Goal: Task Accomplishment & Management: Manage account settings

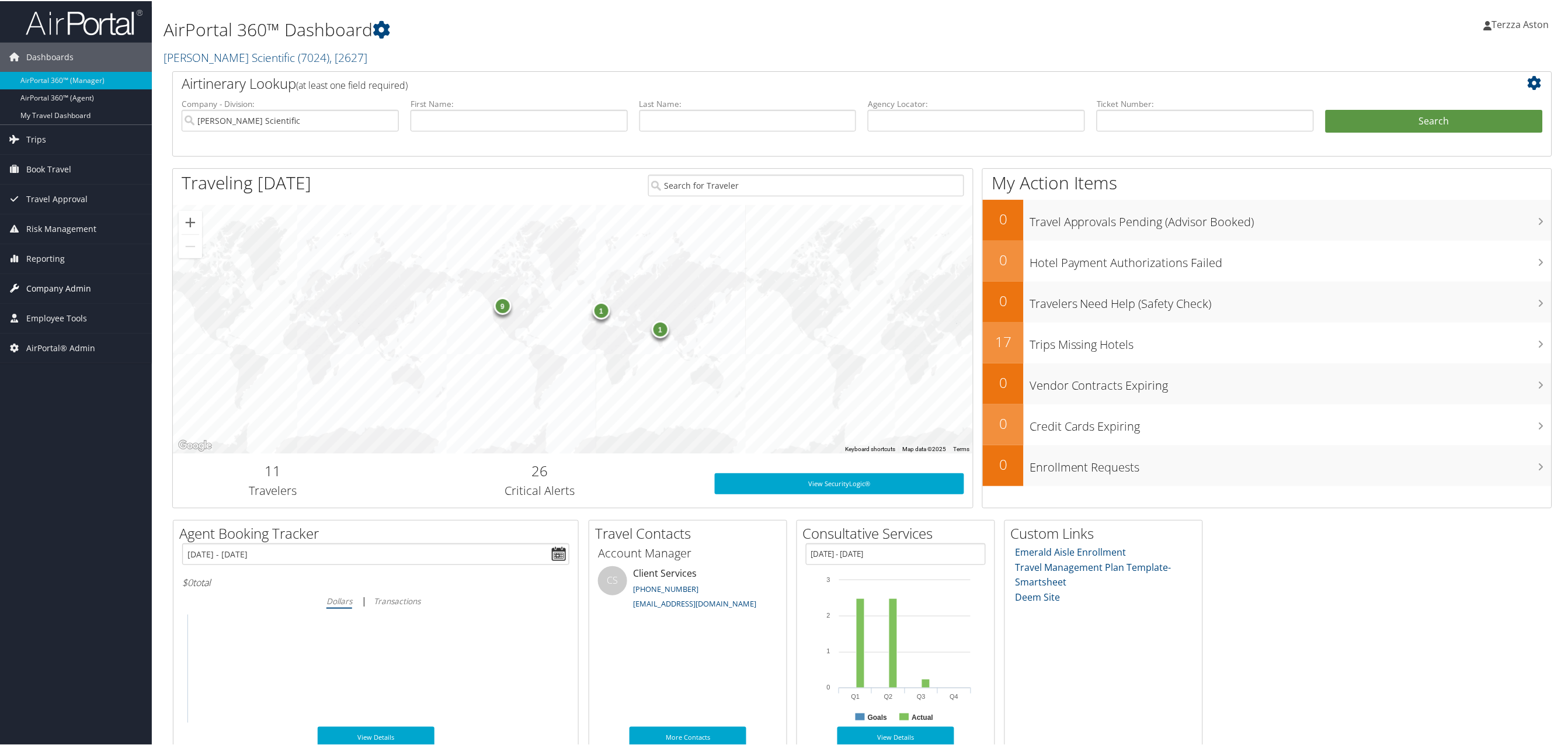
click at [65, 284] on span "Company Admin" at bounding box center [58, 288] width 65 height 30
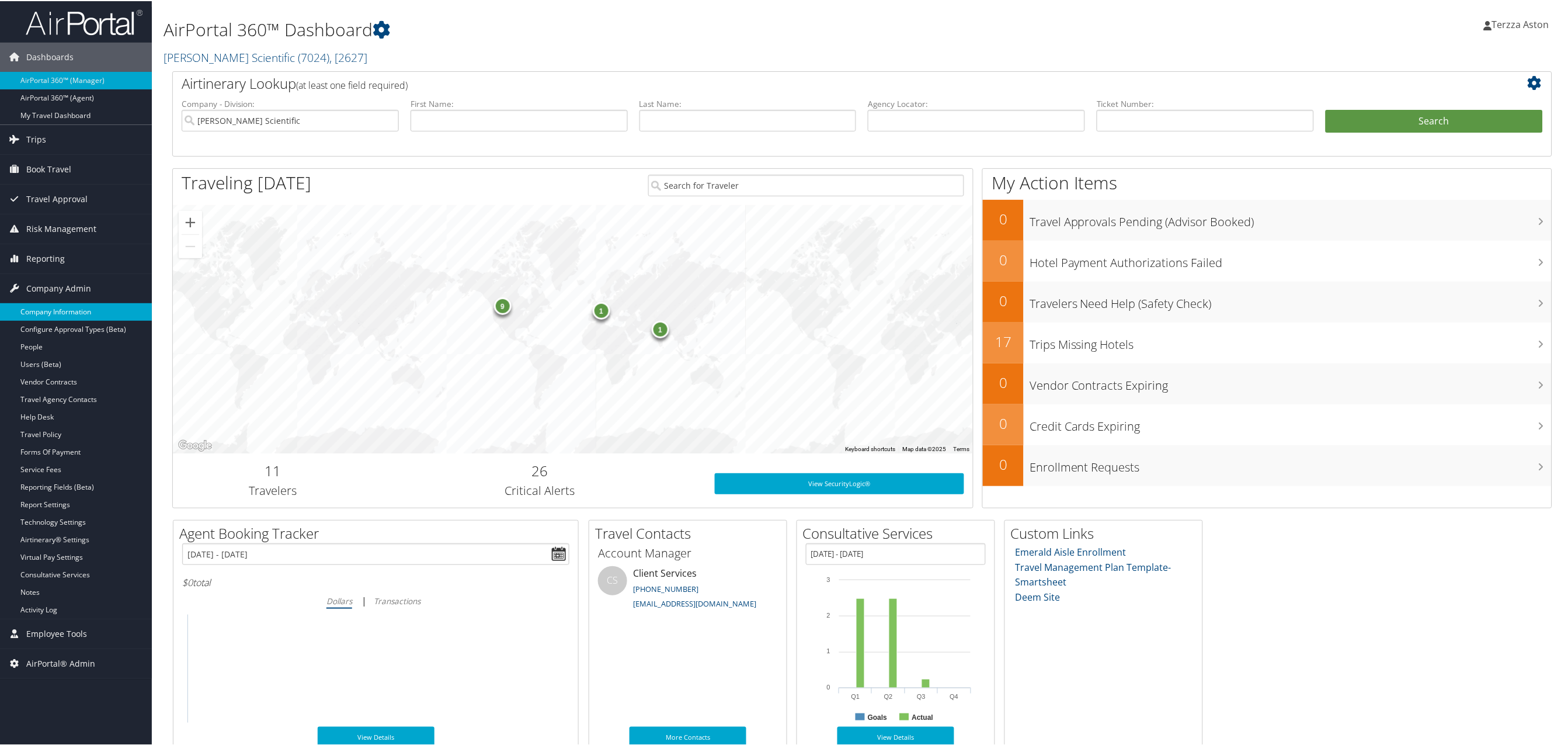
click at [63, 310] on link "Company Information" at bounding box center [76, 310] width 152 height 17
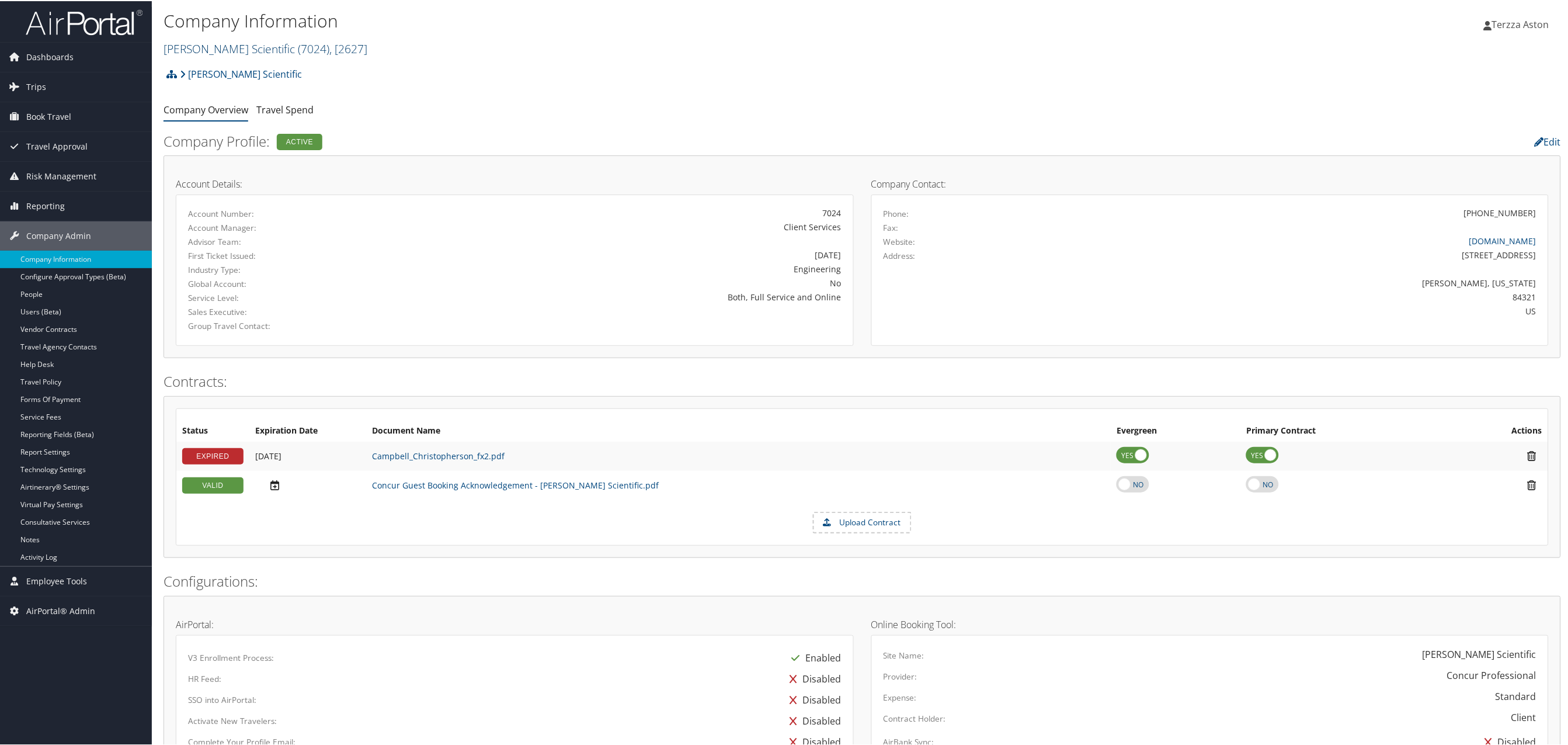
click at [213, 47] on link "[PERSON_NAME] Scientific ( 7024 ) , [ 2627 ]" at bounding box center [265, 48] width 203 height 16
click at [205, 65] on input "search" at bounding box center [241, 69] width 154 height 22
type input "univertsity of de"
click at [77, 256] on link "Company Information" at bounding box center [76, 258] width 152 height 17
click at [212, 49] on link "Campbell Scientific ( 7024 ) , [ 2627 ]" at bounding box center [265, 48] width 203 height 16
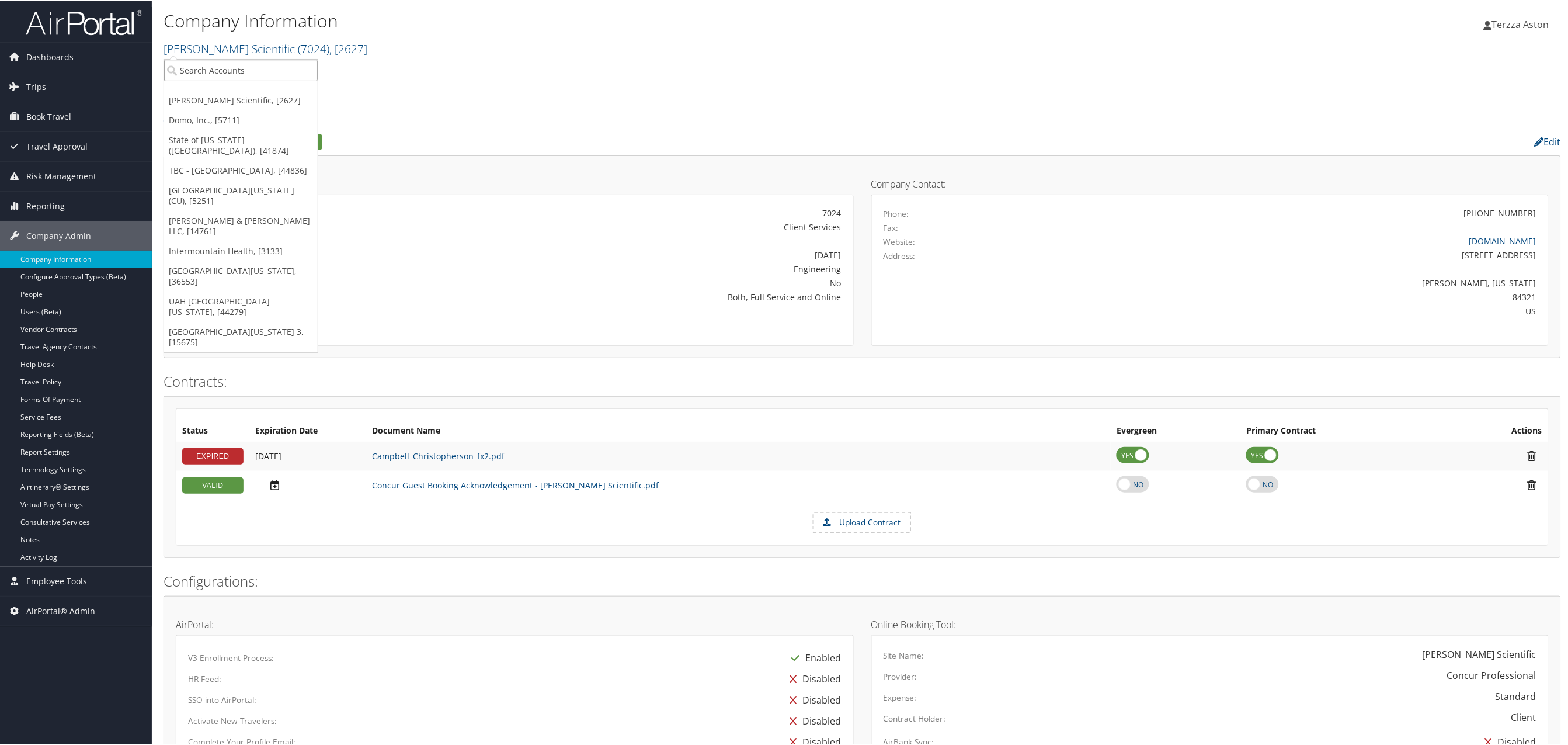
click at [202, 72] on input "search" at bounding box center [241, 69] width 154 height 22
type input "university of de"
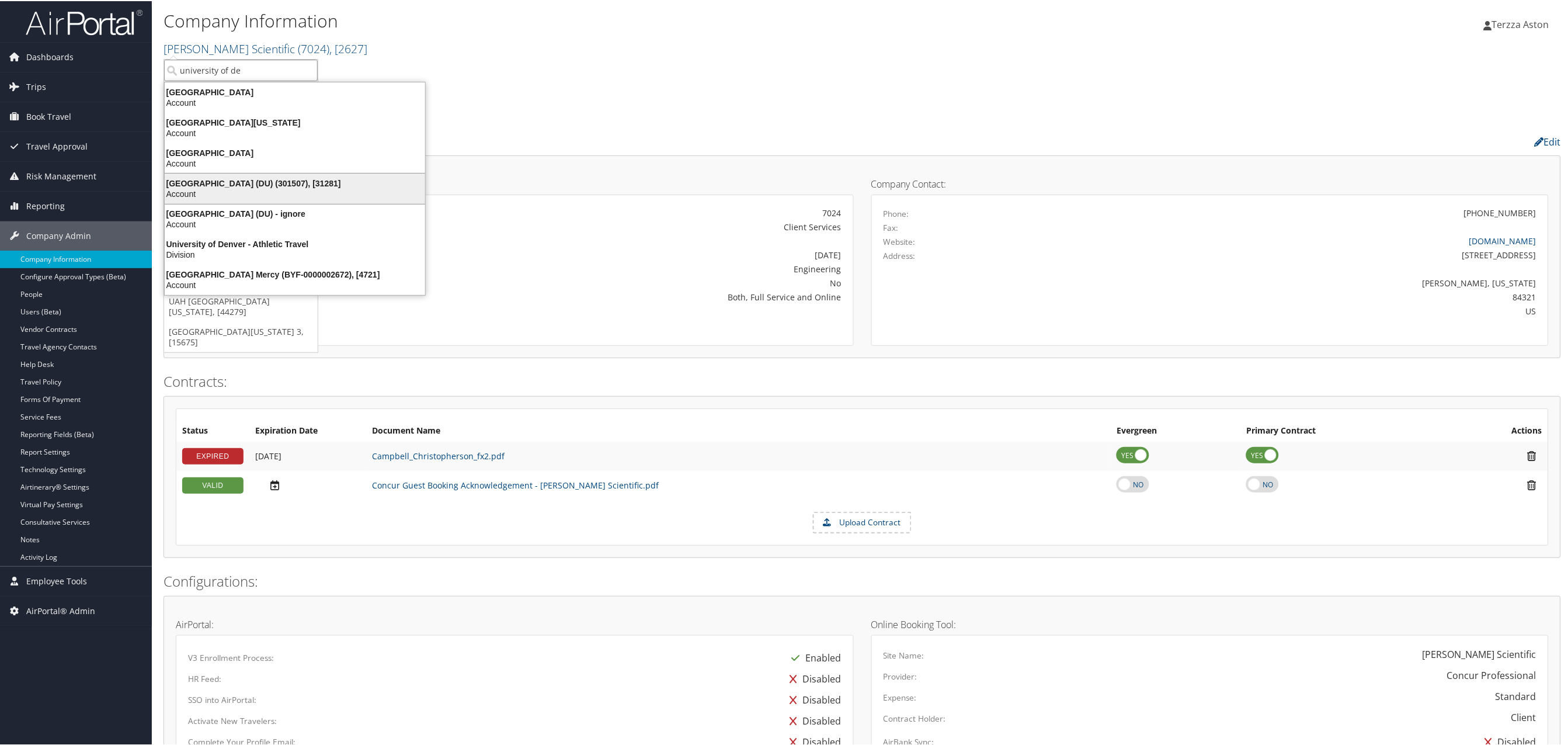
click at [276, 182] on div "University of Denver (DU) (301507), [31281]" at bounding box center [295, 183] width 275 height 10
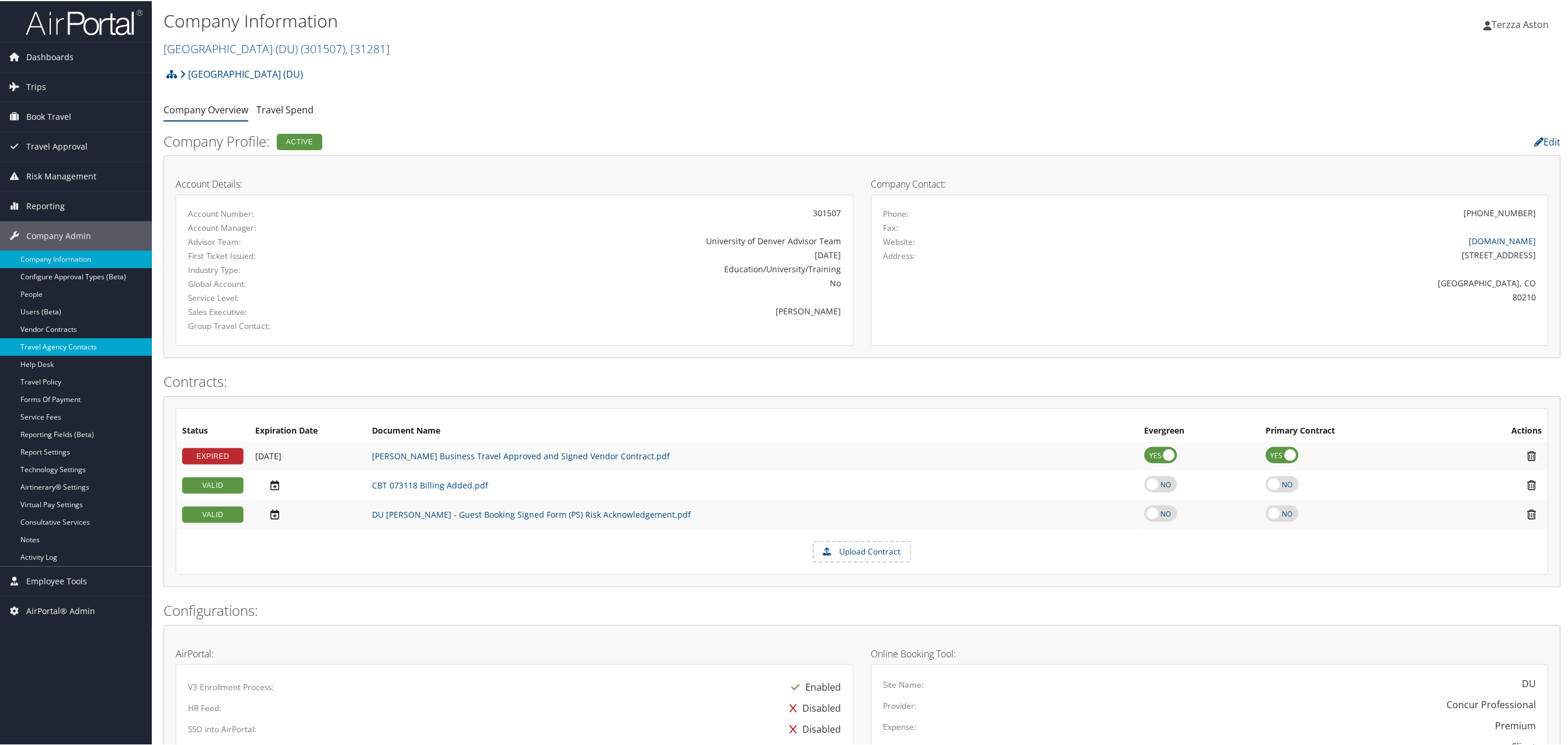
click at [52, 353] on link "Travel Agency Contacts" at bounding box center [76, 346] width 152 height 17
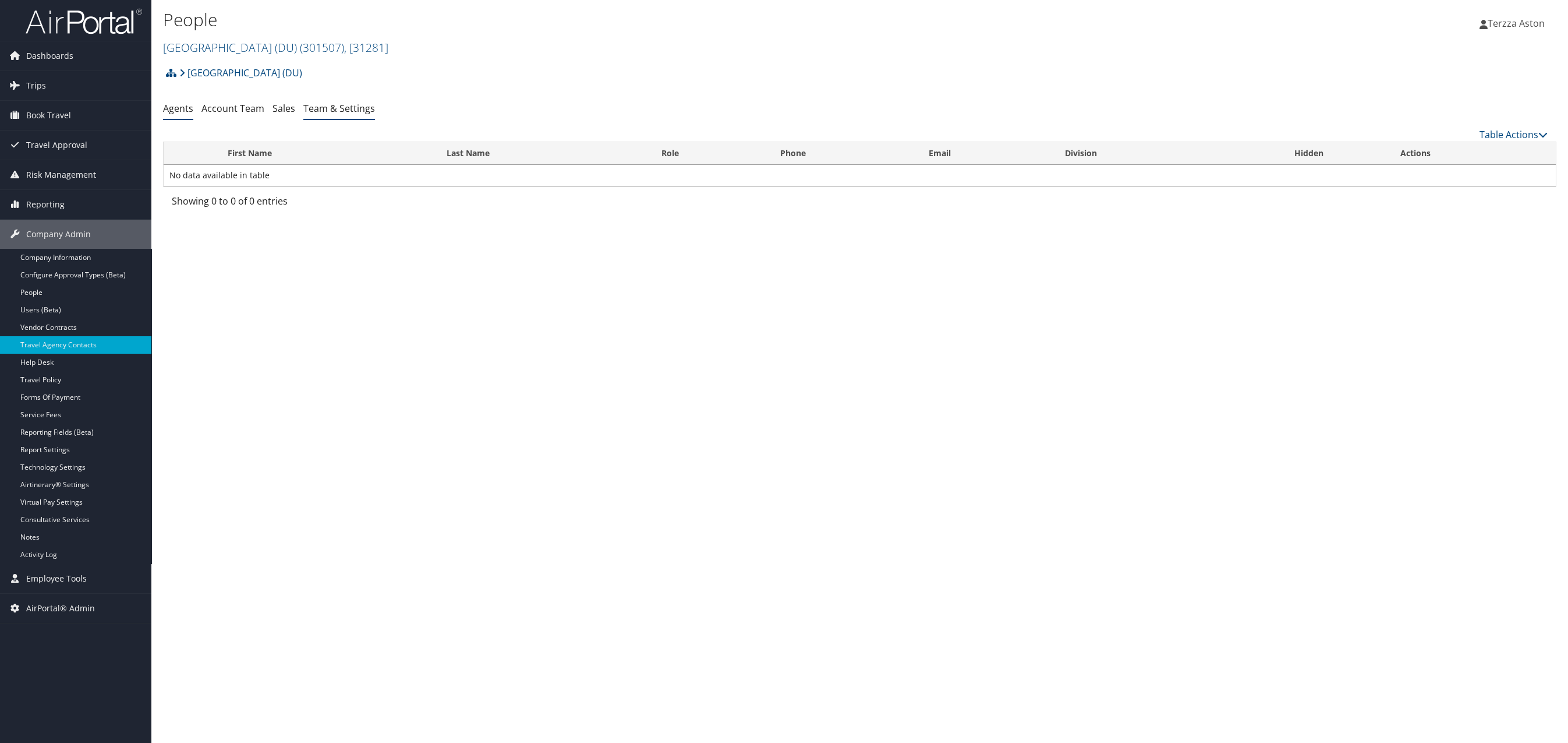
click at [356, 103] on link "Team & Settings" at bounding box center [339, 108] width 72 height 13
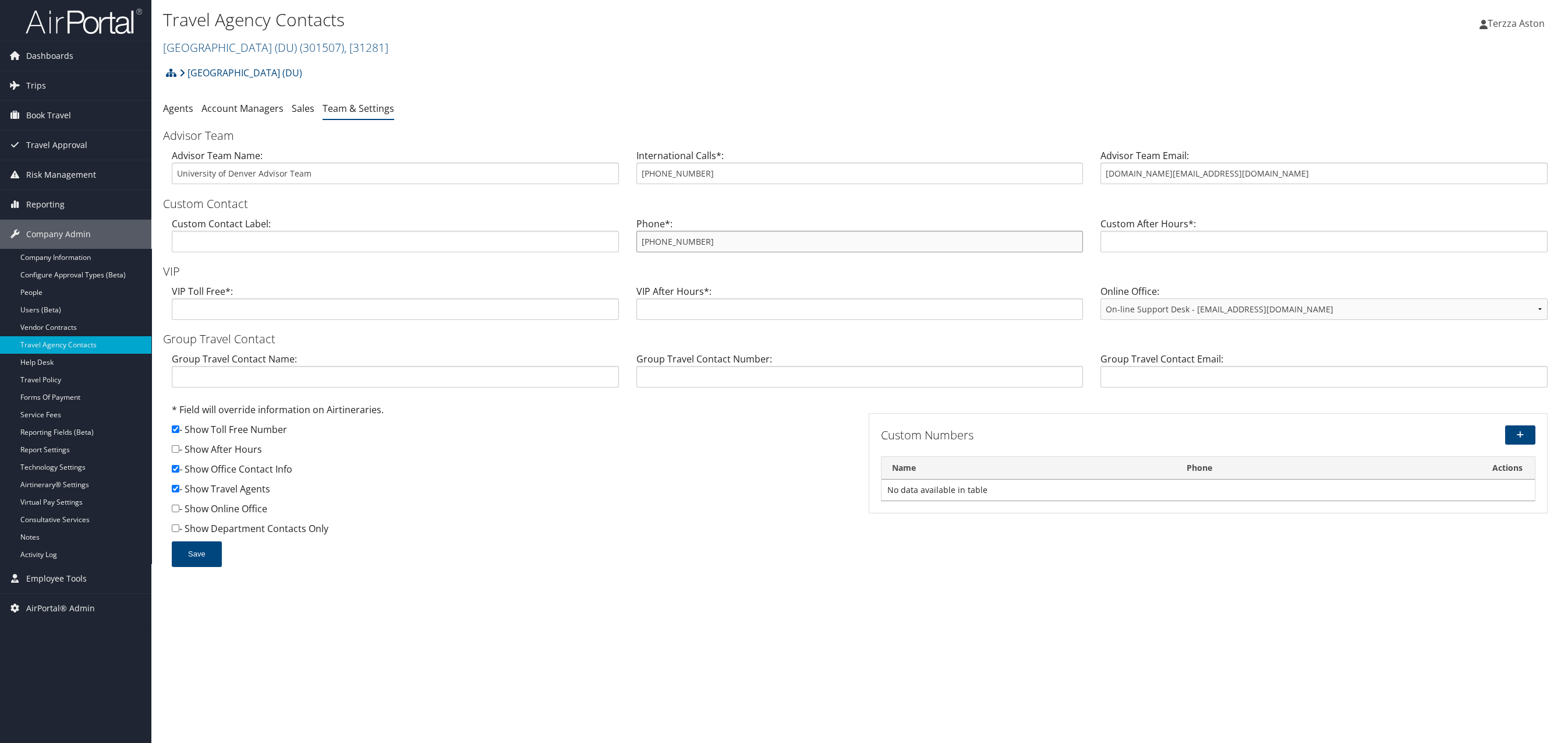
drag, startPoint x: 638, startPoint y: 244, endPoint x: 712, endPoint y: 245, distance: 74.0
click at [712, 245] on input "[PHONE_NUMBER]" at bounding box center [860, 241] width 447 height 22
click at [194, 46] on link "University of Denver (DU) ( 301507 ) , [ 31281 ]" at bounding box center [276, 48] width 225 height 16
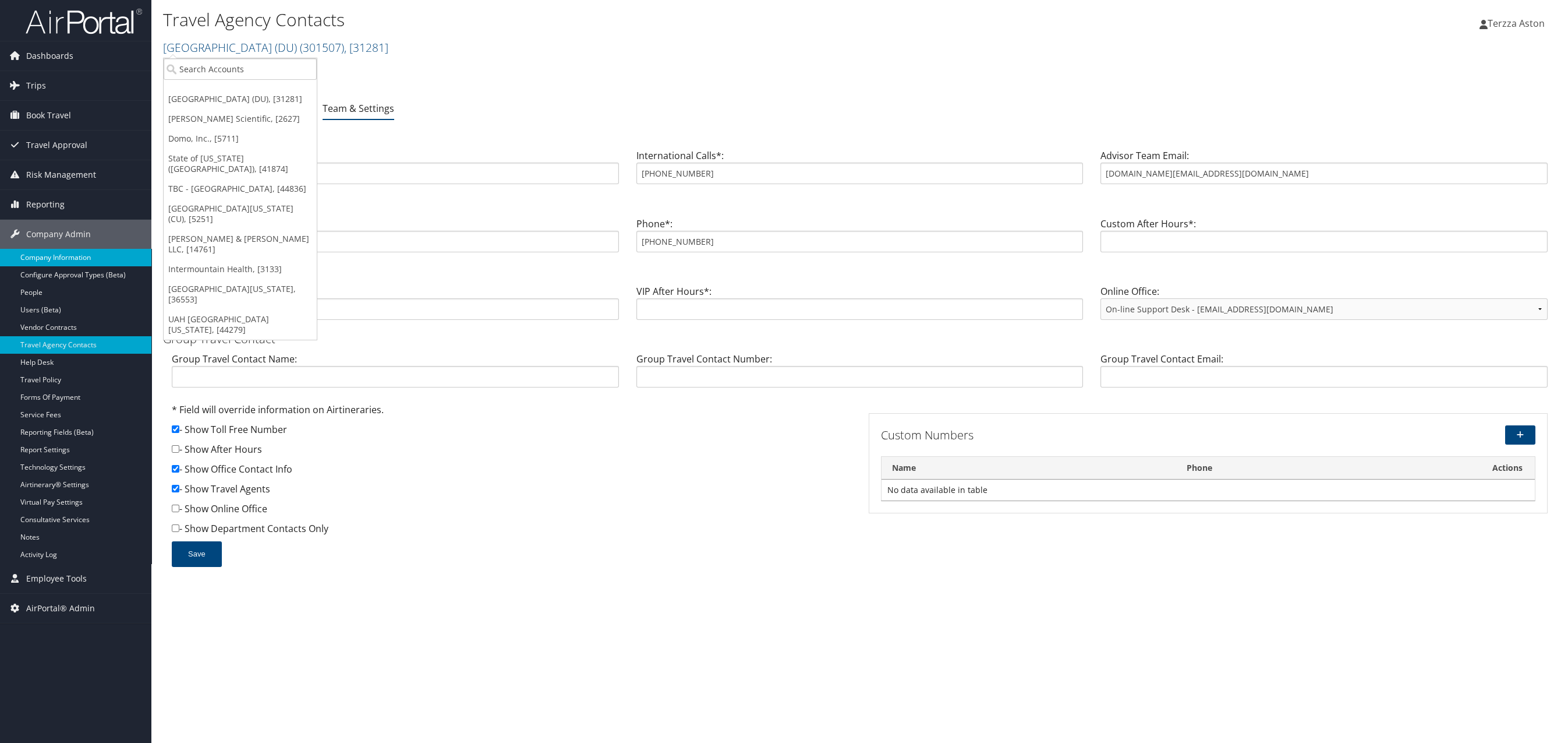
click at [58, 264] on link "Company Information" at bounding box center [75, 257] width 152 height 17
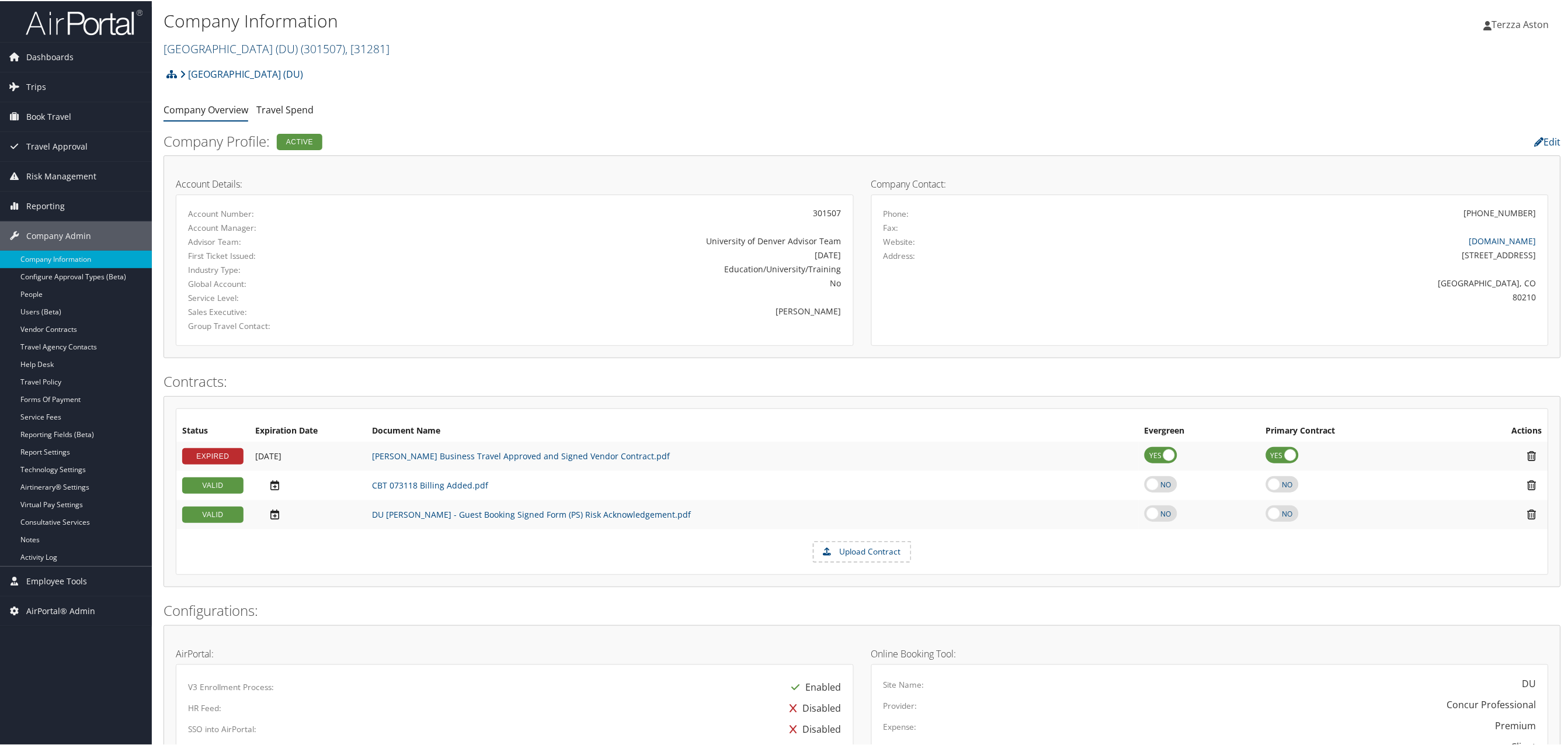
click at [215, 44] on link "[GEOGRAPHIC_DATA] (DU) ( 301507 ) , [ 31281 ]" at bounding box center [276, 48] width 226 height 16
click at [194, 69] on input "search" at bounding box center [241, 69] width 154 height 22
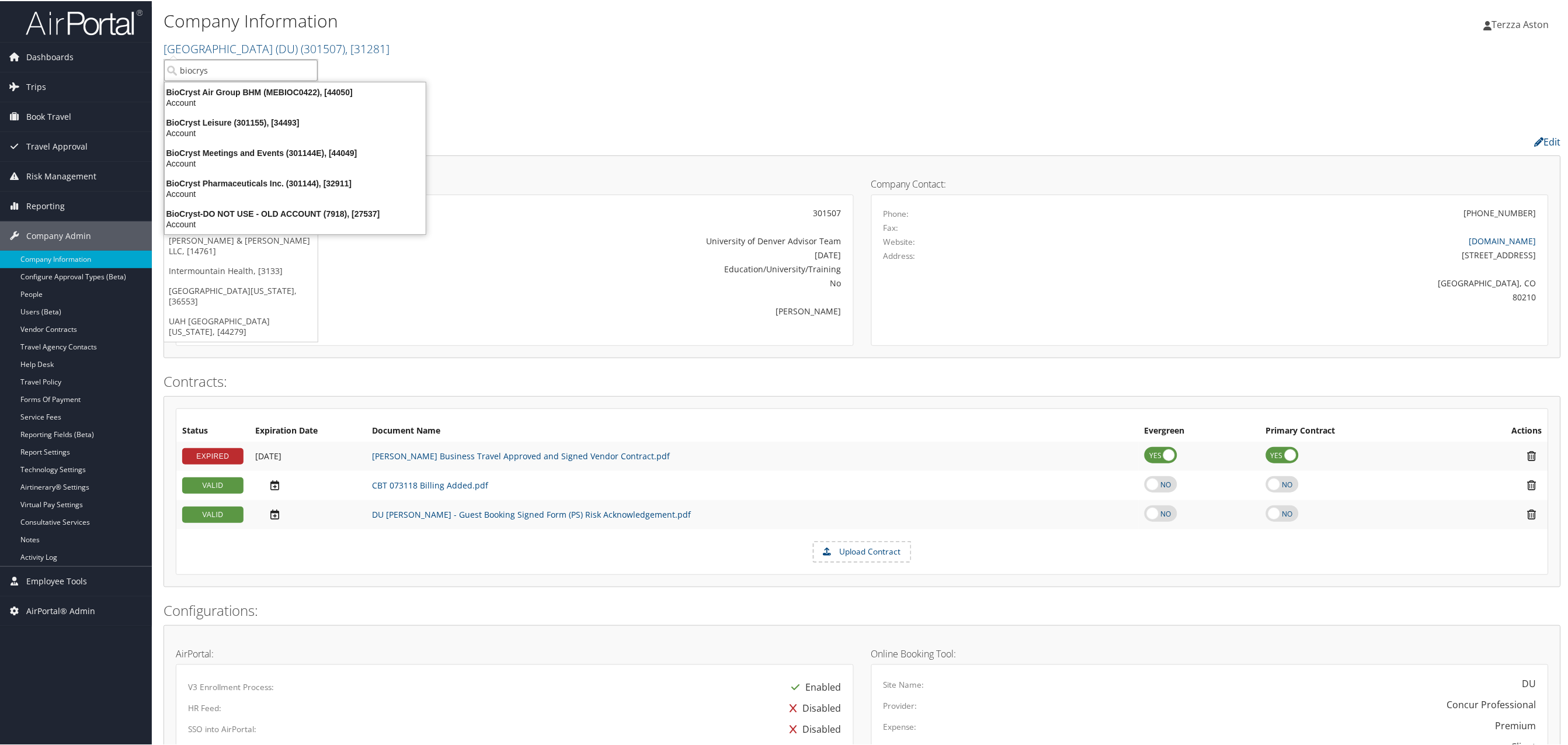
type input "biocryst"
click at [229, 181] on div "BioCryst Pharmaceuticals Inc. (301144), [32911]" at bounding box center [295, 183] width 275 height 10
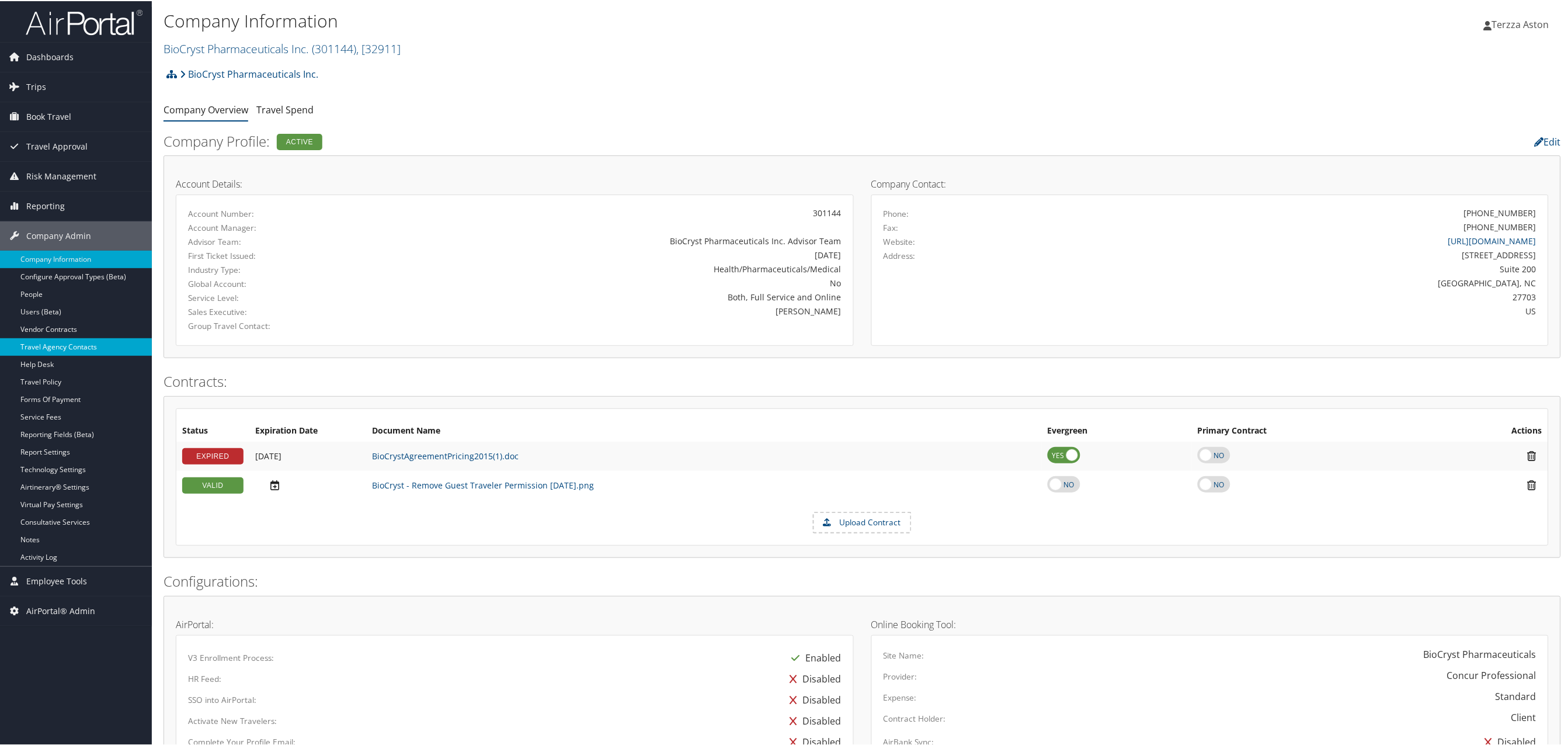
click at [52, 343] on link "Travel Agency Contacts" at bounding box center [76, 346] width 152 height 17
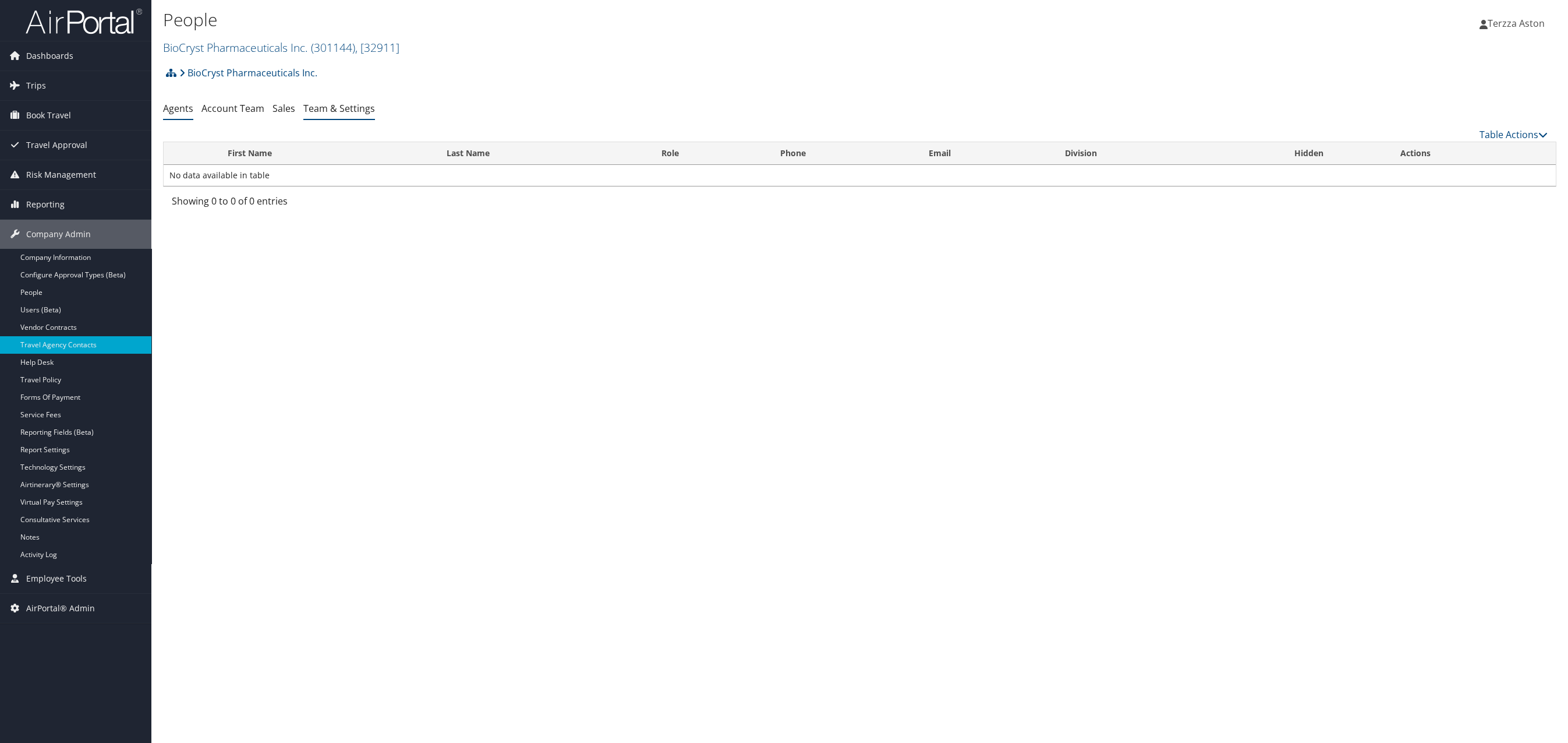
click at [348, 108] on link "Team & Settings" at bounding box center [339, 108] width 72 height 13
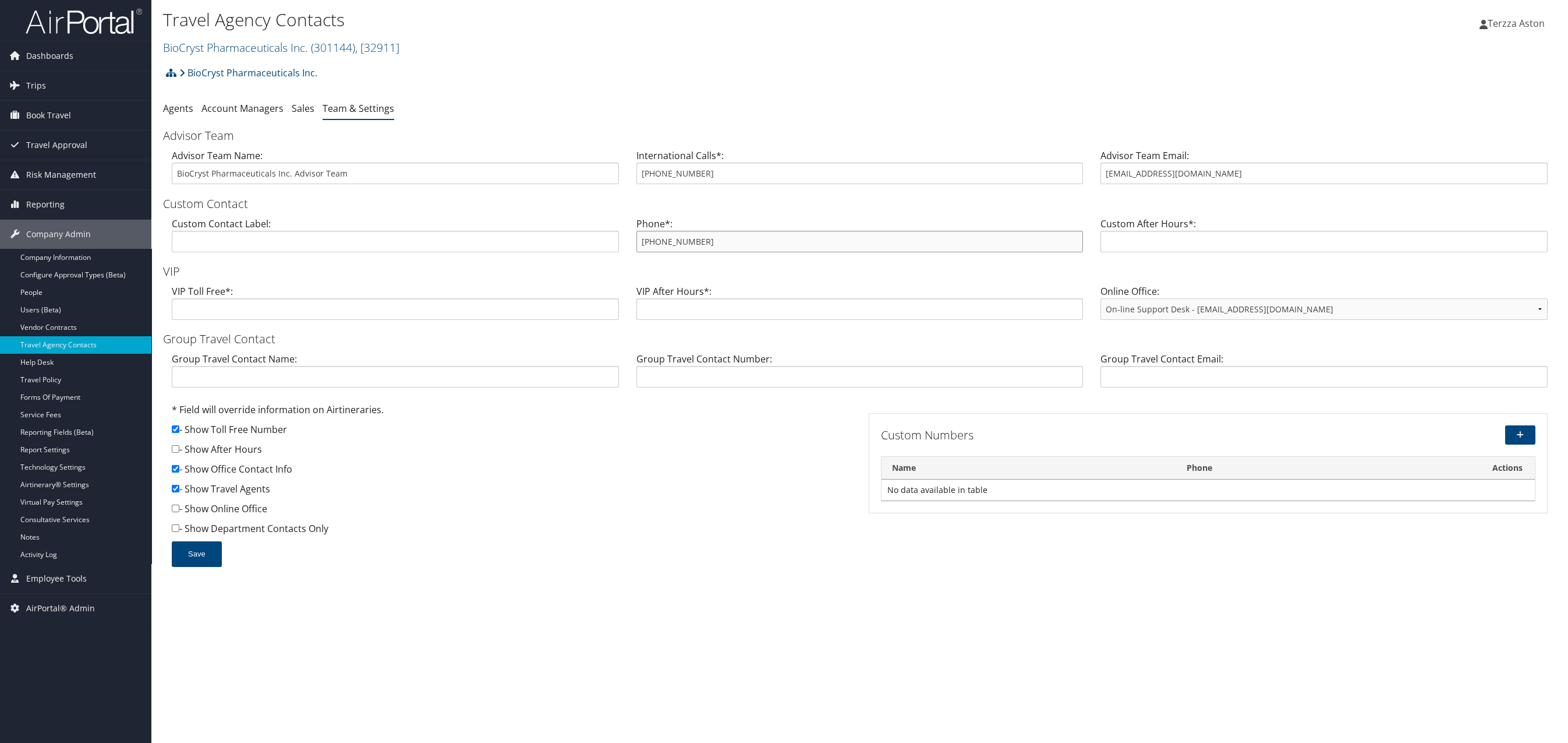
drag, startPoint x: 640, startPoint y: 237, endPoint x: 712, endPoint y: 244, distance: 72.3
click at [712, 244] on input "800-437-9421" at bounding box center [860, 241] width 447 height 22
click at [203, 41] on link "BioCryst Pharmaceuticals Inc. ( 301144 ) , [ 32911 ]" at bounding box center [281, 48] width 237 height 16
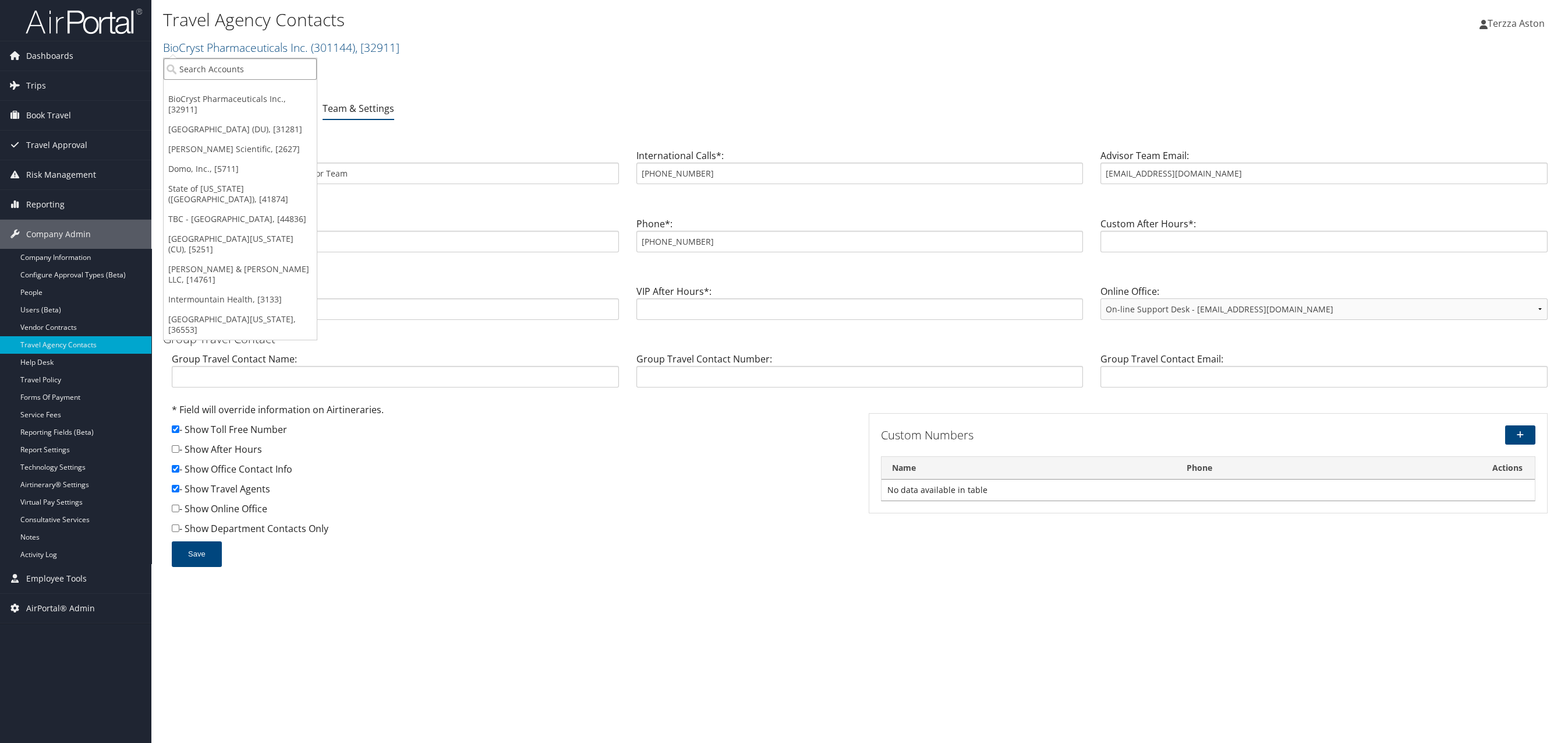
click at [200, 65] on input "search" at bounding box center [240, 68] width 153 height 22
type input "calpoly"
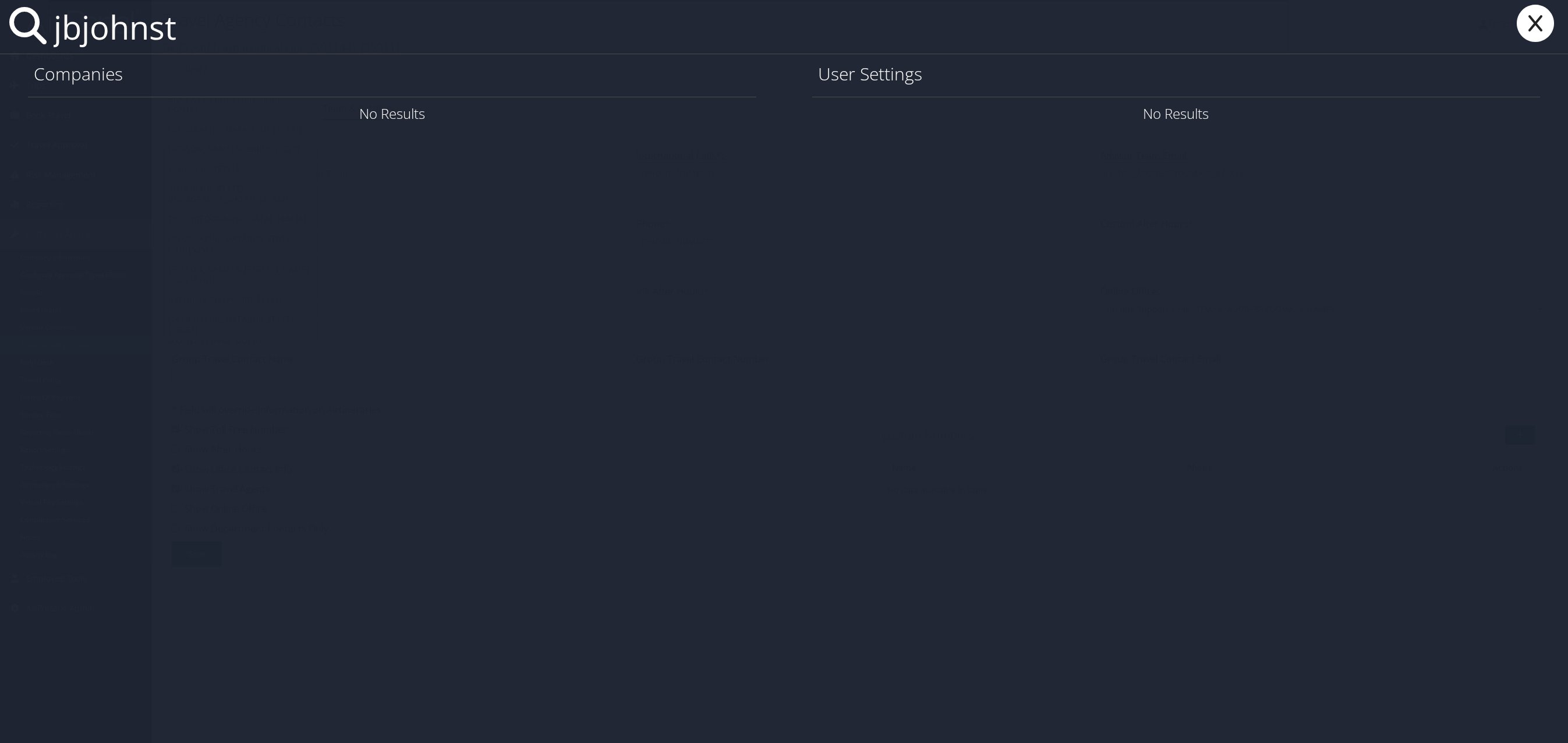
click at [58, 32] on input "jbjohnst" at bounding box center [668, 27] width 1239 height 54
type input "lbjohnst"
click at [1392, 109] on link "User Settings" at bounding box center [1400, 114] width 81 height 19
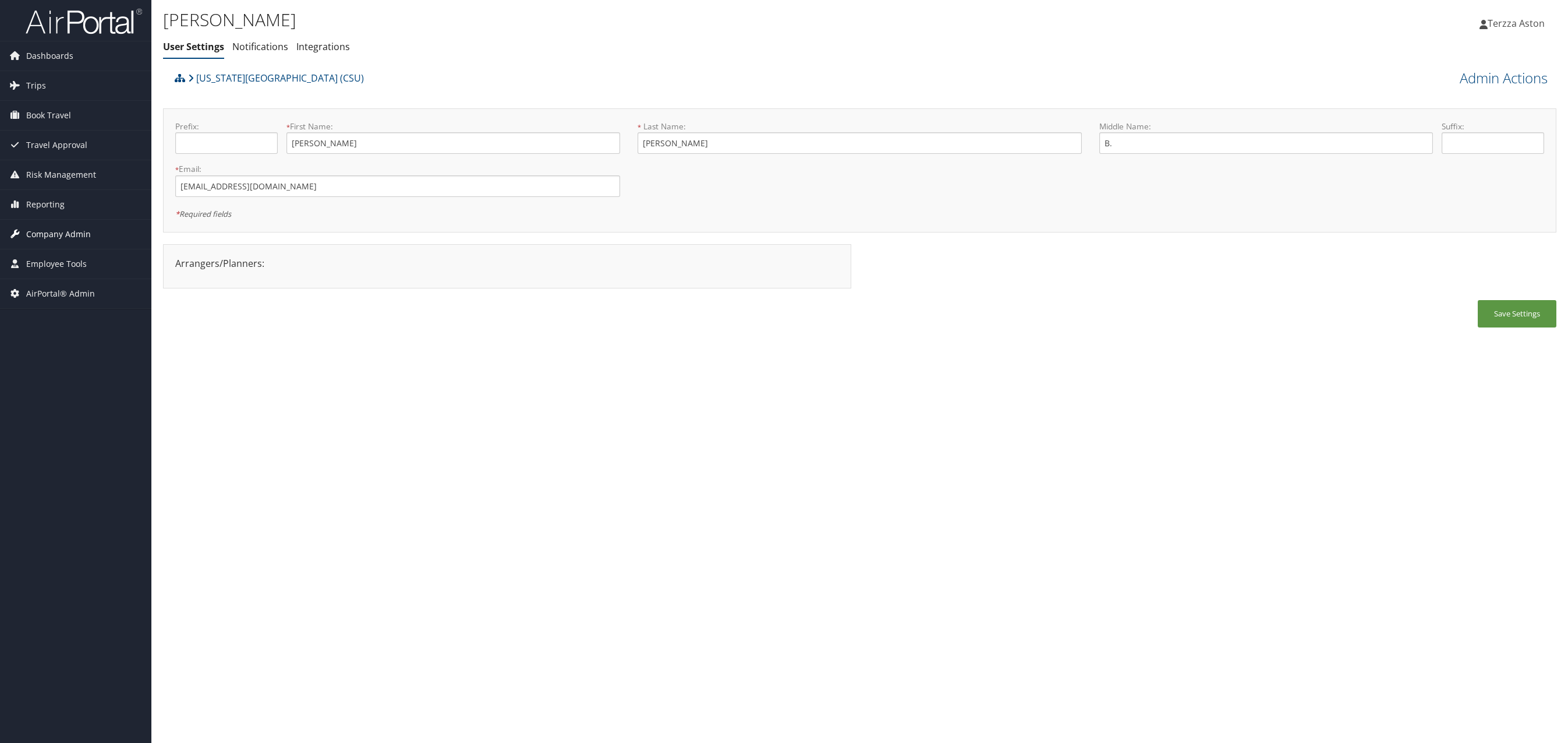
click at [54, 231] on span "Company Admin" at bounding box center [58, 234] width 65 height 29
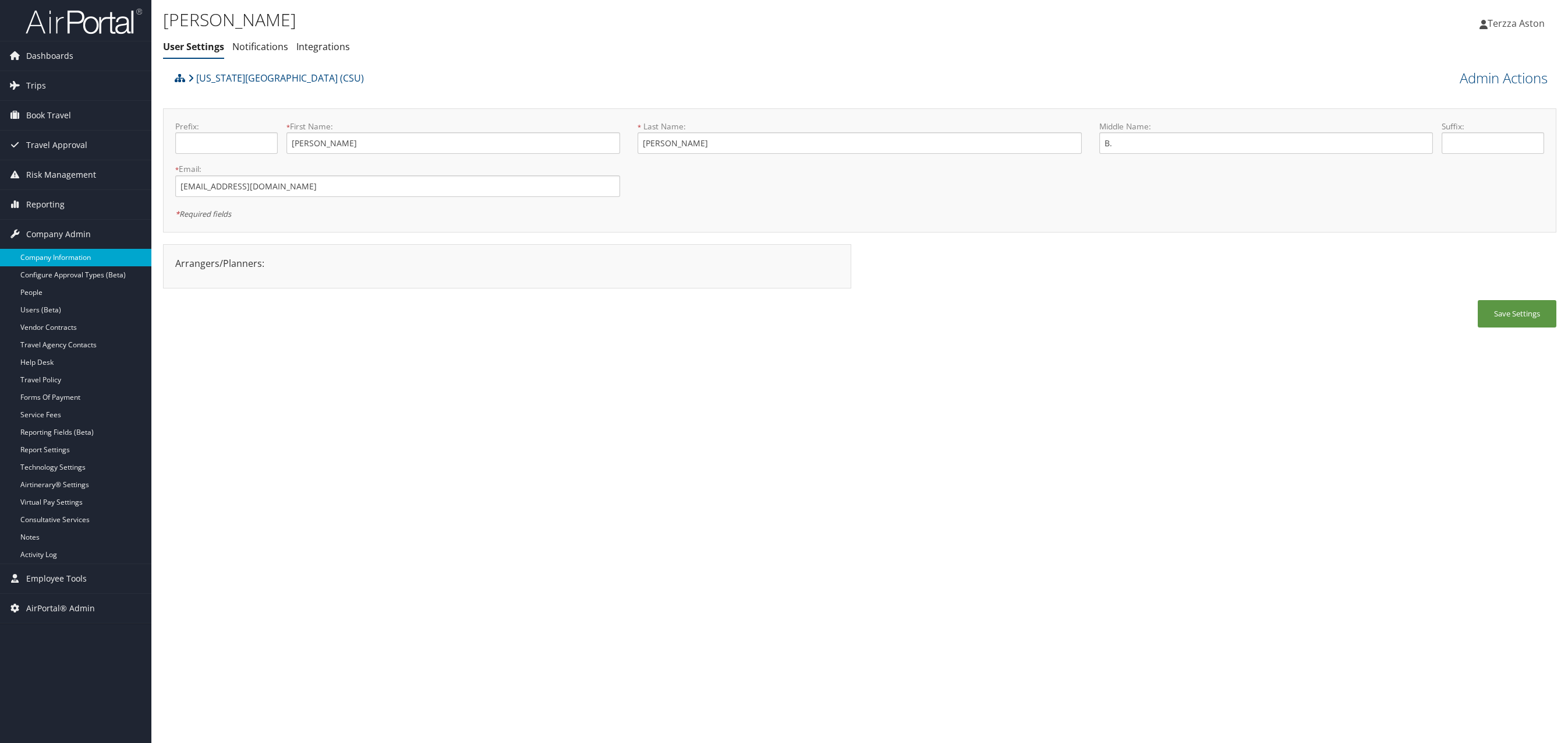
click at [60, 259] on link "Company Information" at bounding box center [75, 257] width 152 height 17
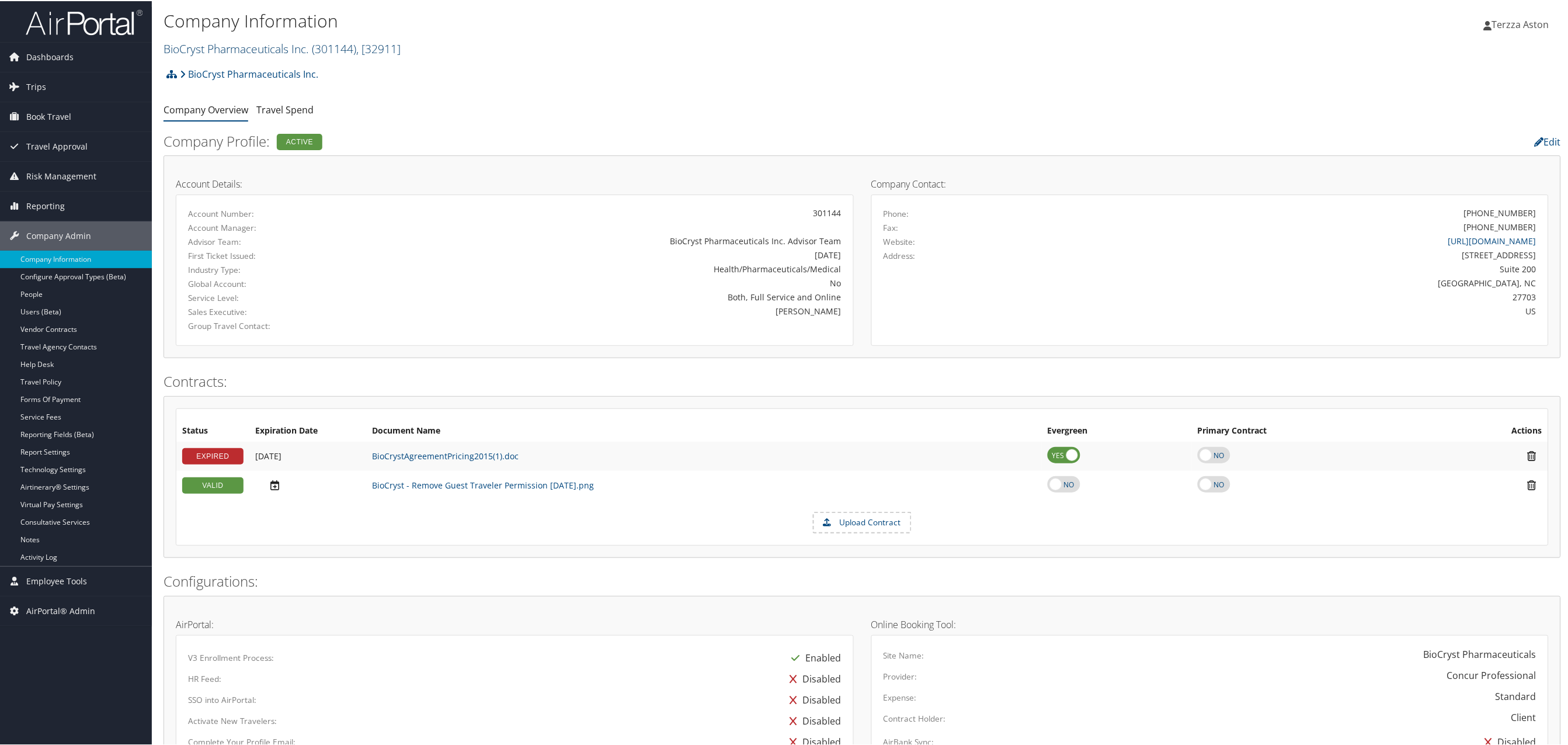
click at [206, 43] on link "BioCryst Pharmaceuticals Inc. ( 301144 ) , [ 32911 ]" at bounding box center [282, 48] width 237 height 16
click at [213, 69] on input "search" at bounding box center [241, 69] width 154 height 22
type input "csu"
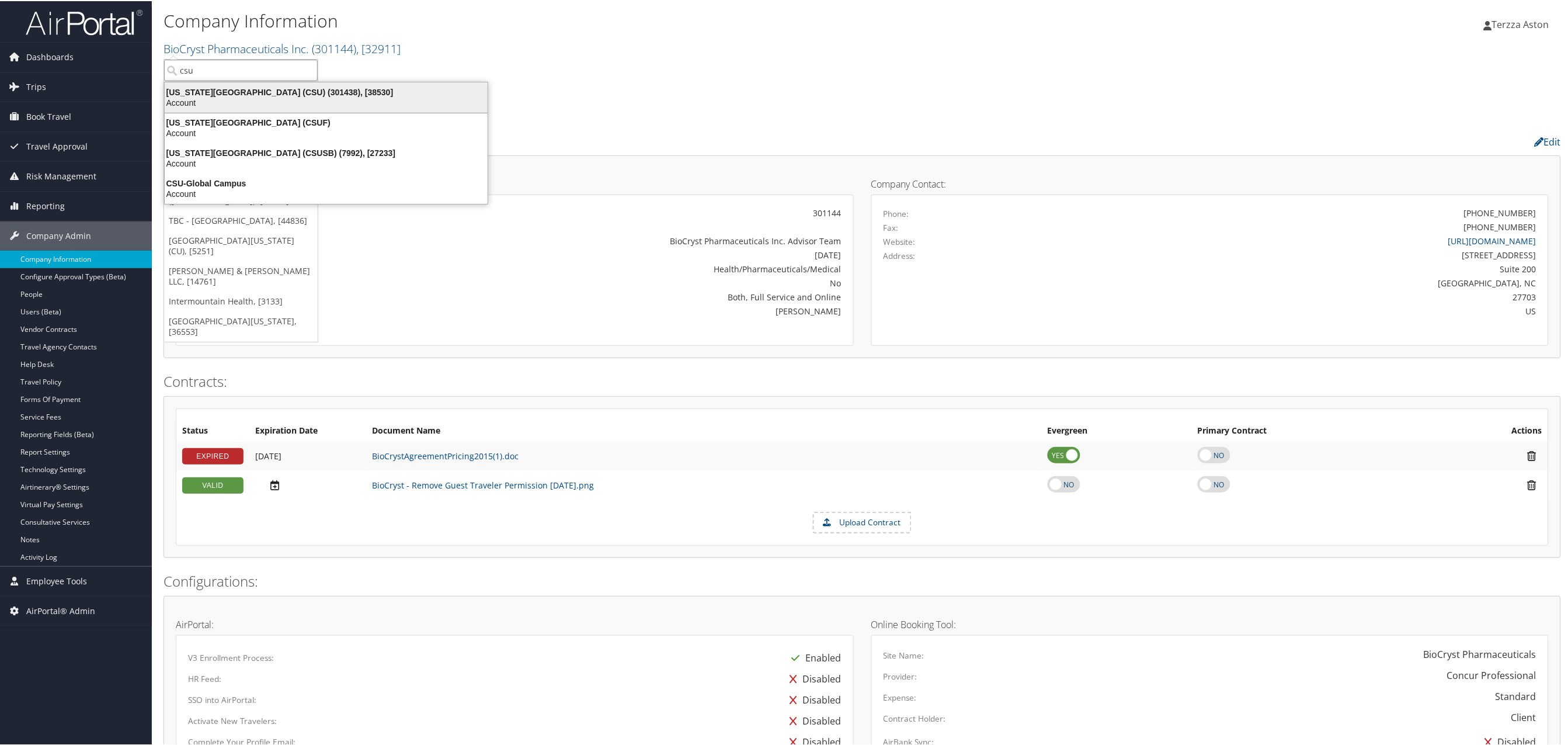
click at [250, 87] on div "California State University (CSU) (301438), [38530]" at bounding box center [326, 91] width 337 height 10
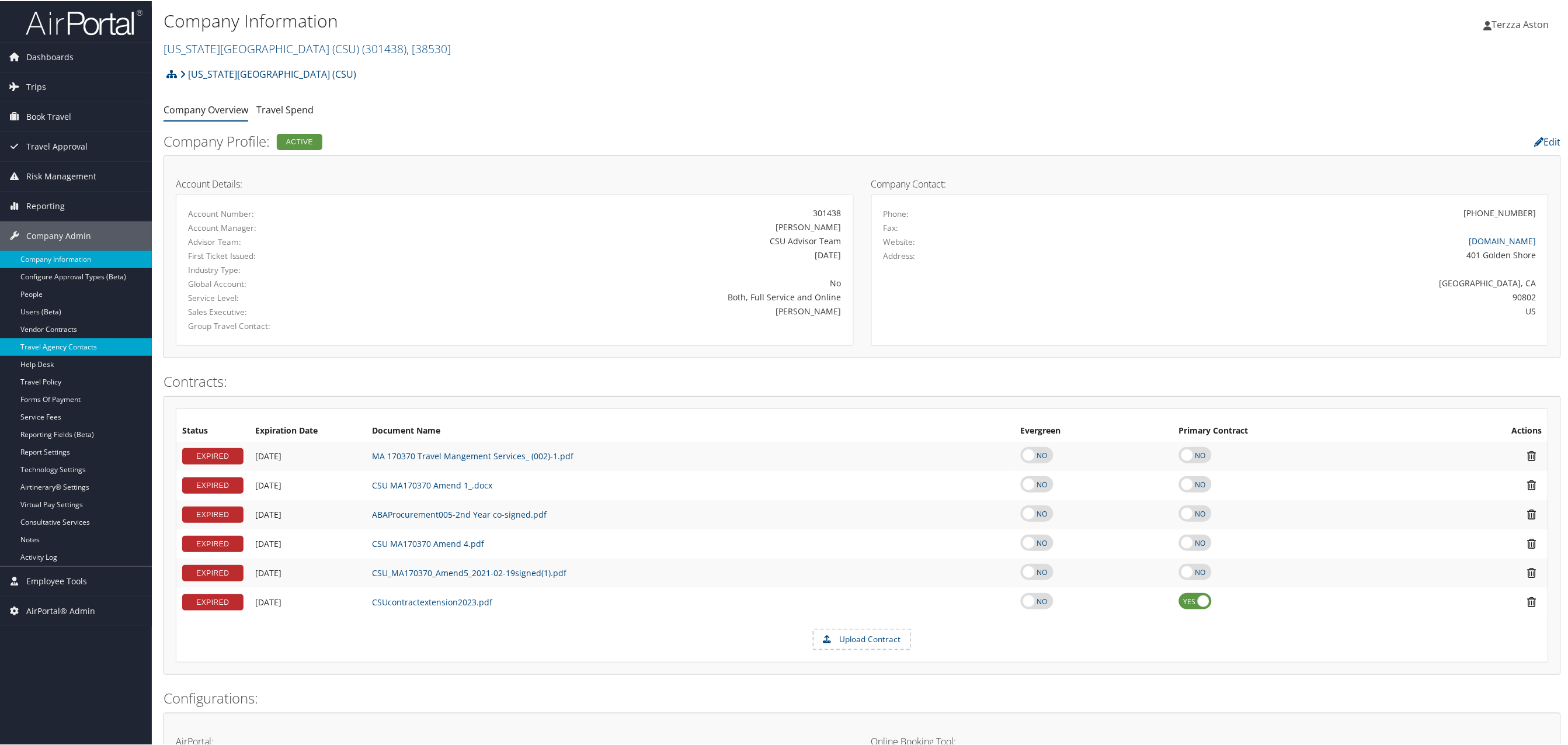
click at [64, 339] on link "Travel Agency Contacts" at bounding box center [76, 346] width 152 height 17
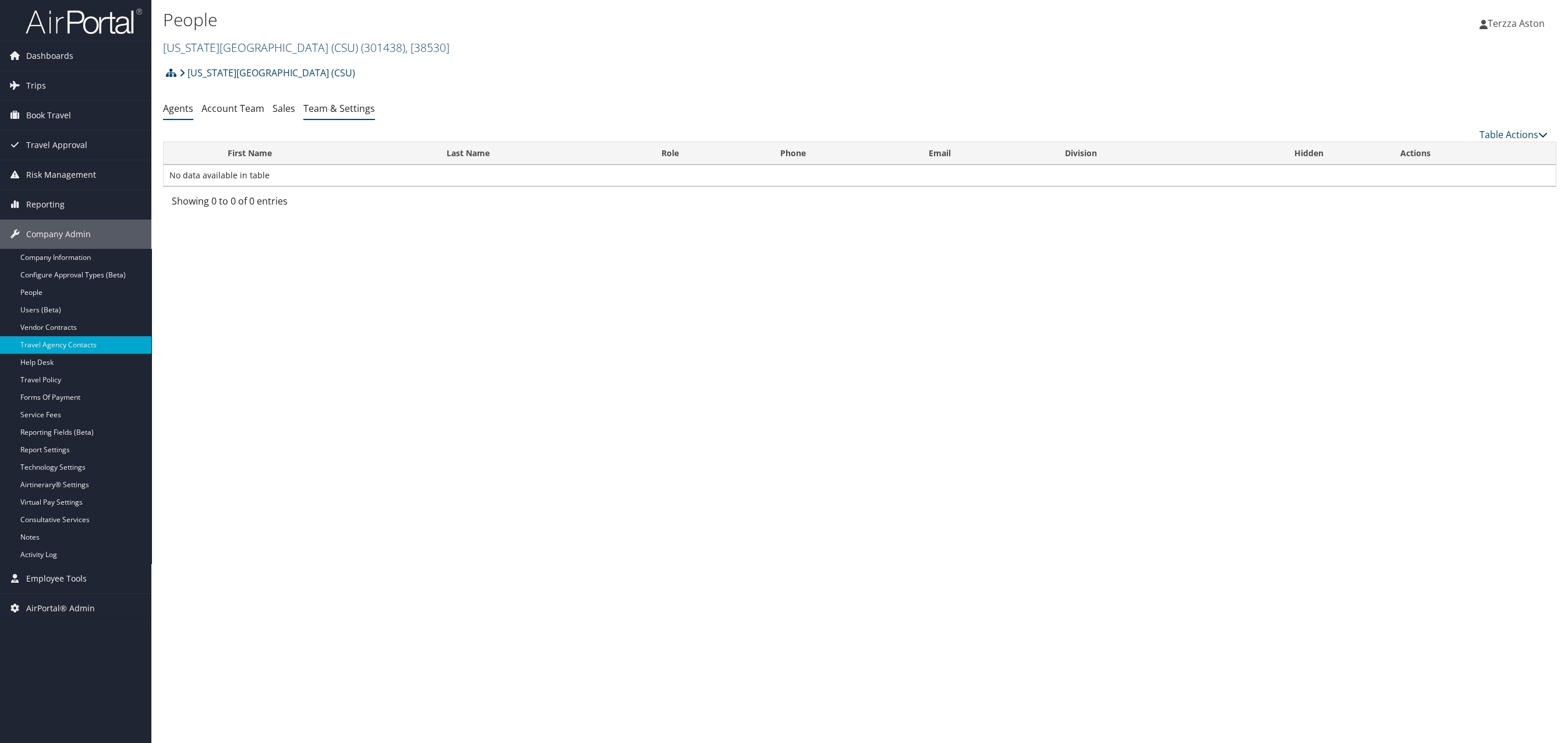
click at [350, 112] on link "Team & Settings" at bounding box center [339, 108] width 72 height 13
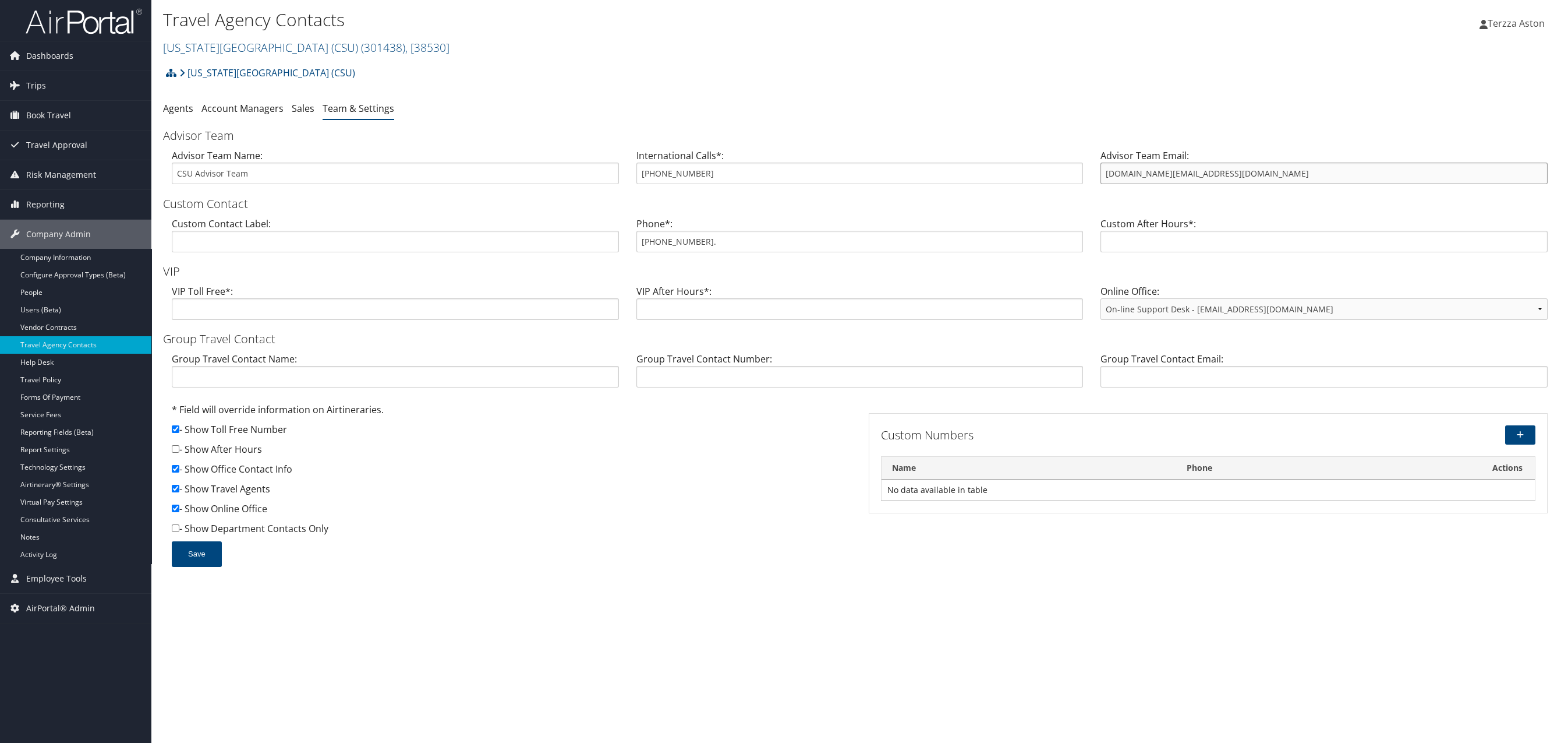
drag, startPoint x: 1102, startPoint y: 166, endPoint x: 1285, endPoint y: 181, distance: 183.6
click at [1285, 181] on input "[DOMAIN_NAME][EMAIL_ADDRESS][DOMAIN_NAME]" at bounding box center [1324, 173] width 447 height 22
drag, startPoint x: 643, startPoint y: 244, endPoint x: 725, endPoint y: 250, distance: 82.2
click at [725, 250] on input "855-993-0939." at bounding box center [860, 241] width 447 height 22
click at [52, 231] on span "Company Admin" at bounding box center [58, 234] width 65 height 29
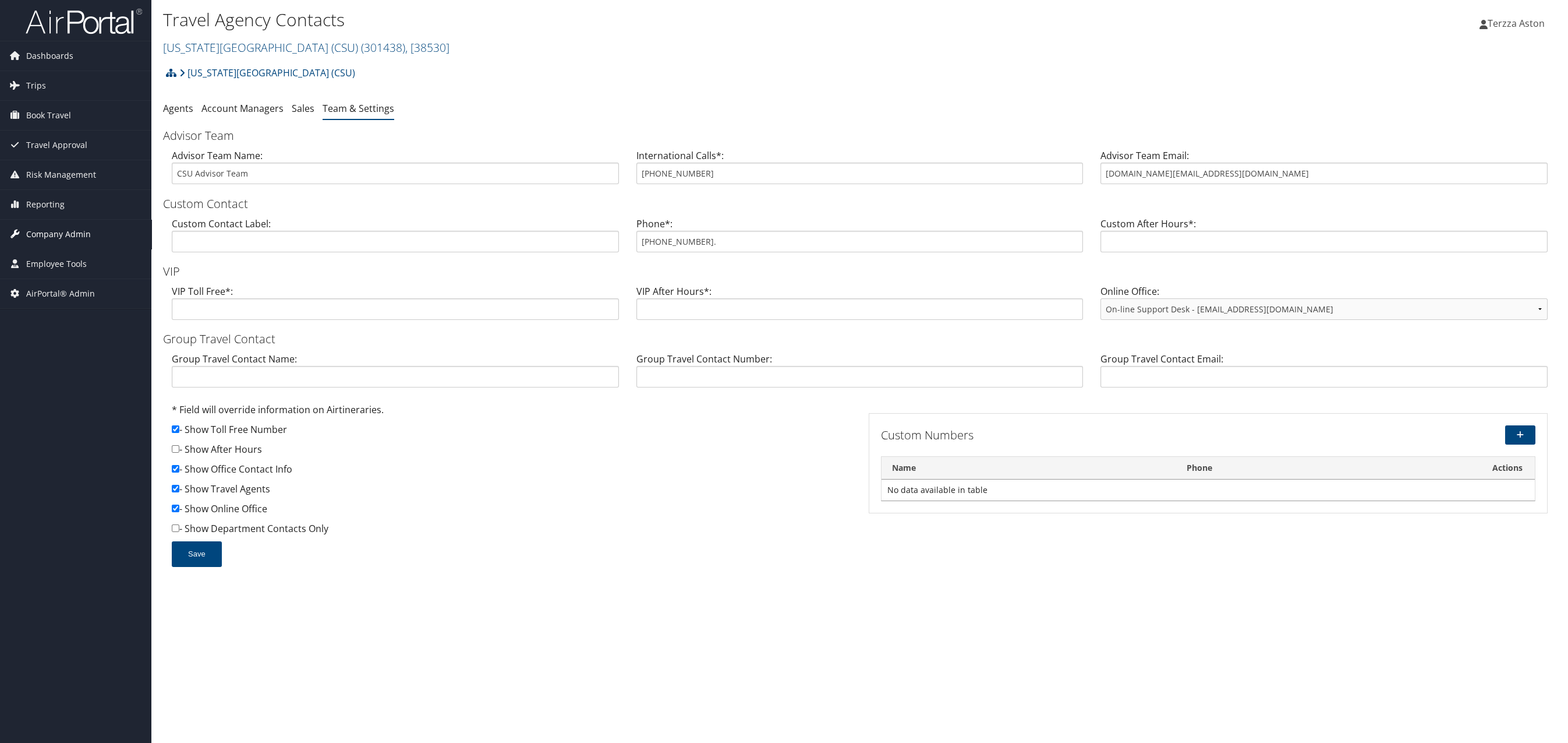
click at [52, 231] on span "Company Admin" at bounding box center [58, 234] width 65 height 29
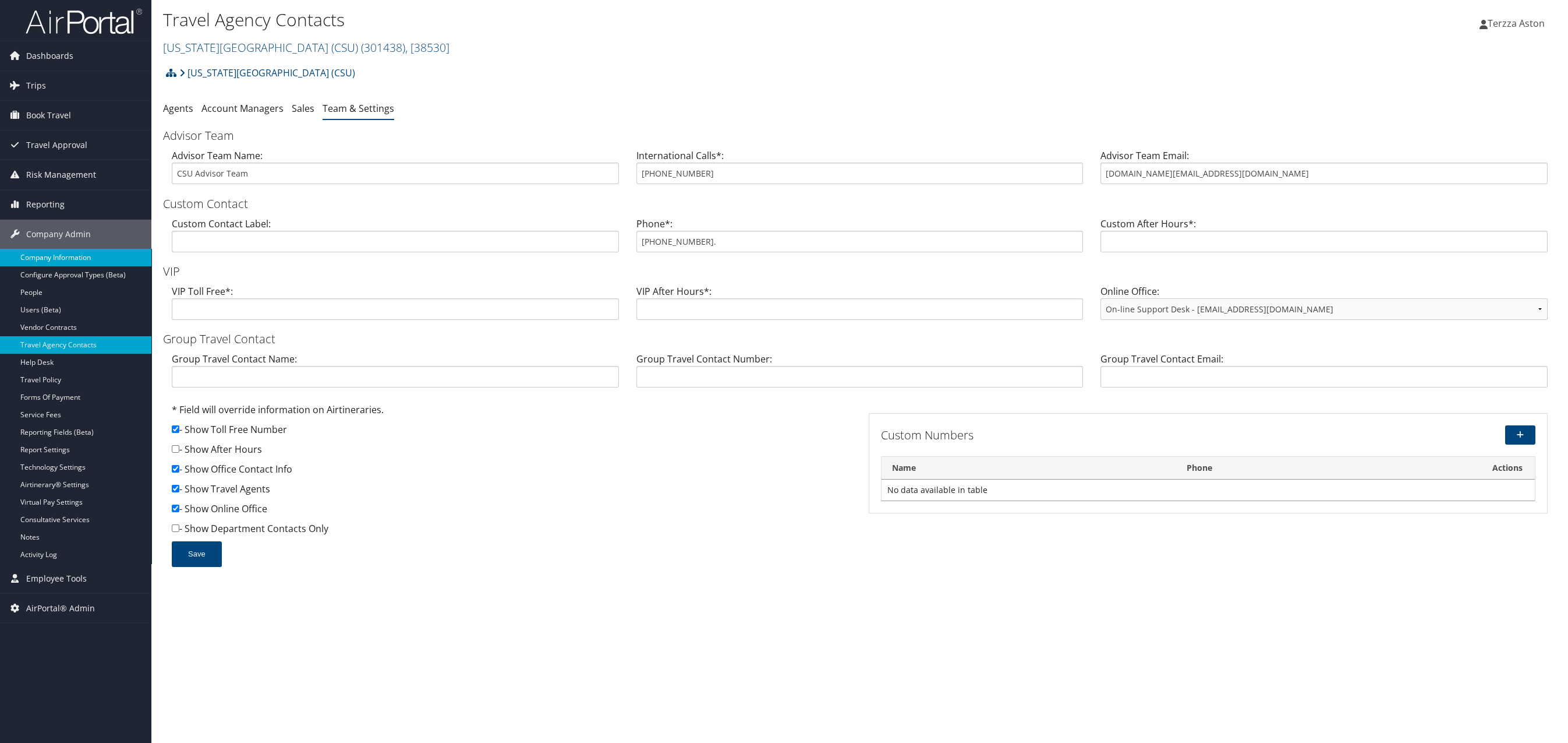
click at [63, 256] on link "Company Information" at bounding box center [75, 257] width 152 height 17
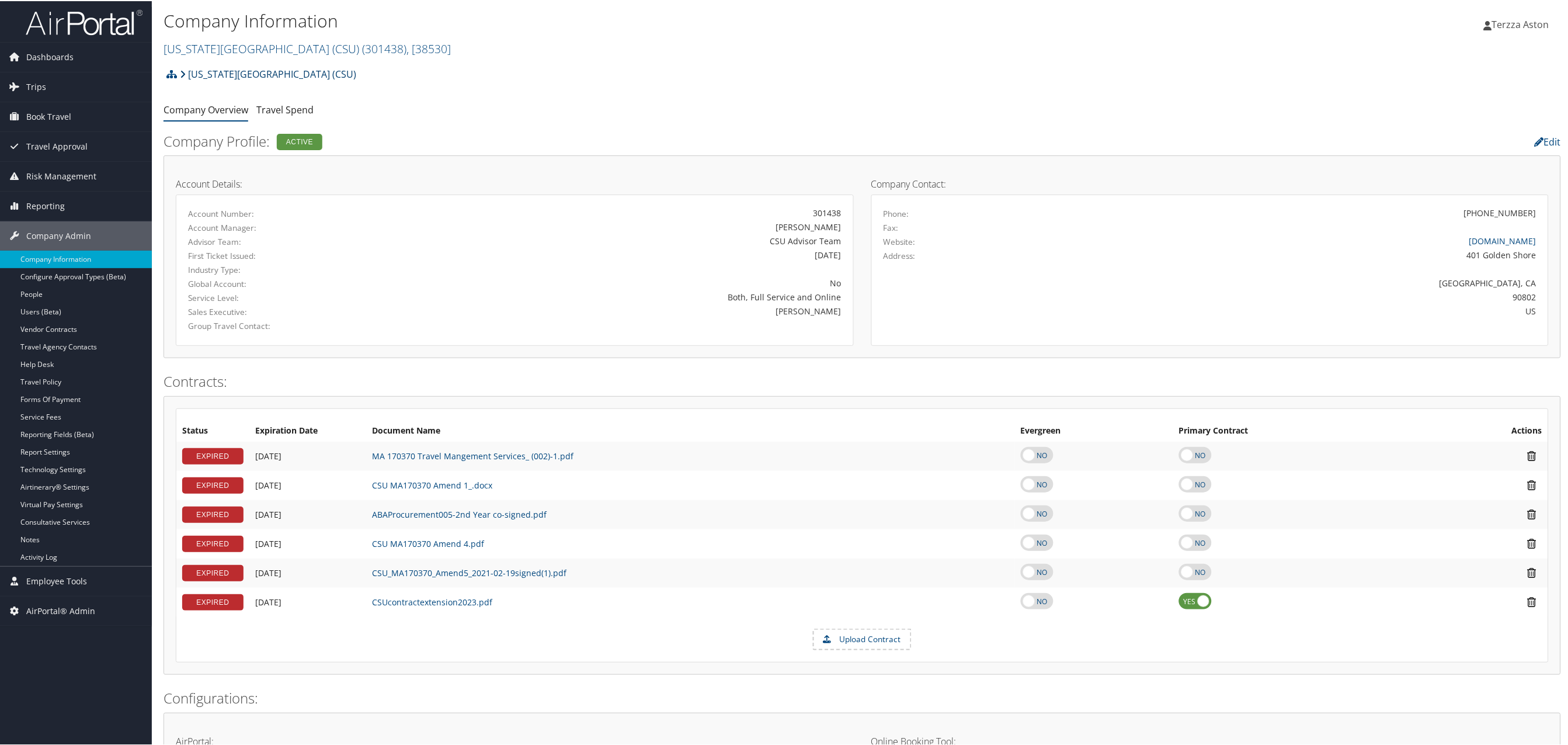
click at [235, 67] on link "[US_STATE][GEOGRAPHIC_DATA] (CSU)" at bounding box center [268, 73] width 176 height 23
click at [223, 49] on link "California State University (CSU) ( 301438 ) , [ 38530 ]" at bounding box center [307, 48] width 288 height 16
click at [196, 76] on input "search" at bounding box center [241, 69] width 154 height 22
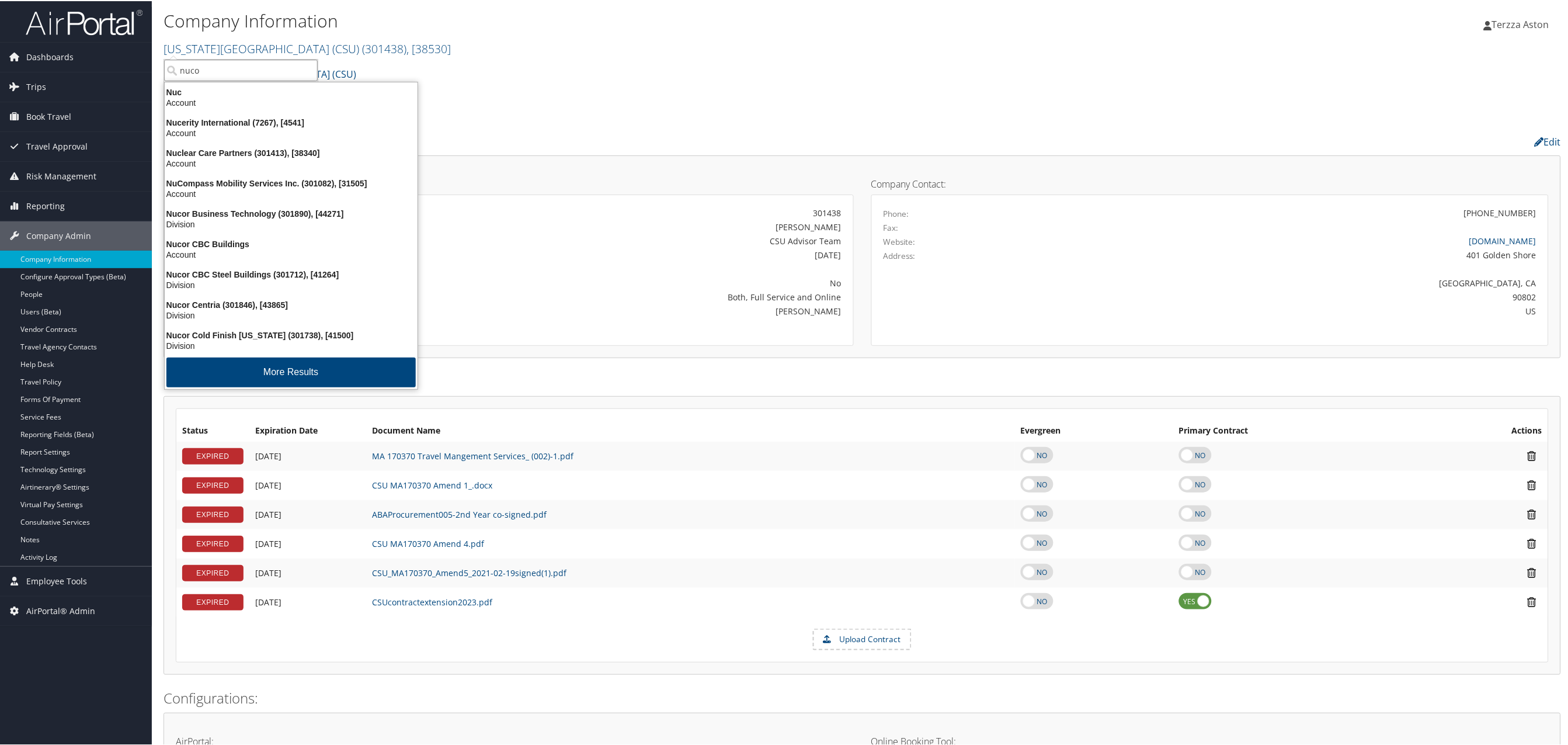
type input "nucor"
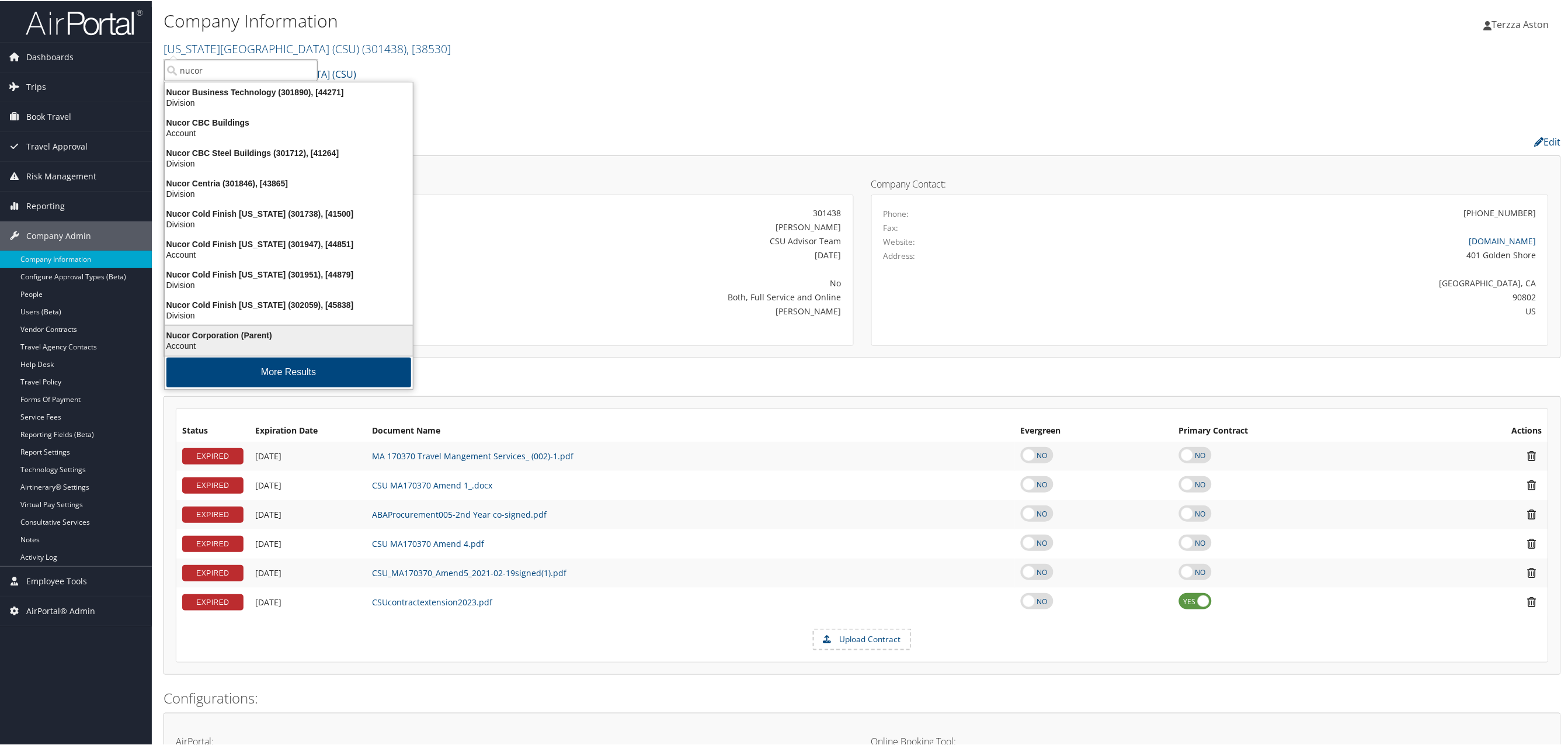
click at [207, 329] on div "Nucor Corporation (Parent)" at bounding box center [289, 334] width 262 height 10
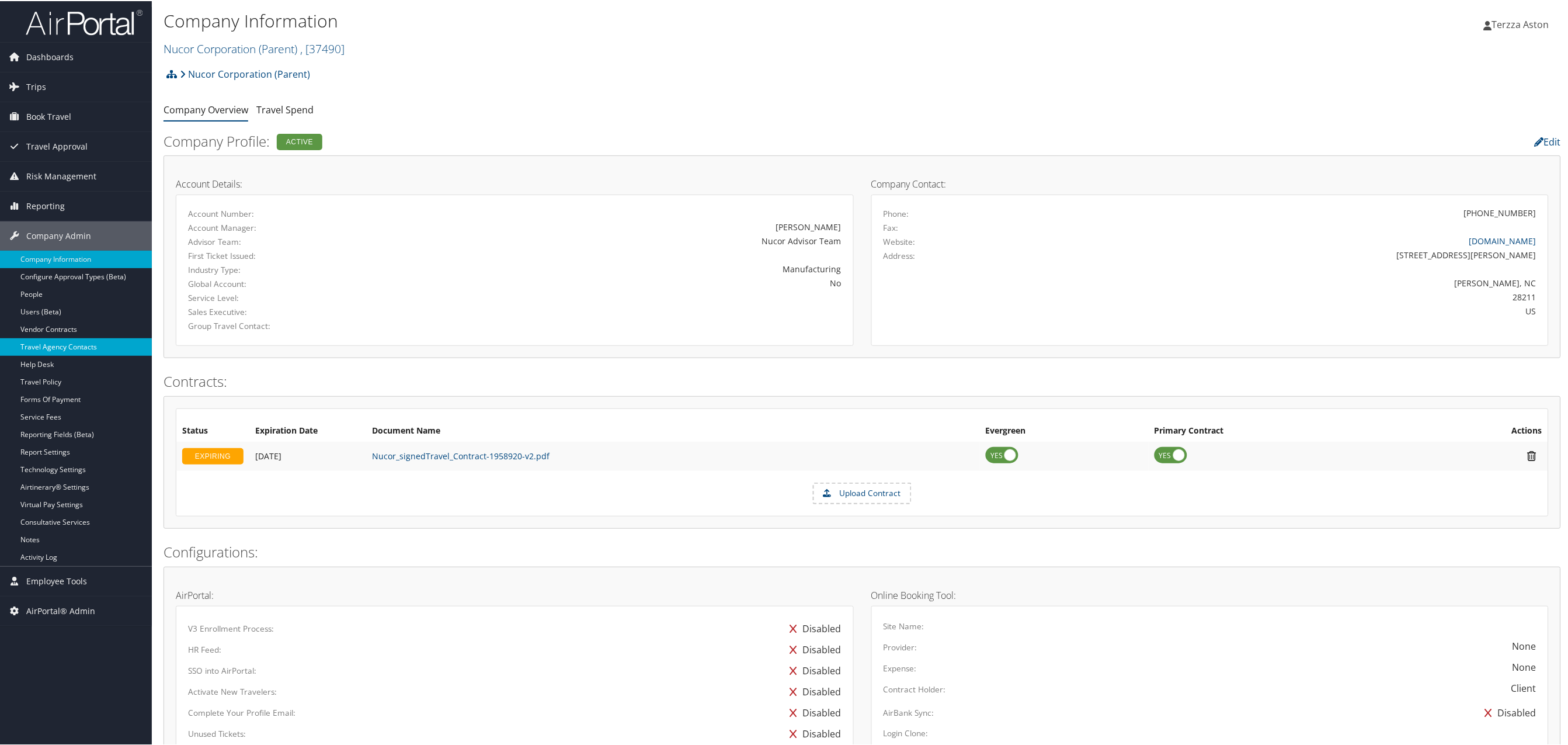
click at [58, 349] on link "Travel Agency Contacts" at bounding box center [76, 346] width 152 height 17
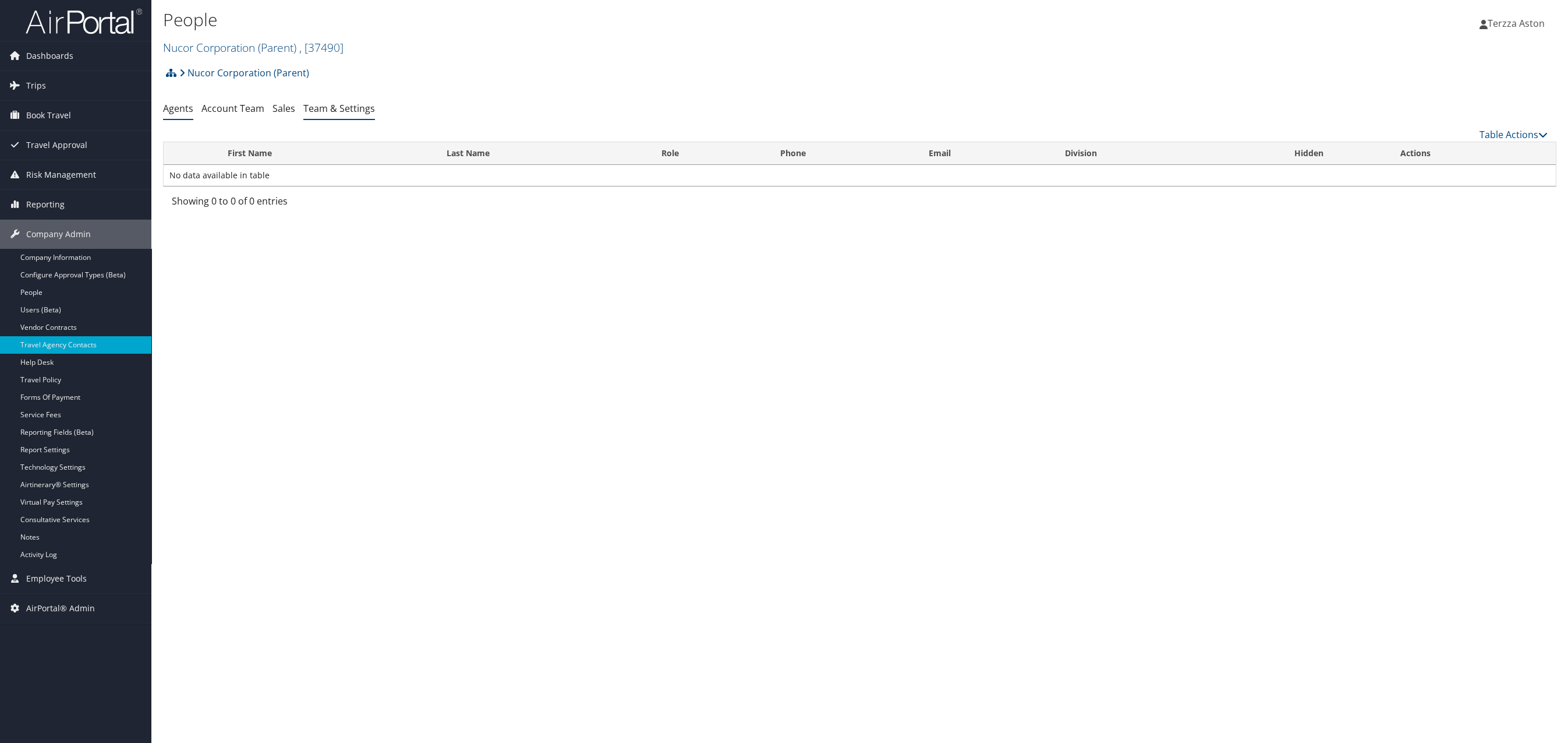
click at [331, 110] on link "Team & Settings" at bounding box center [339, 108] width 72 height 13
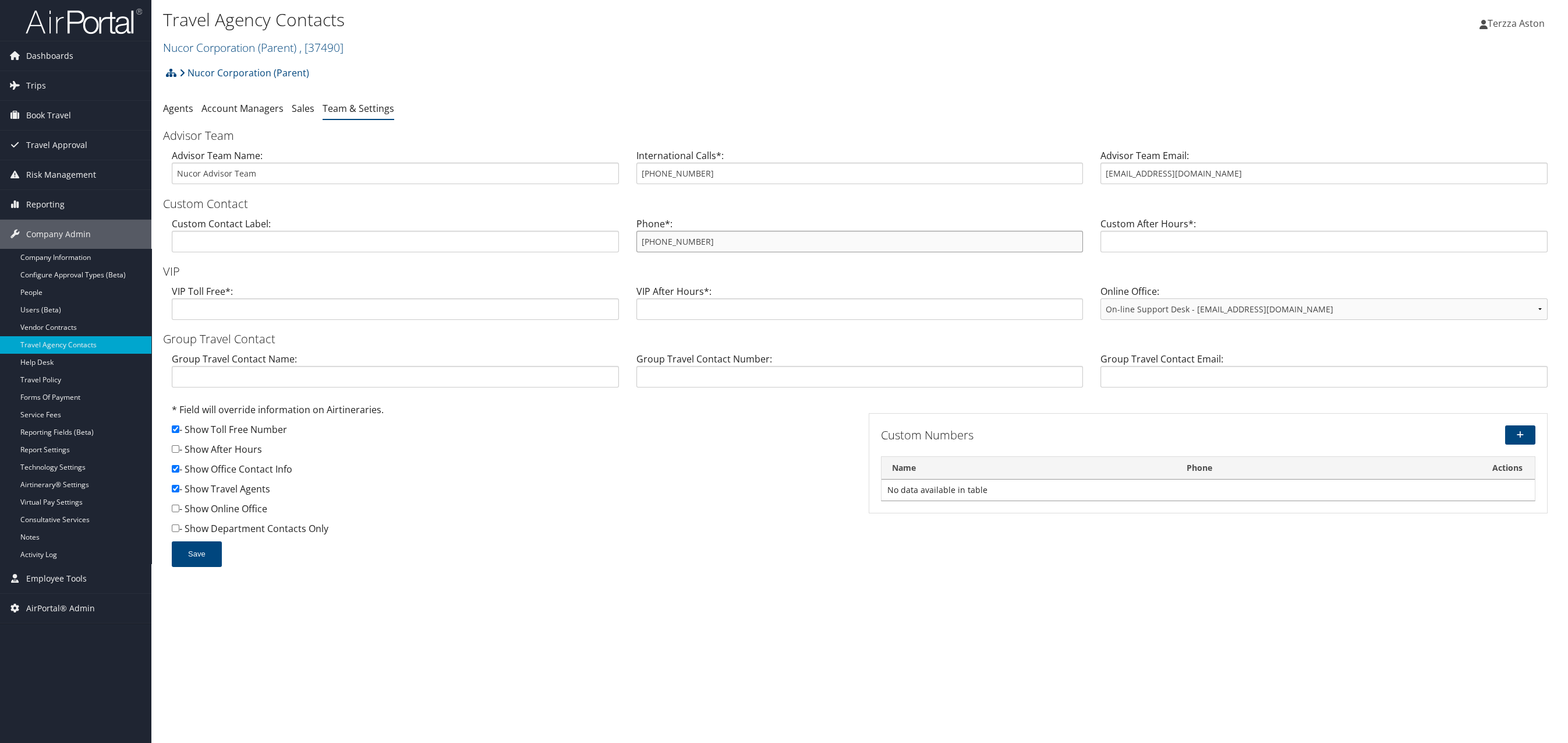
drag, startPoint x: 636, startPoint y: 246, endPoint x: 714, endPoint y: 238, distance: 78.4
click at [714, 238] on input "800-231-3488" at bounding box center [860, 241] width 447 height 22
click at [37, 87] on span "Trips" at bounding box center [36, 86] width 20 height 29
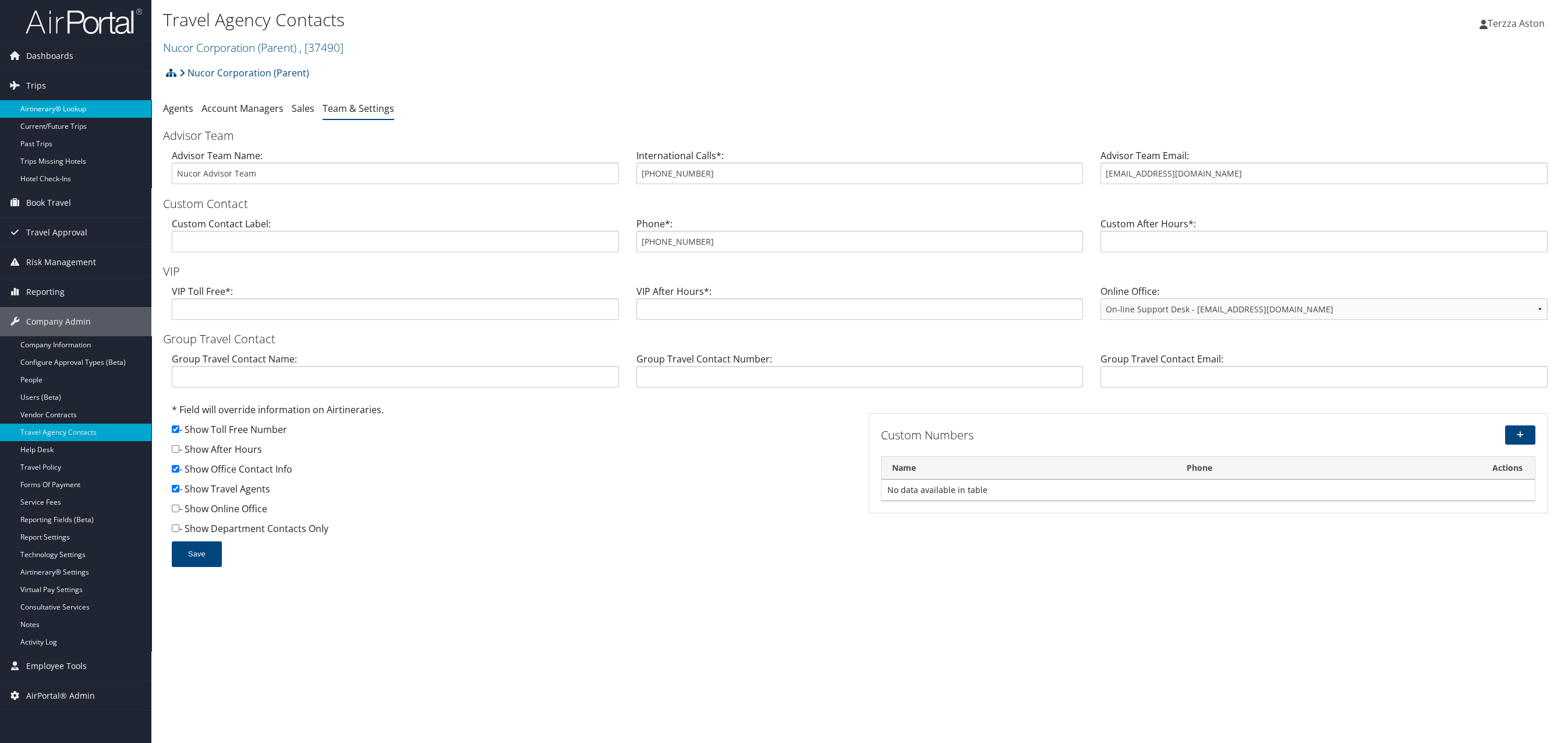
click at [50, 111] on link "Airtinerary® Lookup" at bounding box center [75, 109] width 152 height 17
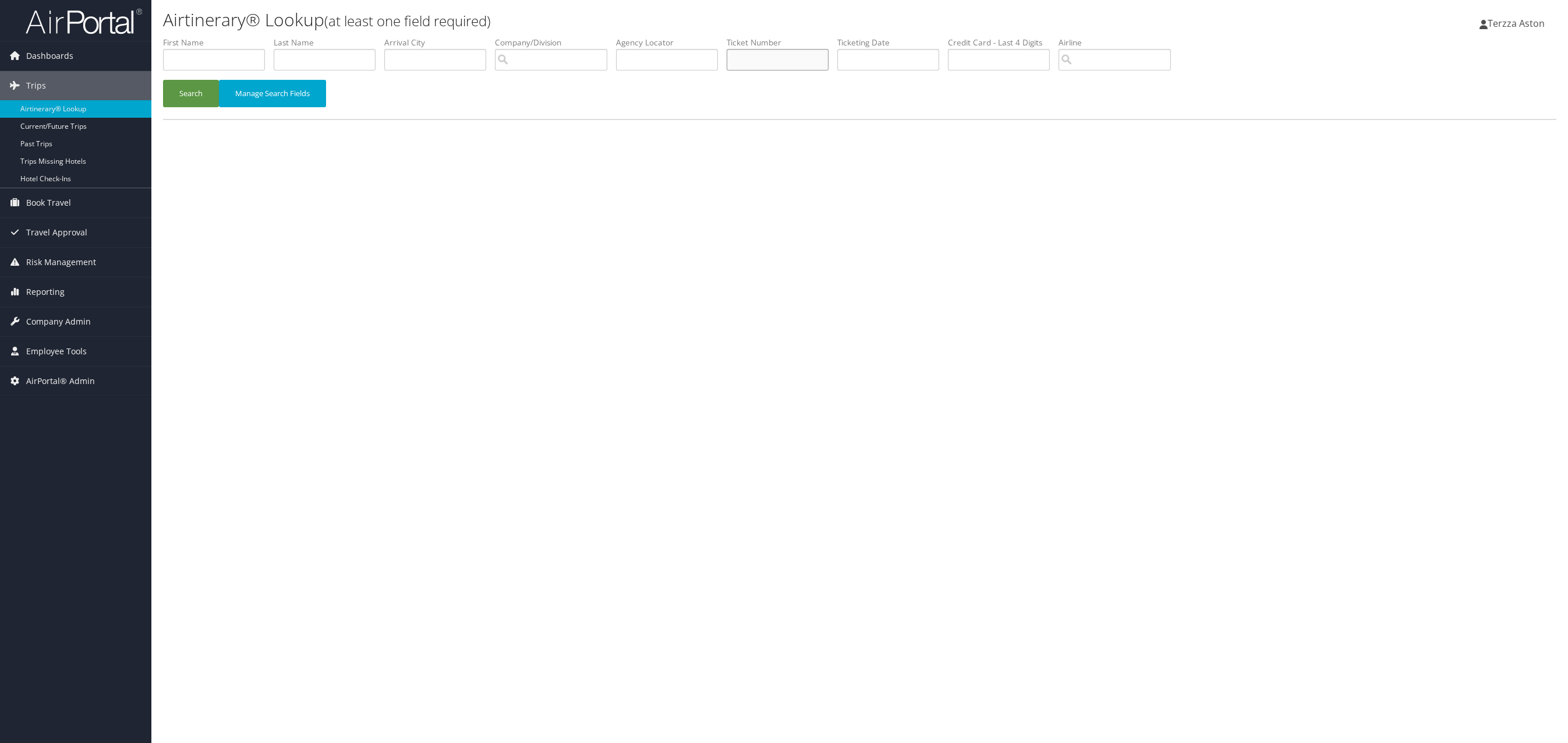
click at [756, 62] on input "text" at bounding box center [777, 59] width 102 height 22
type input "0067310486030"
click at [184, 105] on button "Search" at bounding box center [191, 94] width 55 height 28
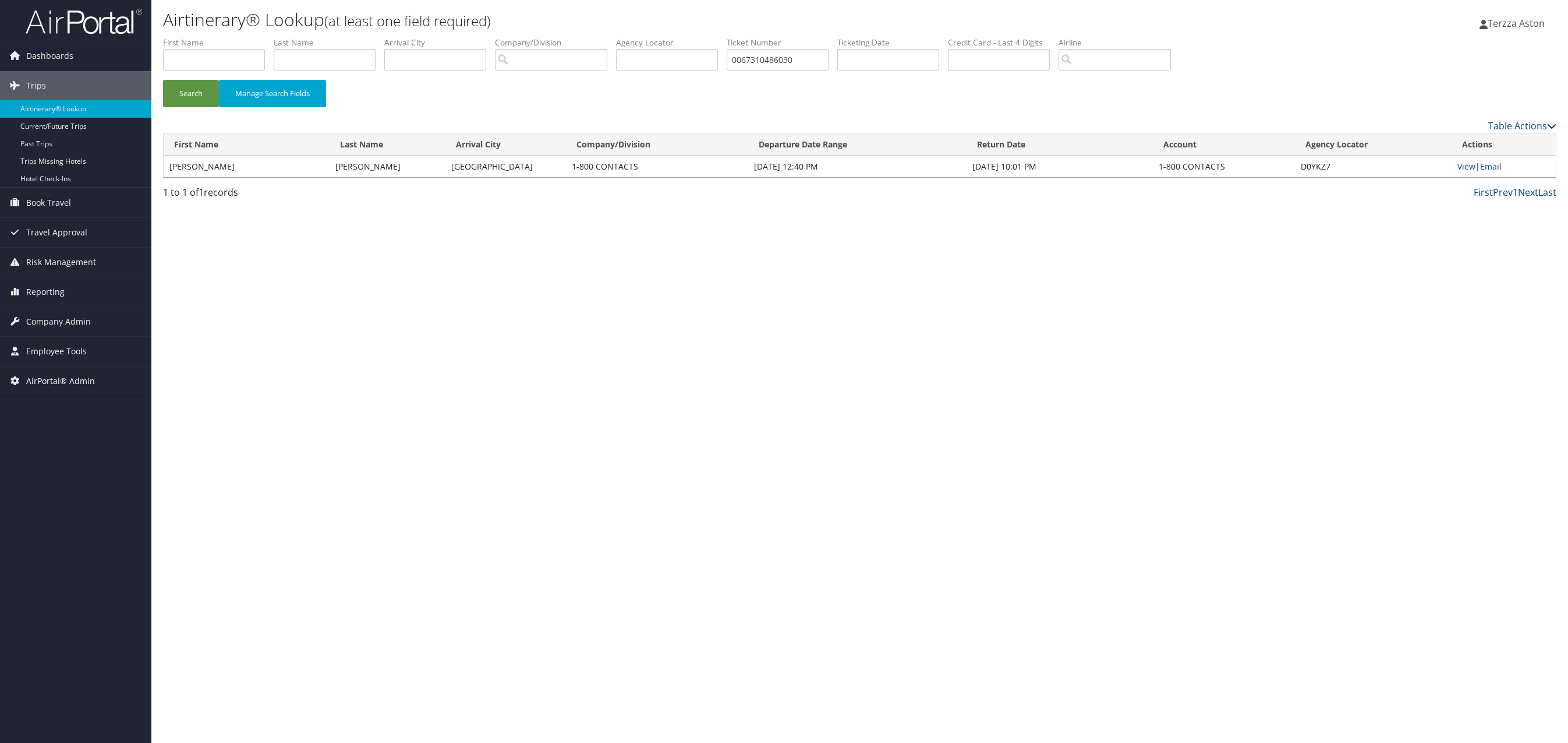
click at [1507, 170] on td "View | Email" at bounding box center [1504, 166] width 104 height 21
click at [1472, 174] on td "View | Email" at bounding box center [1504, 166] width 104 height 21
click at [1472, 164] on link "View" at bounding box center [1467, 166] width 18 height 11
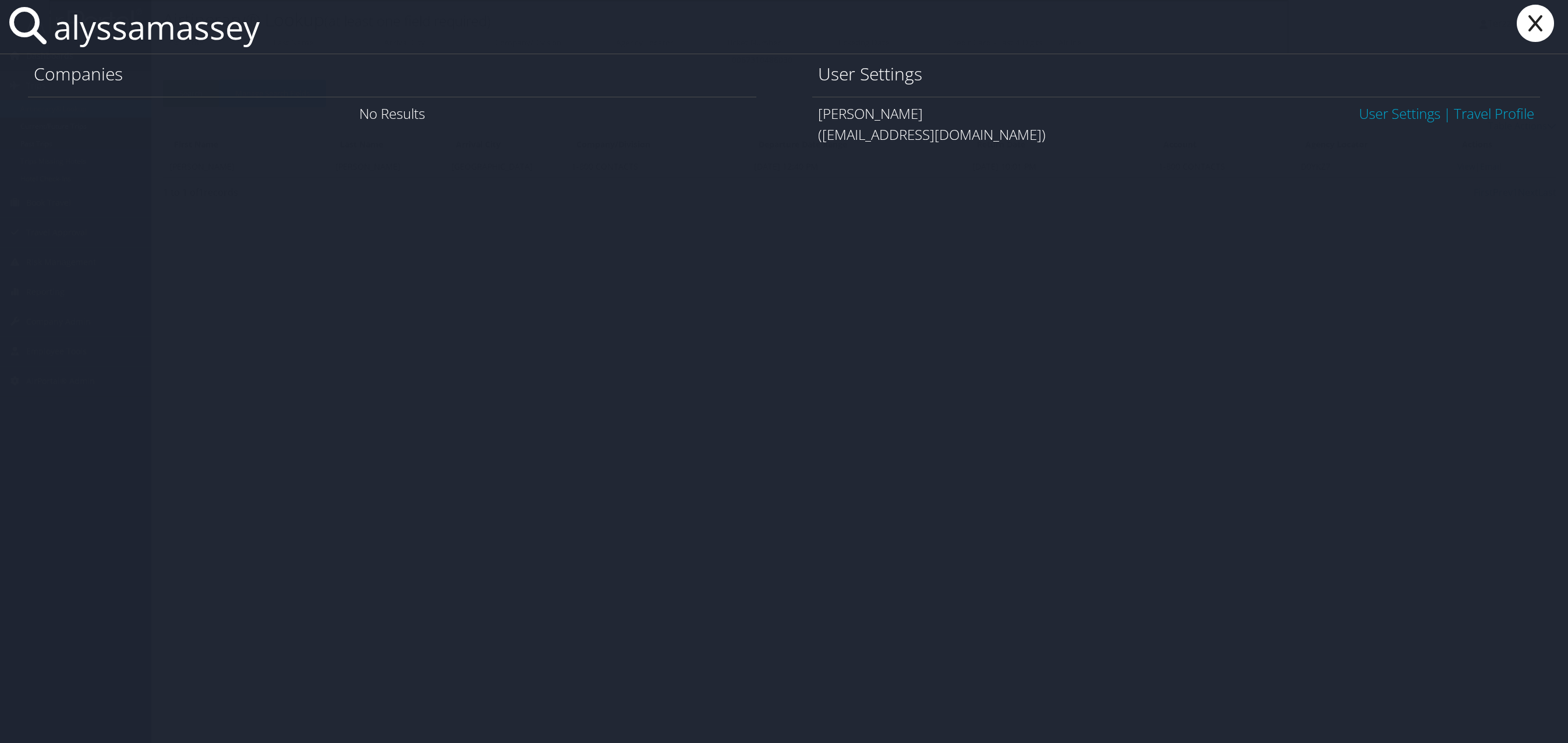
type input "alyssamassey"
click at [1370, 111] on link "User Settings" at bounding box center [1400, 114] width 81 height 19
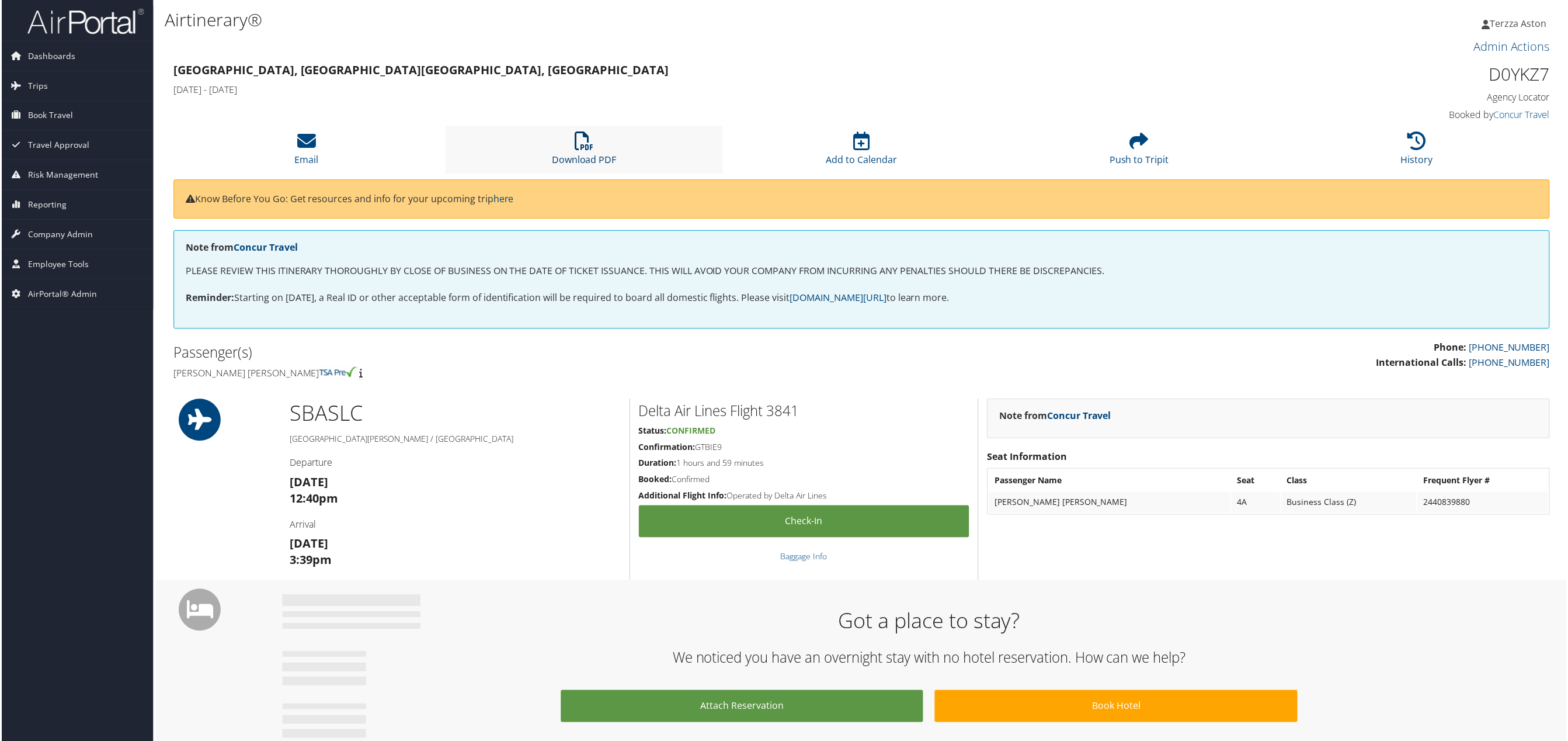
click at [575, 143] on icon at bounding box center [583, 141] width 18 height 18
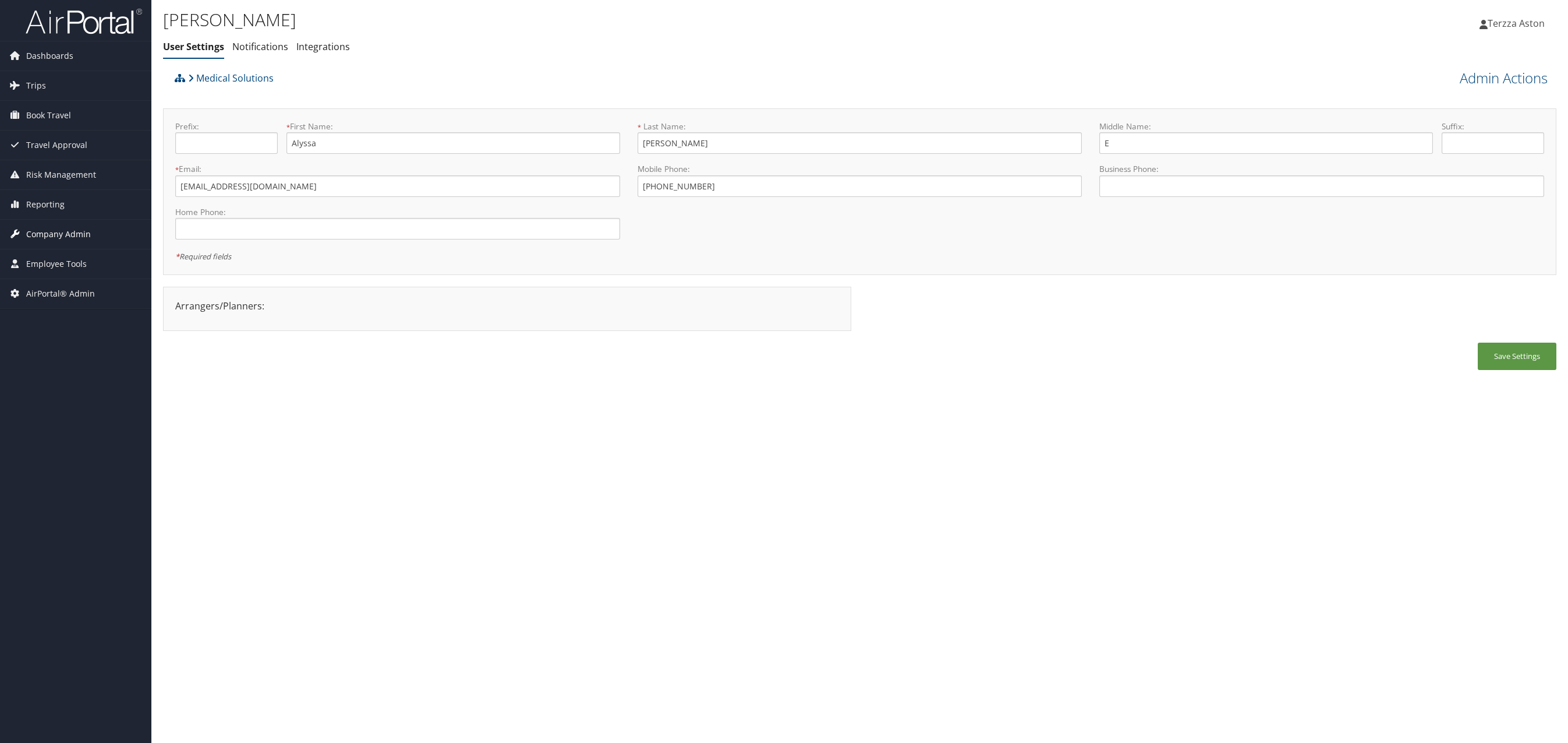
click at [53, 233] on span "Company Admin" at bounding box center [58, 234] width 65 height 29
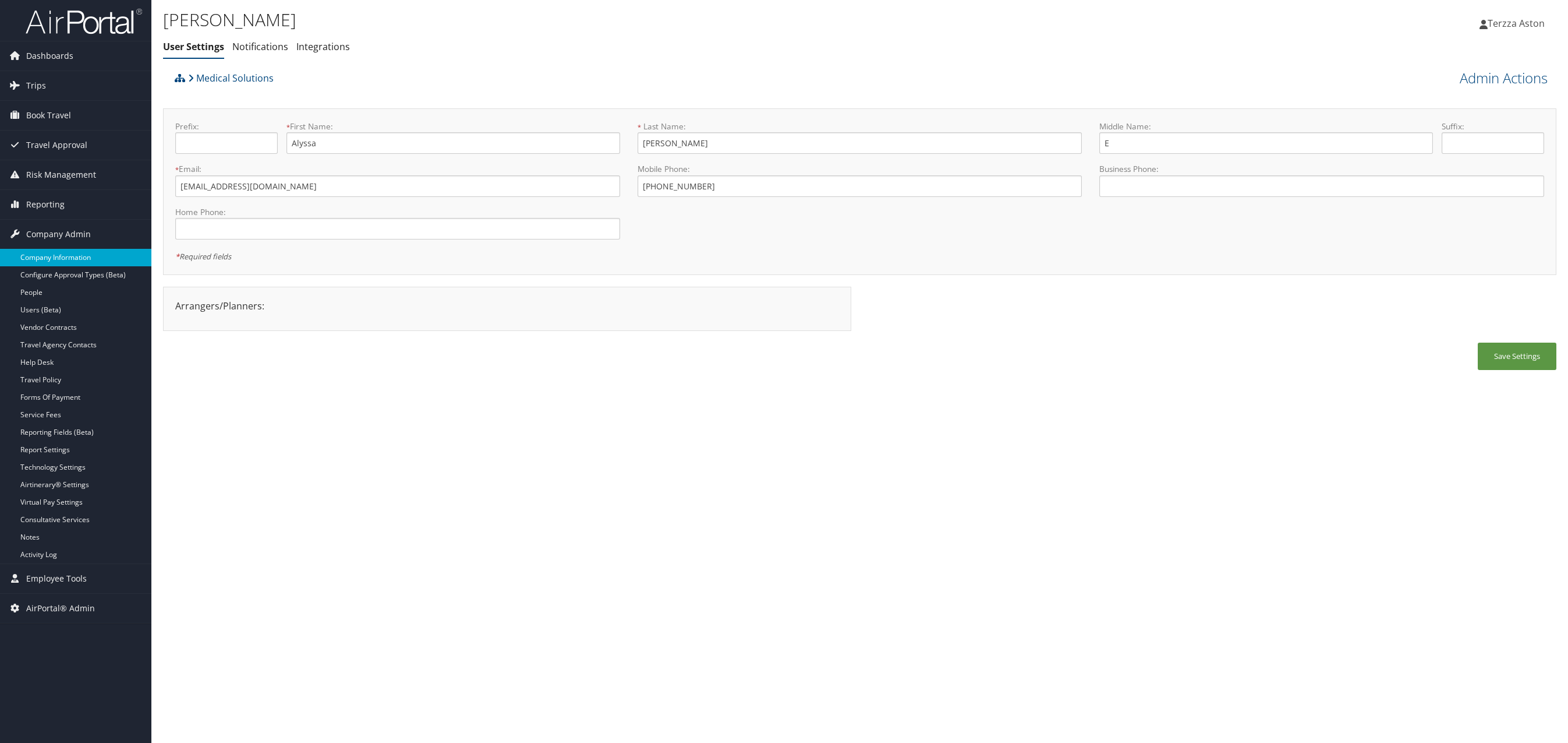
click at [60, 251] on link "Company Information" at bounding box center [75, 257] width 152 height 17
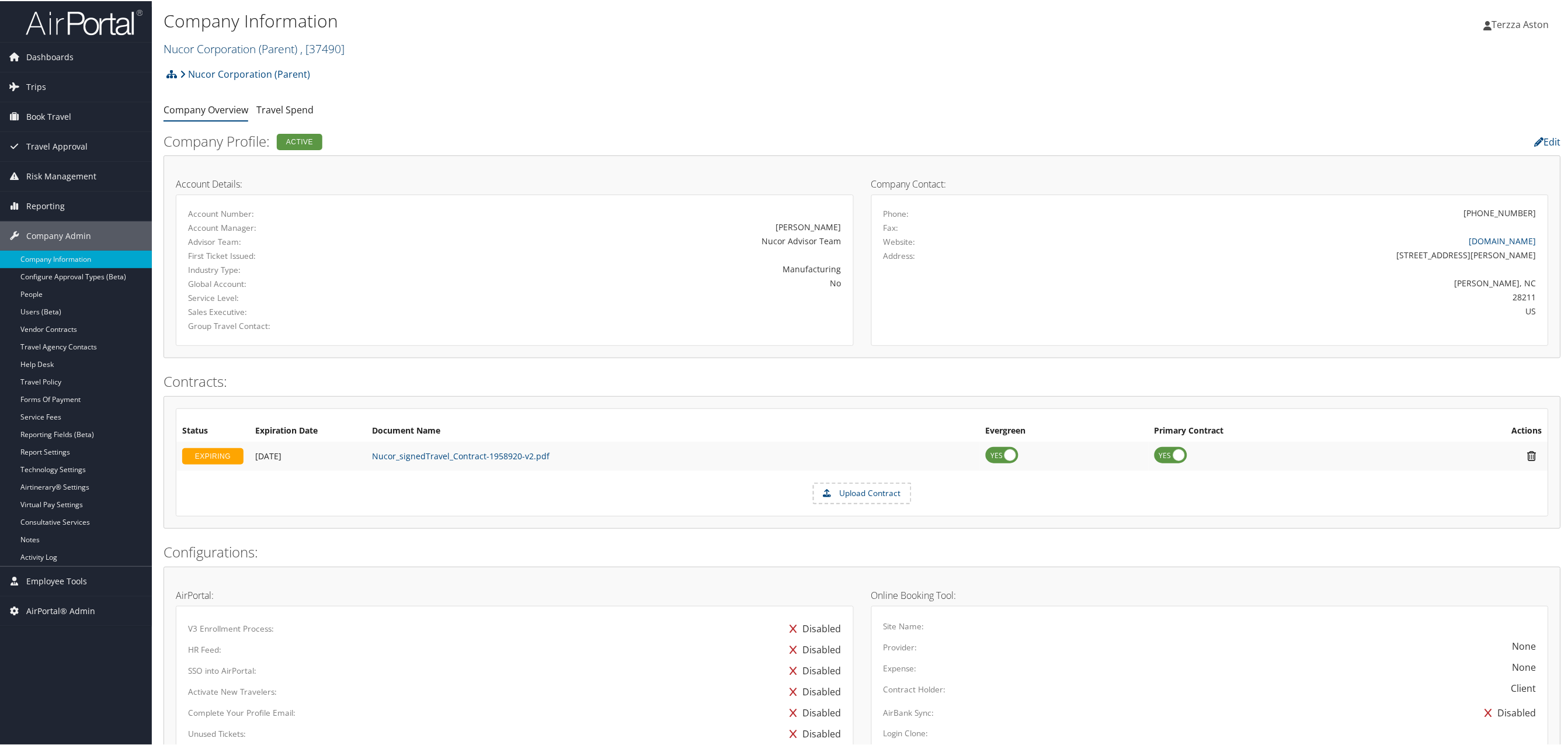
click at [249, 42] on link "Nucor Corporation (Parent) , [ 37490 ]" at bounding box center [254, 48] width 181 height 16
click at [243, 61] on input "search" at bounding box center [241, 69] width 154 height 22
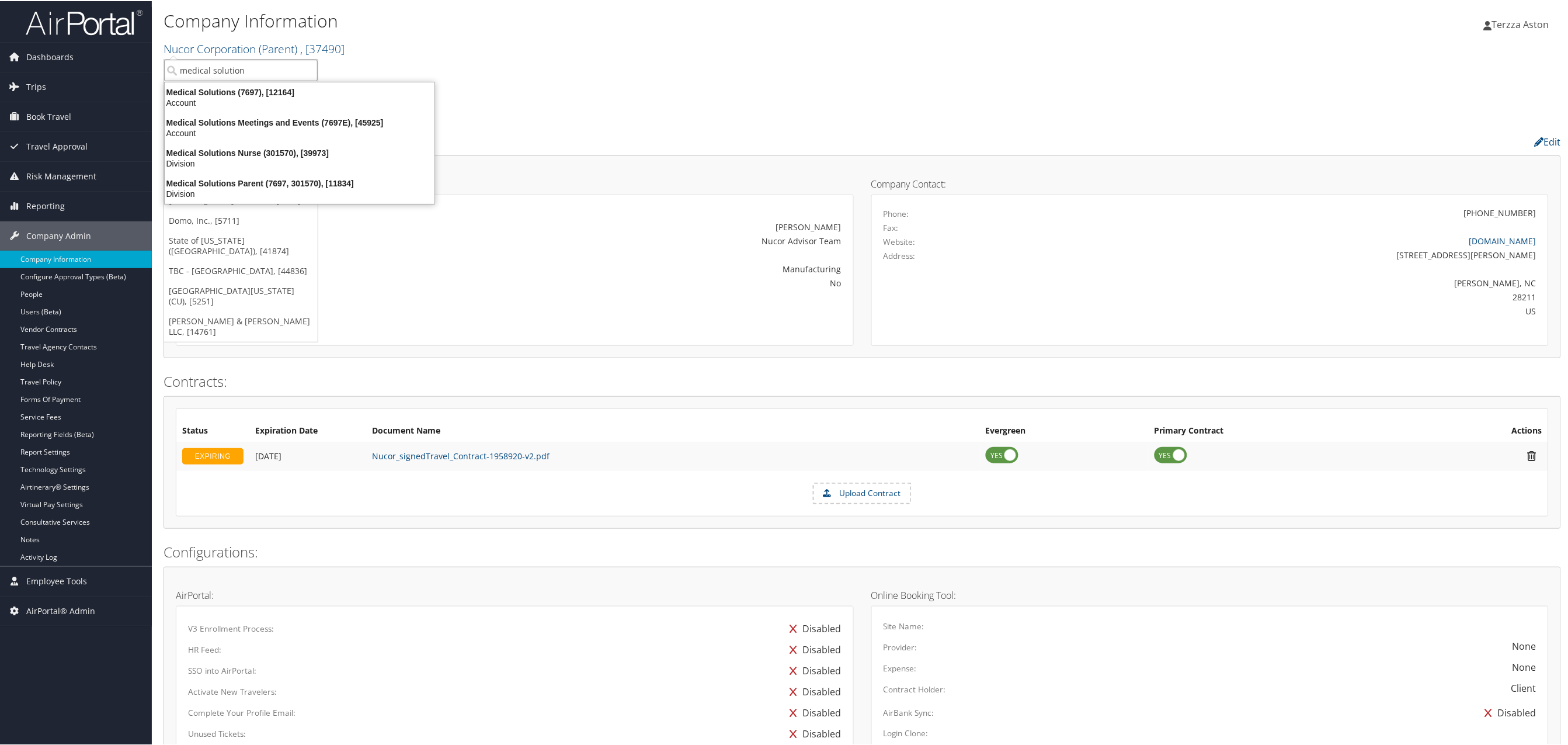
type input "medical solutions"
click at [236, 91] on div "Medical Solutions (7697), [12164]" at bounding box center [299, 91] width 284 height 10
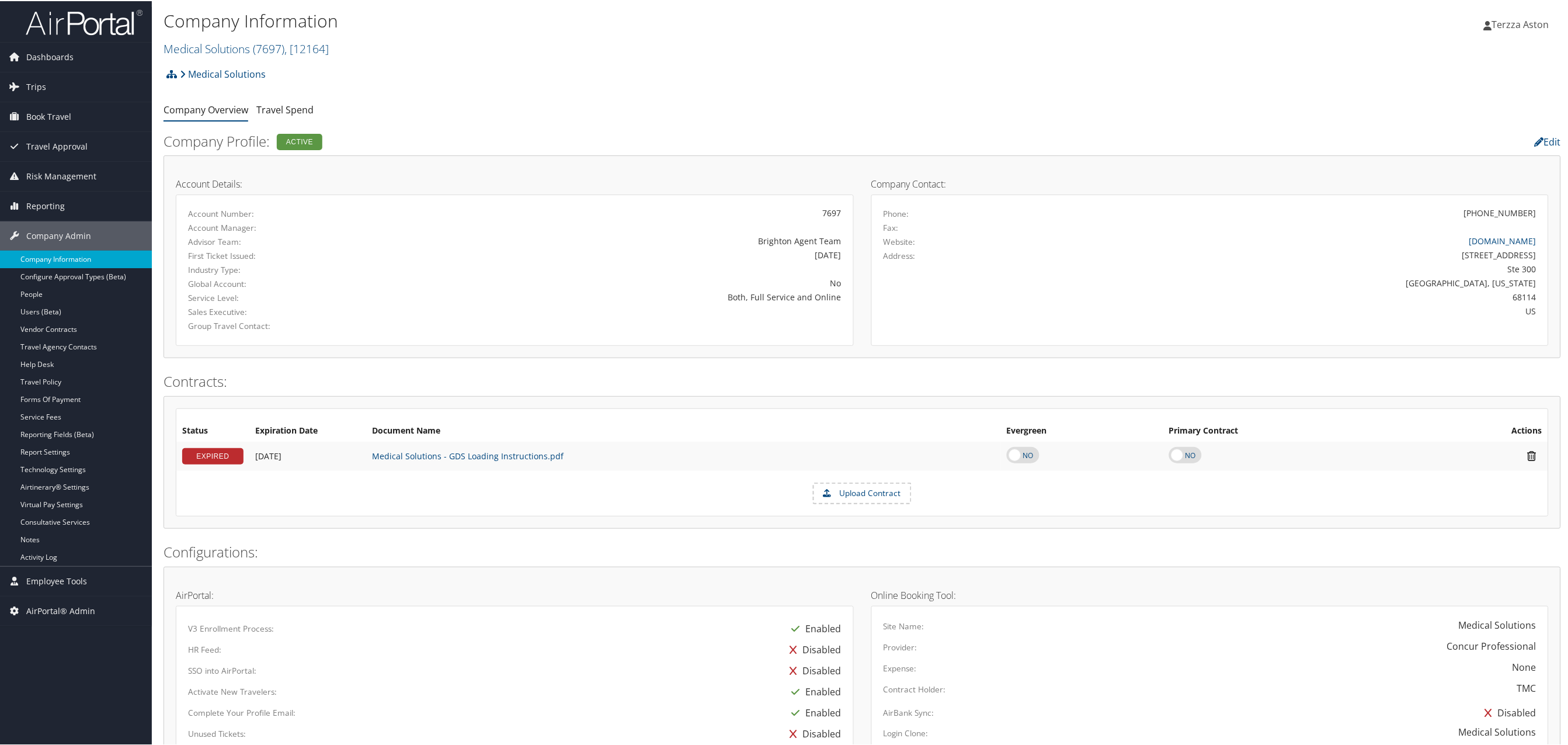
click at [83, 263] on link "Company Information" at bounding box center [76, 258] width 152 height 17
click at [78, 343] on link "Travel Agency Contacts" at bounding box center [76, 346] width 152 height 17
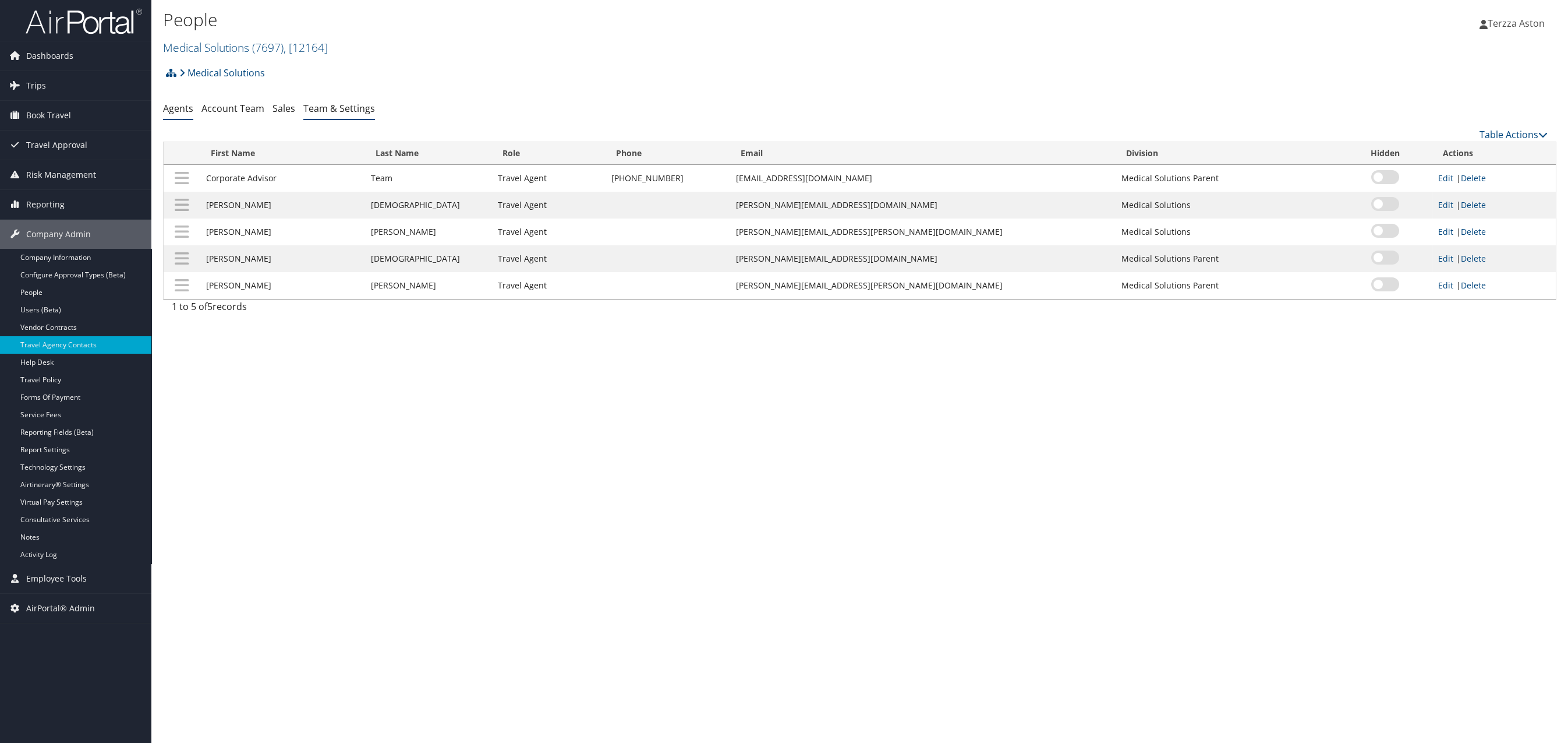
click at [329, 106] on link "Team & Settings" at bounding box center [339, 108] width 72 height 13
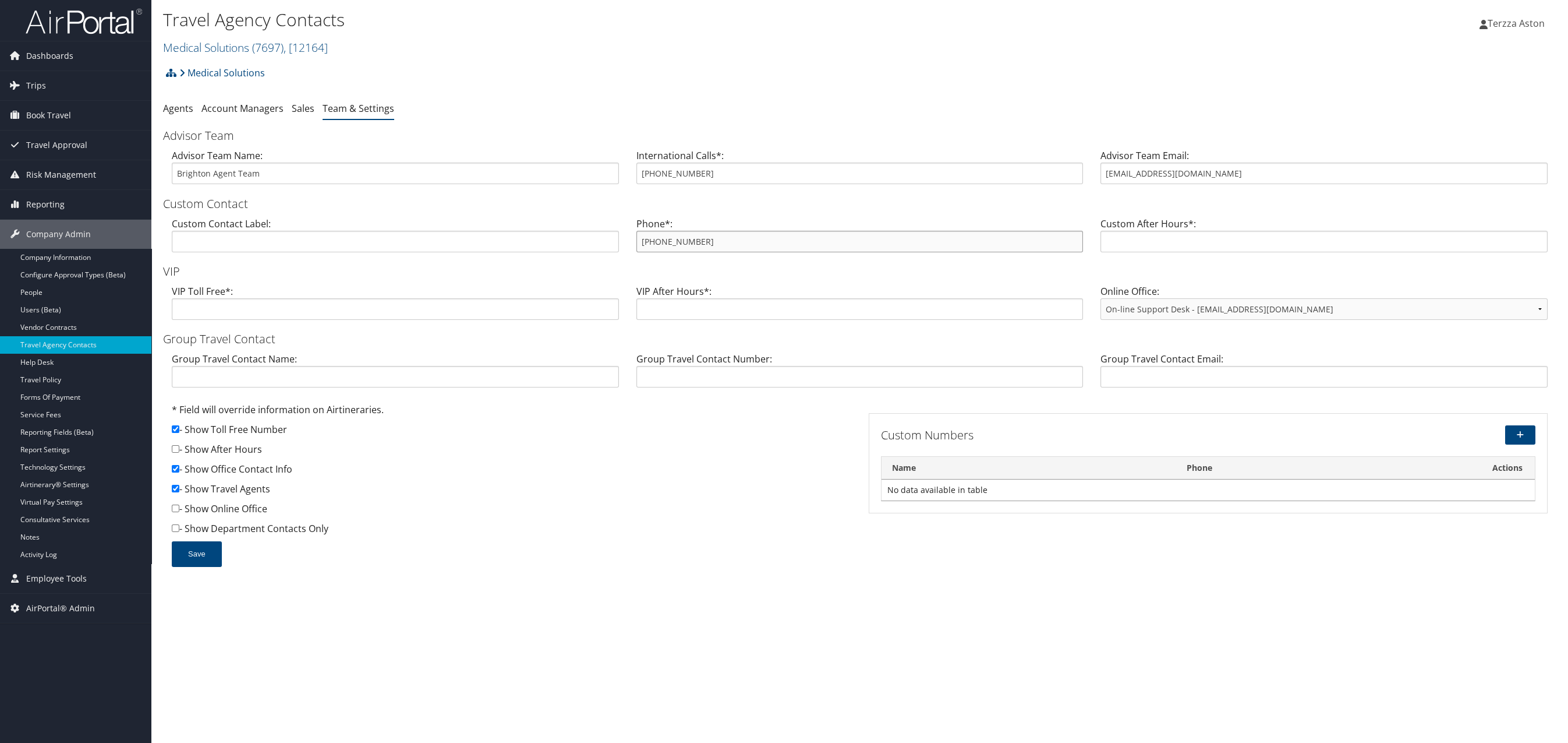
drag, startPoint x: 638, startPoint y: 243, endPoint x: 660, endPoint y: 238, distance: 22.6
click at [660, 238] on input "[PHONE_NUMBER]" at bounding box center [860, 241] width 447 height 22
click at [57, 257] on link "Company Information" at bounding box center [75, 257] width 152 height 17
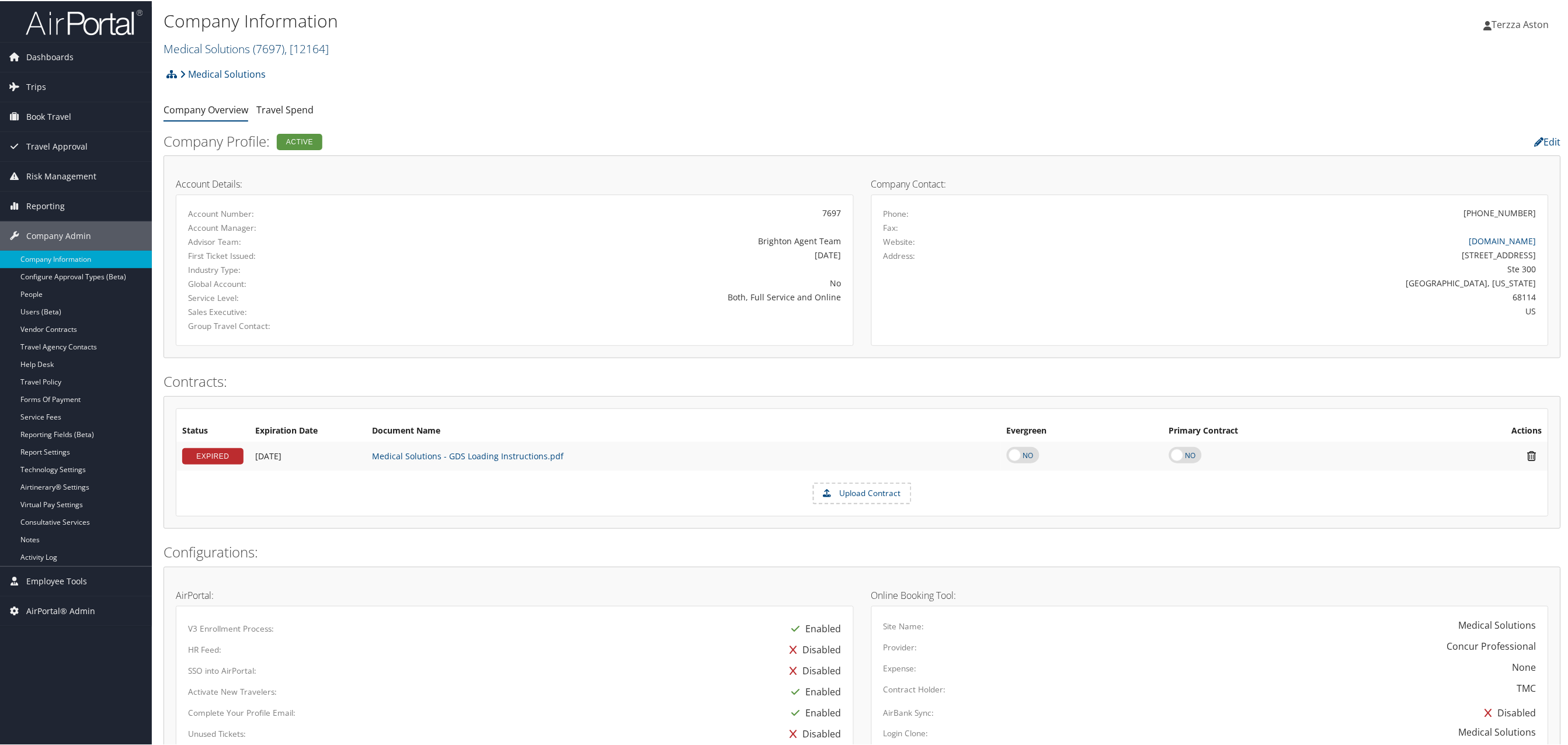
click at [200, 43] on link "Medical Solutions ( 7697 ) , [ 12164 ]" at bounding box center [246, 48] width 165 height 16
click at [220, 70] on input "search" at bounding box center [241, 69] width 154 height 22
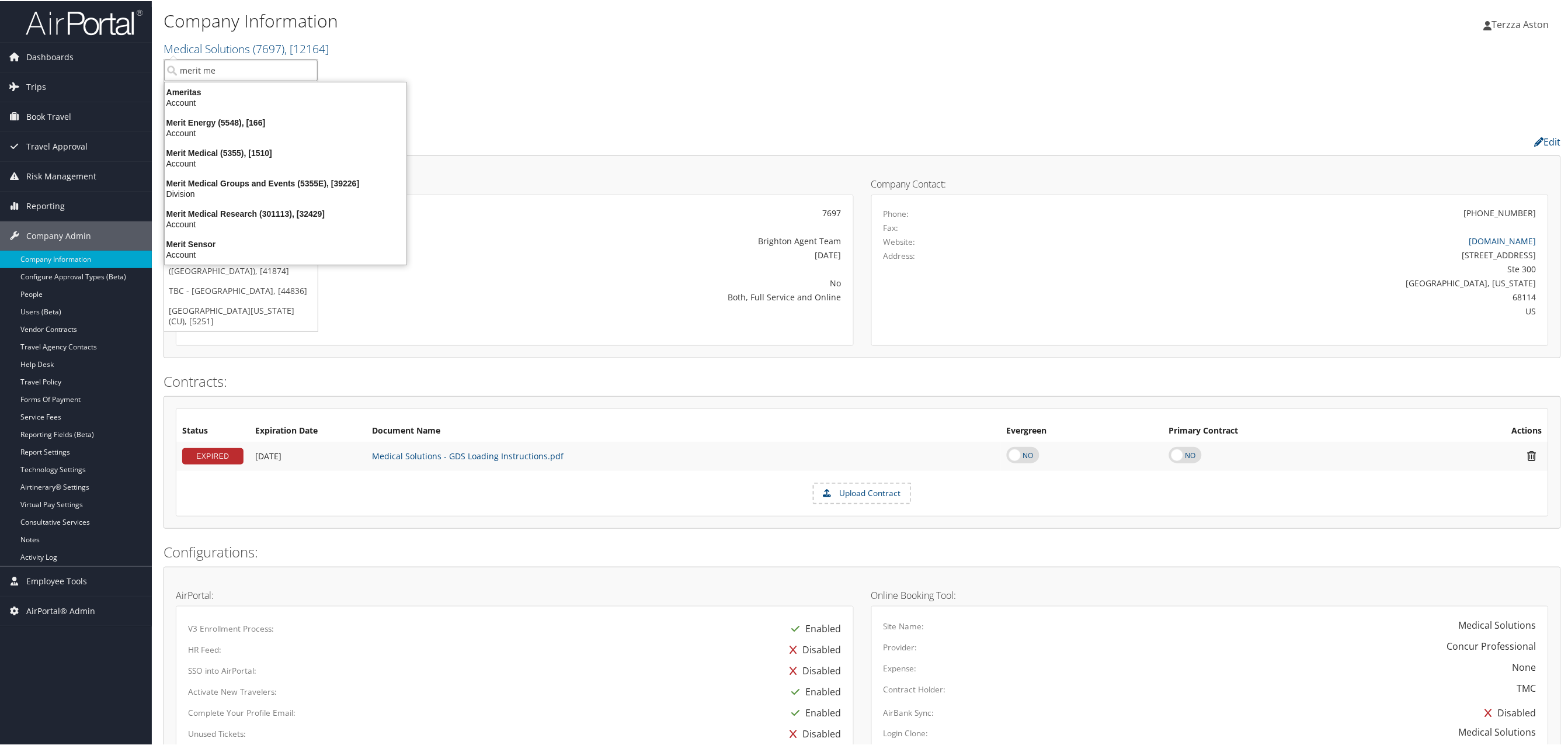
type input "merit med"
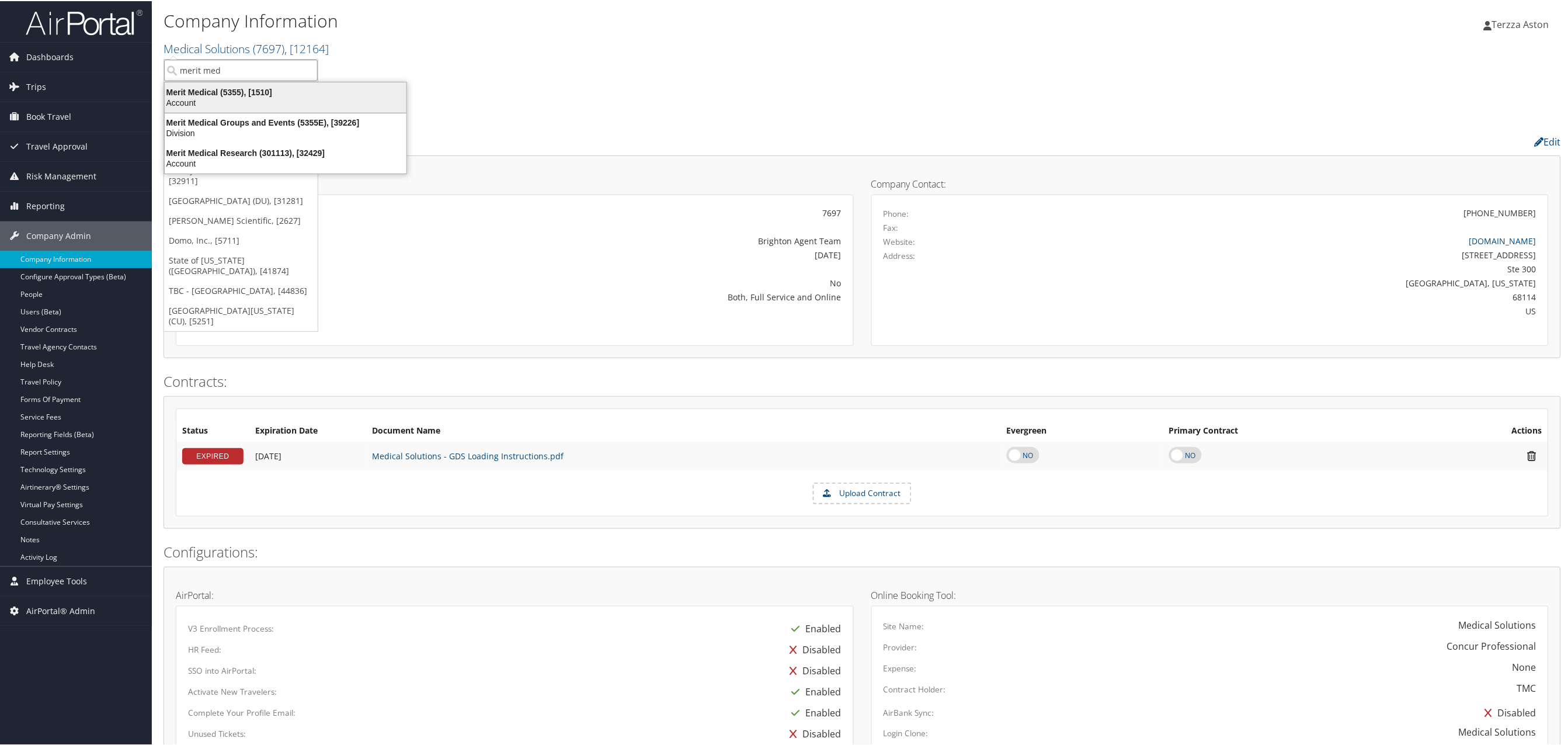
click at [200, 90] on div "Merit Medical (5355), [1510]" at bounding box center [285, 91] width 256 height 10
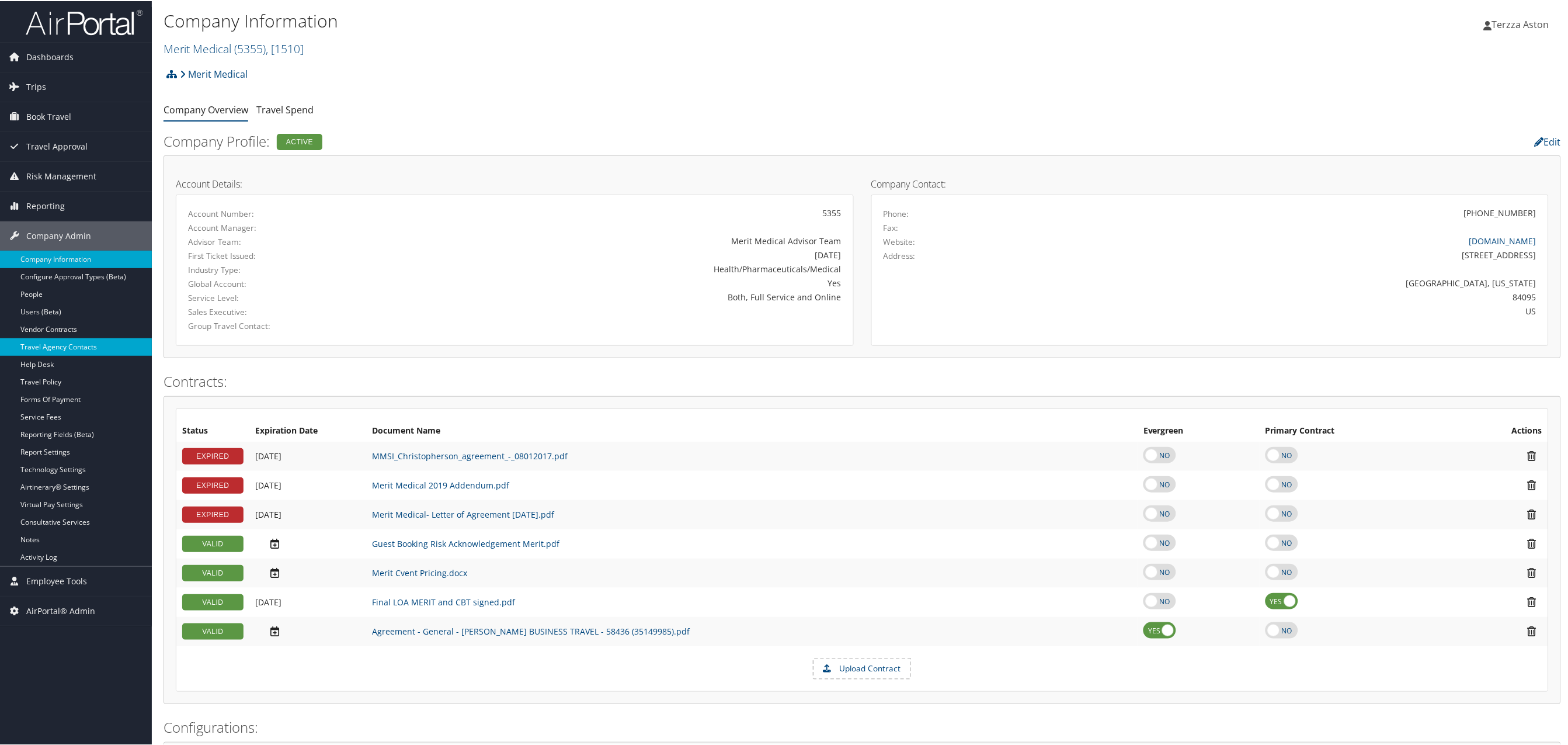
click at [54, 343] on link "Travel Agency Contacts" at bounding box center [76, 346] width 152 height 17
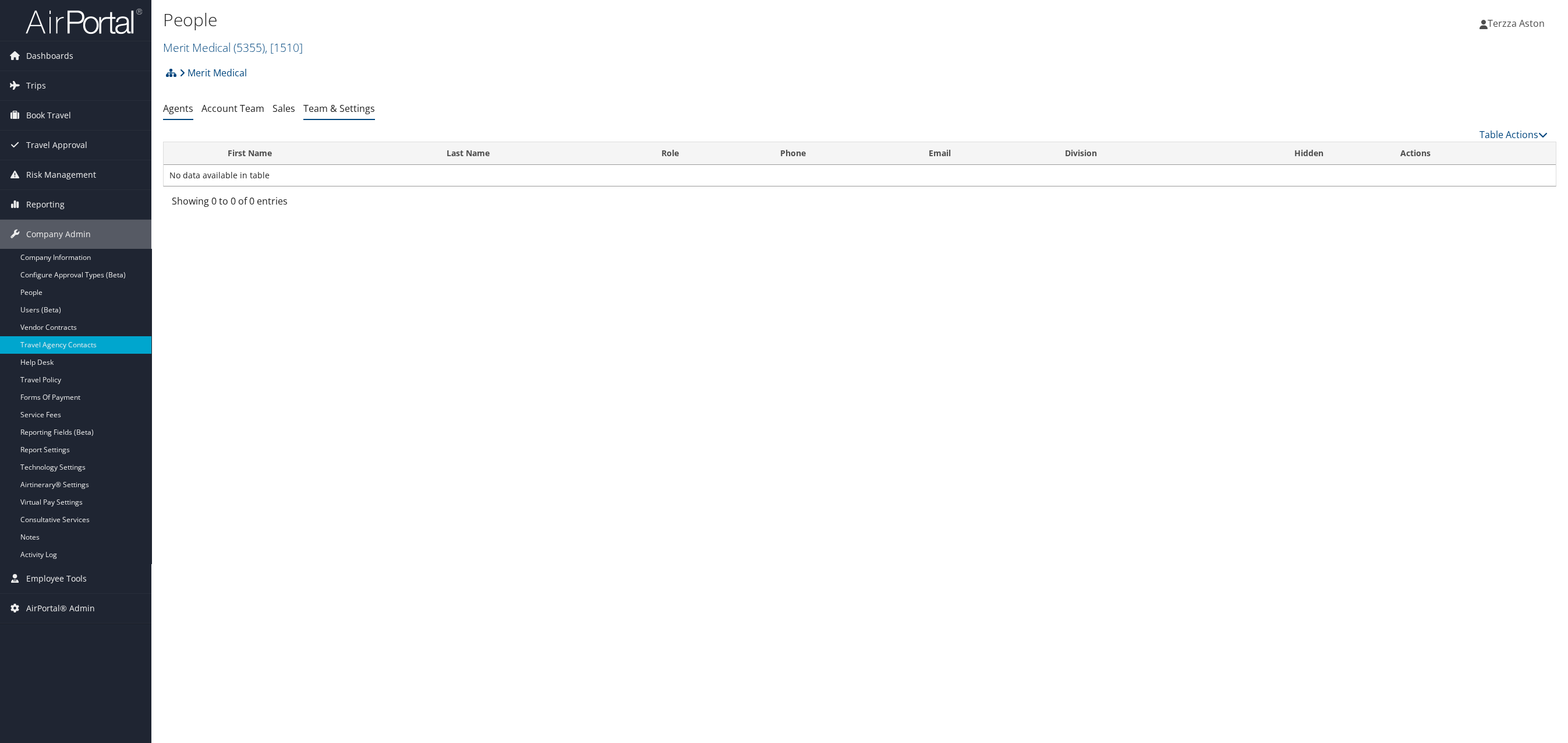
click at [350, 110] on link "Team & Settings" at bounding box center [339, 108] width 72 height 13
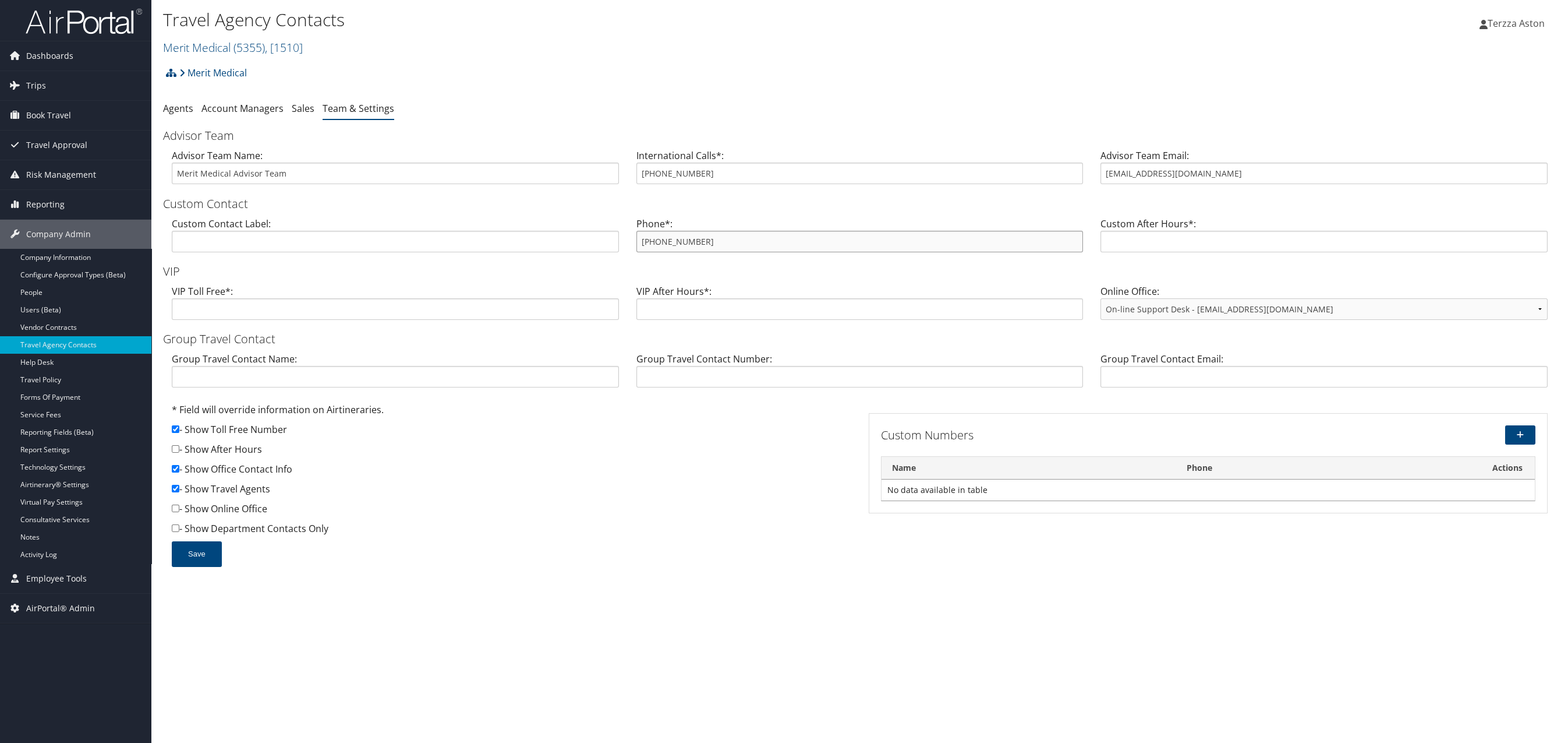
click at [638, 245] on input "[PHONE_NUMBER]" at bounding box center [860, 241] width 447 height 22
click at [64, 262] on link "Company Information" at bounding box center [75, 257] width 152 height 17
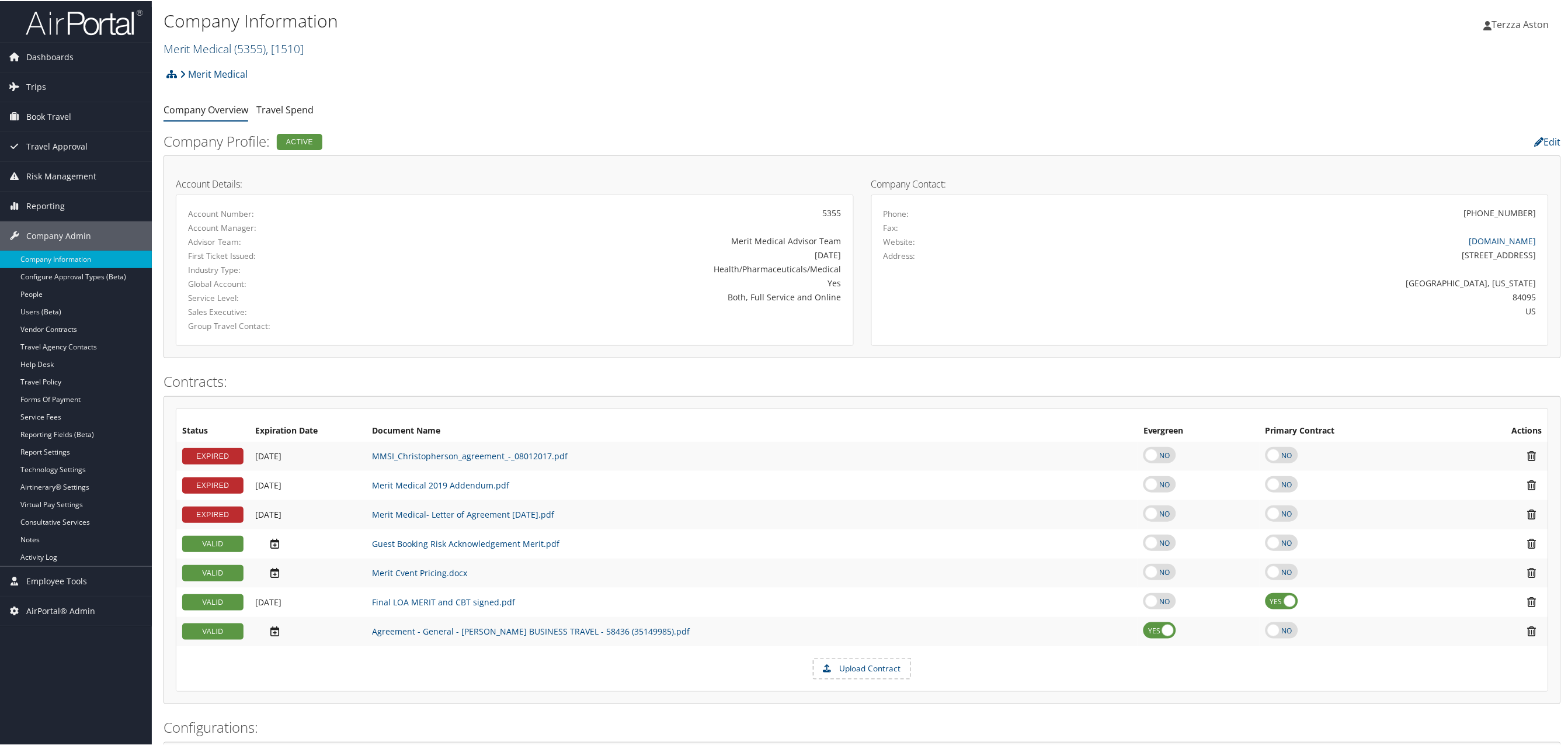
click at [225, 44] on link "Merit Medical ( 5355 ) , [ 1510 ]" at bounding box center [233, 48] width 140 height 16
click at [207, 62] on input "search" at bounding box center [241, 69] width 154 height 22
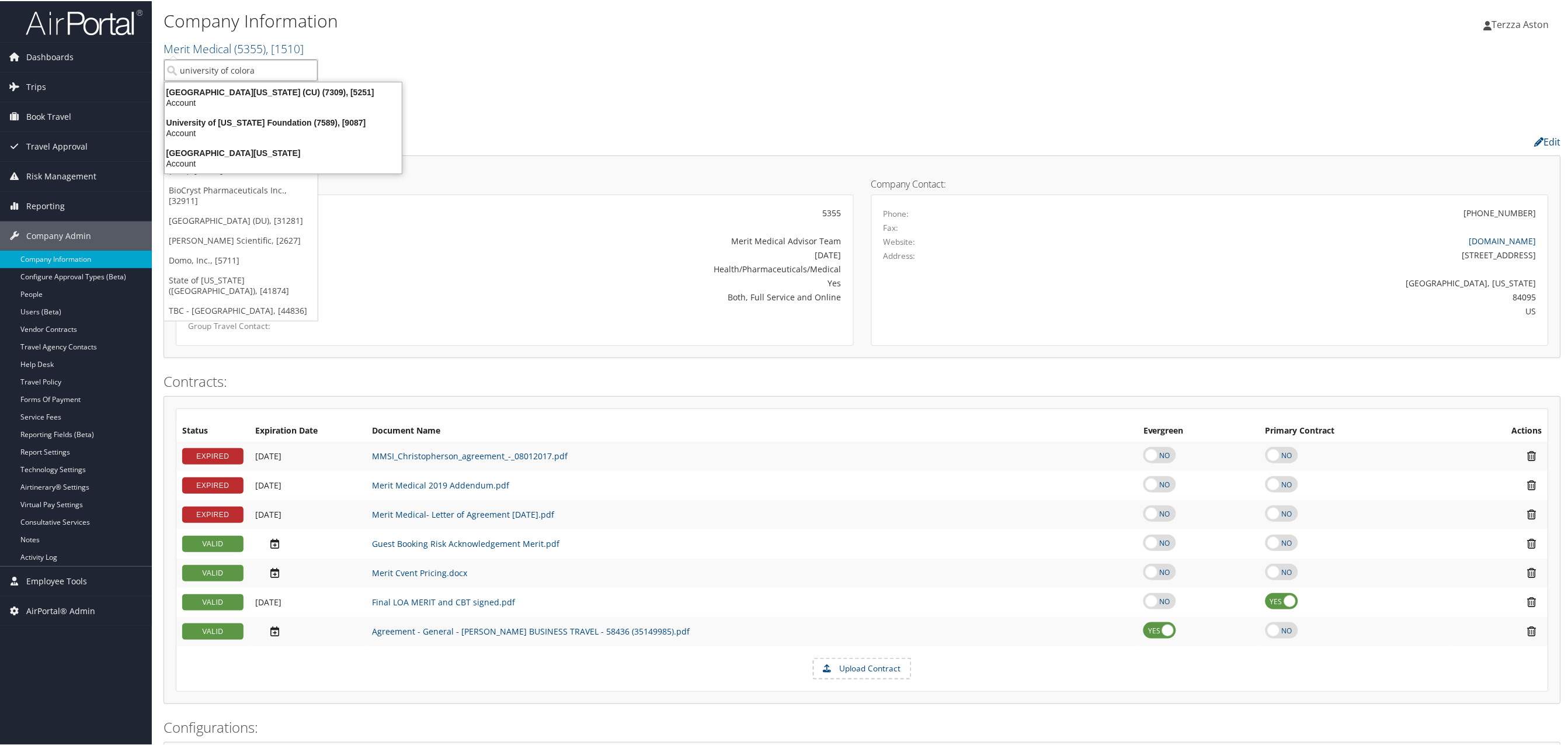
type input "university of colorad"
click at [190, 90] on div "University of Colorado (CU) (7309), [5251]" at bounding box center [282, 91] width 251 height 10
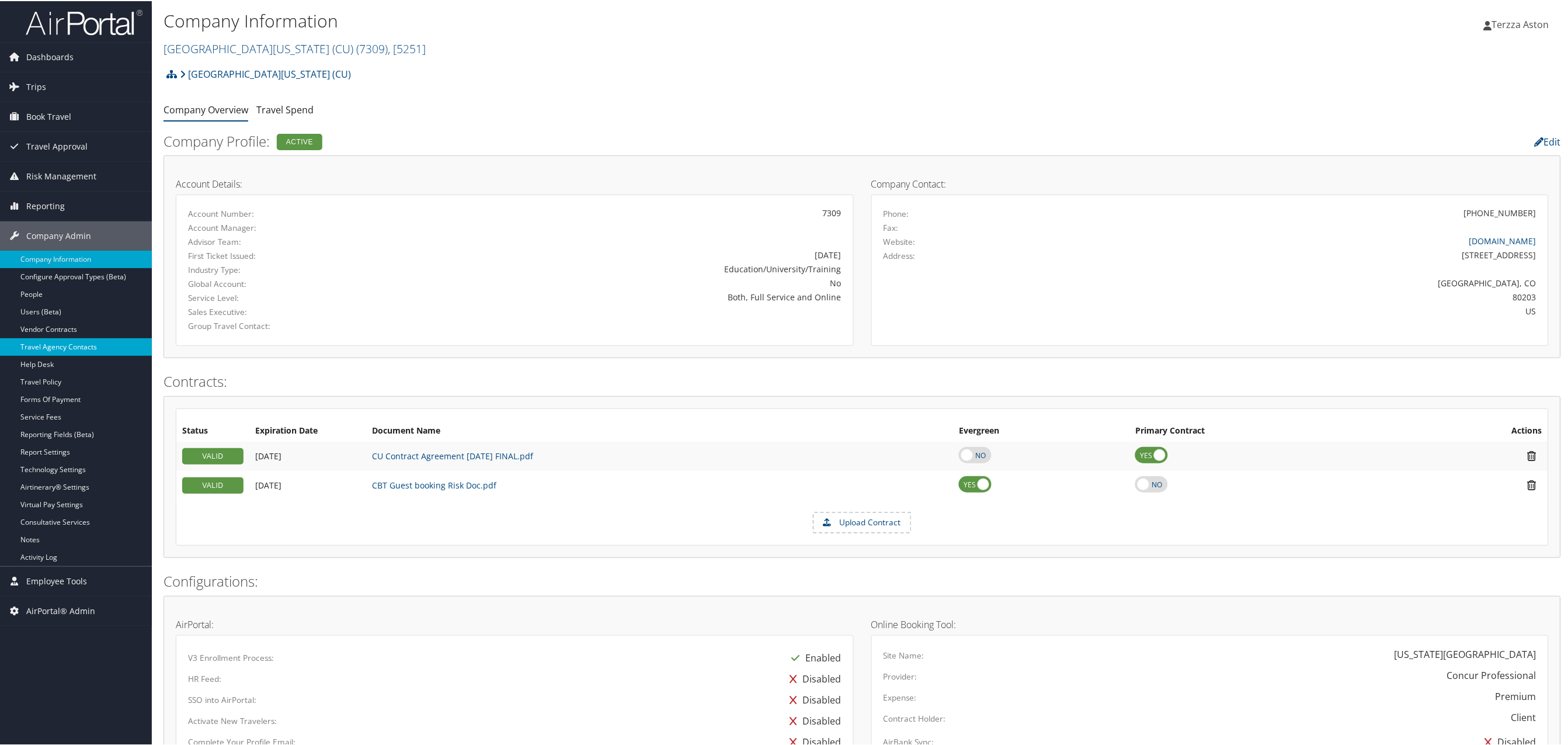
click at [62, 346] on link "Travel Agency Contacts" at bounding box center [76, 346] width 152 height 17
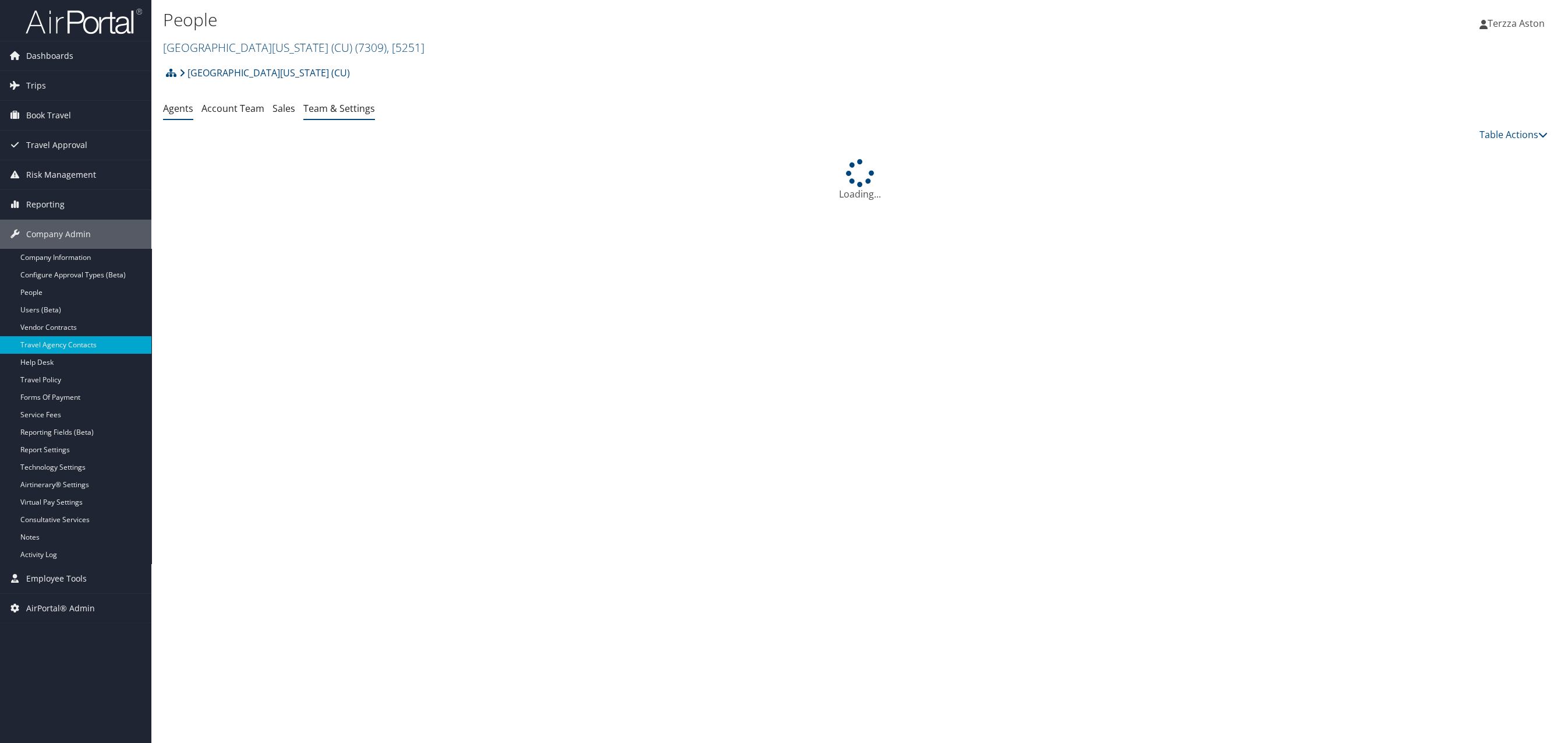
click at [338, 105] on link "Team & Settings" at bounding box center [339, 108] width 72 height 13
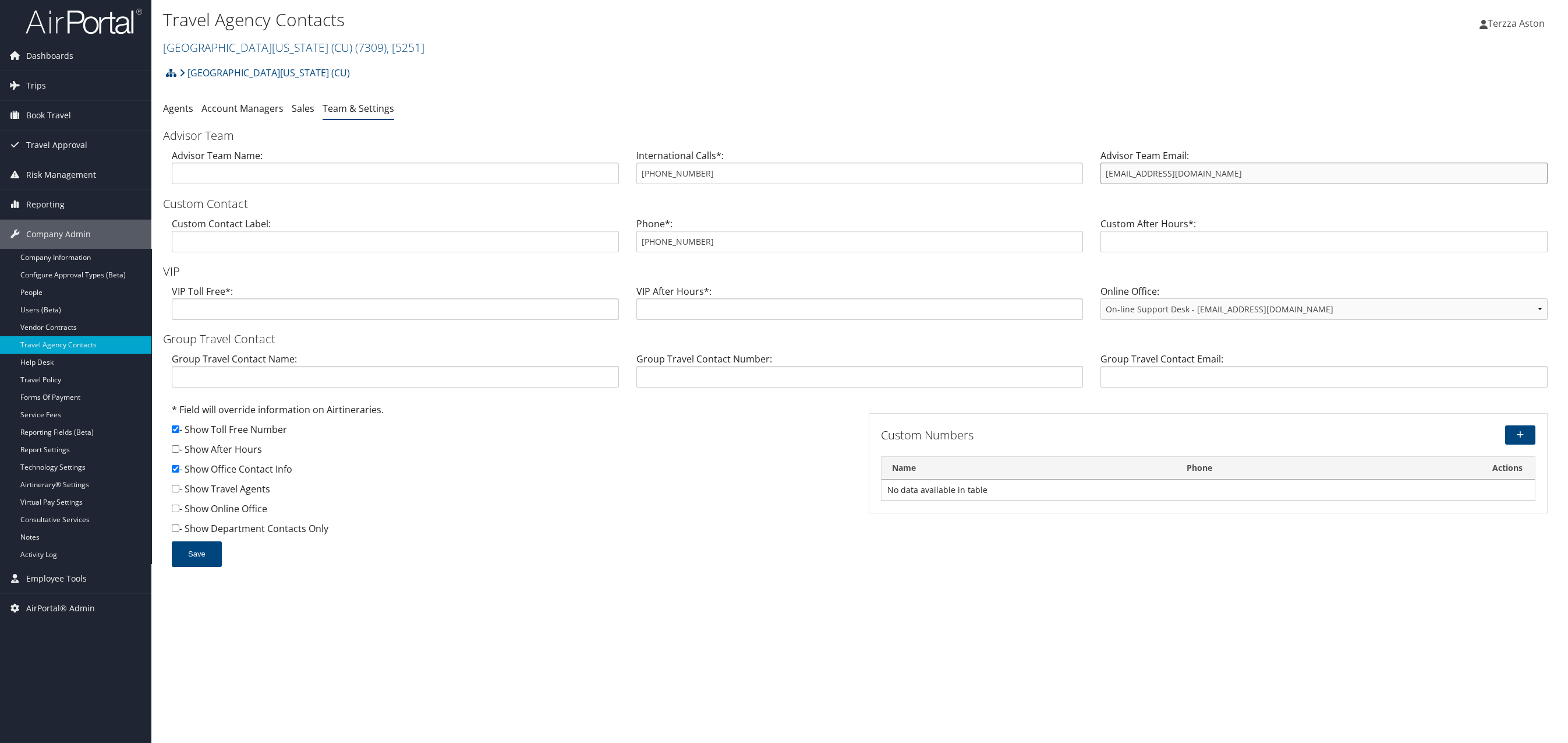
drag, startPoint x: 1103, startPoint y: 177, endPoint x: 1218, endPoint y: 171, distance: 115.2
click at [1218, 171] on input "cutravel@cbtravel.com" at bounding box center [1324, 173] width 447 height 22
click at [1241, 97] on div "University of Colorado (CU) Account Structure University of Colorado (CU) (7309…" at bounding box center [860, 320] width 1394 height 518
drag, startPoint x: 1106, startPoint y: 179, endPoint x: 1209, endPoint y: 177, distance: 103.0
click at [1209, 177] on input "cutravel@cbtravel.com" at bounding box center [1324, 173] width 447 height 22
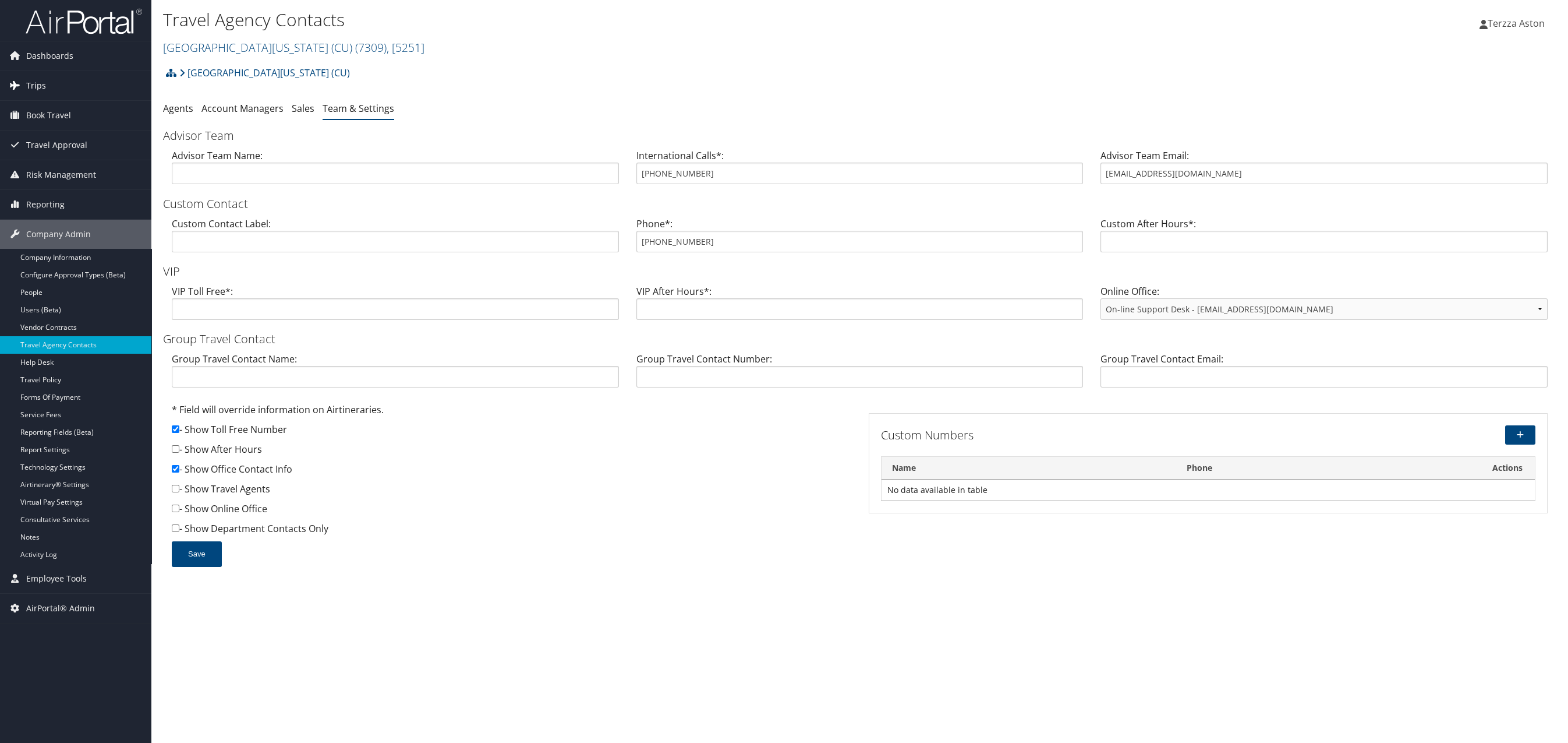
click at [36, 79] on span "Trips" at bounding box center [36, 86] width 20 height 29
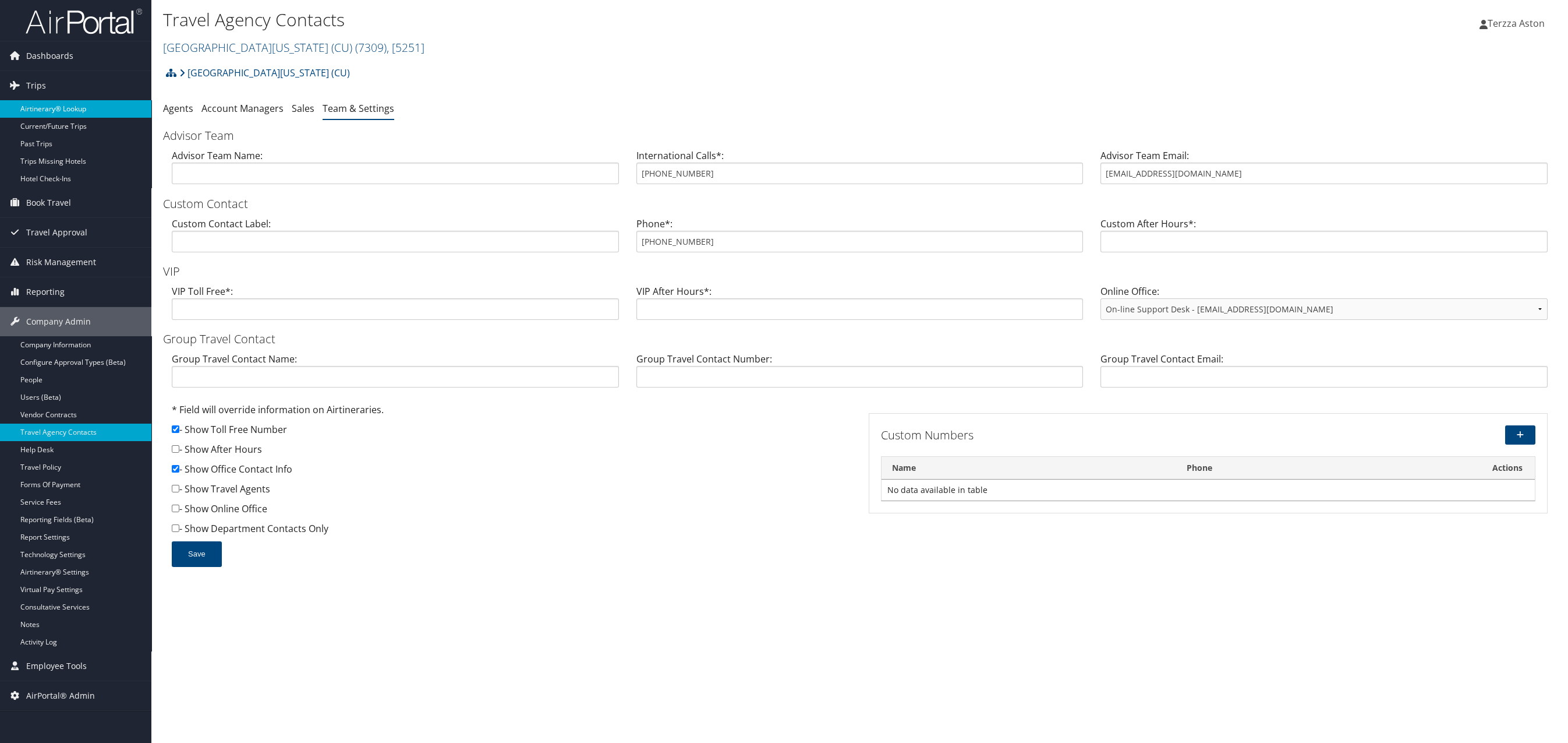
click at [74, 105] on link "Airtinerary® Lookup" at bounding box center [75, 109] width 152 height 17
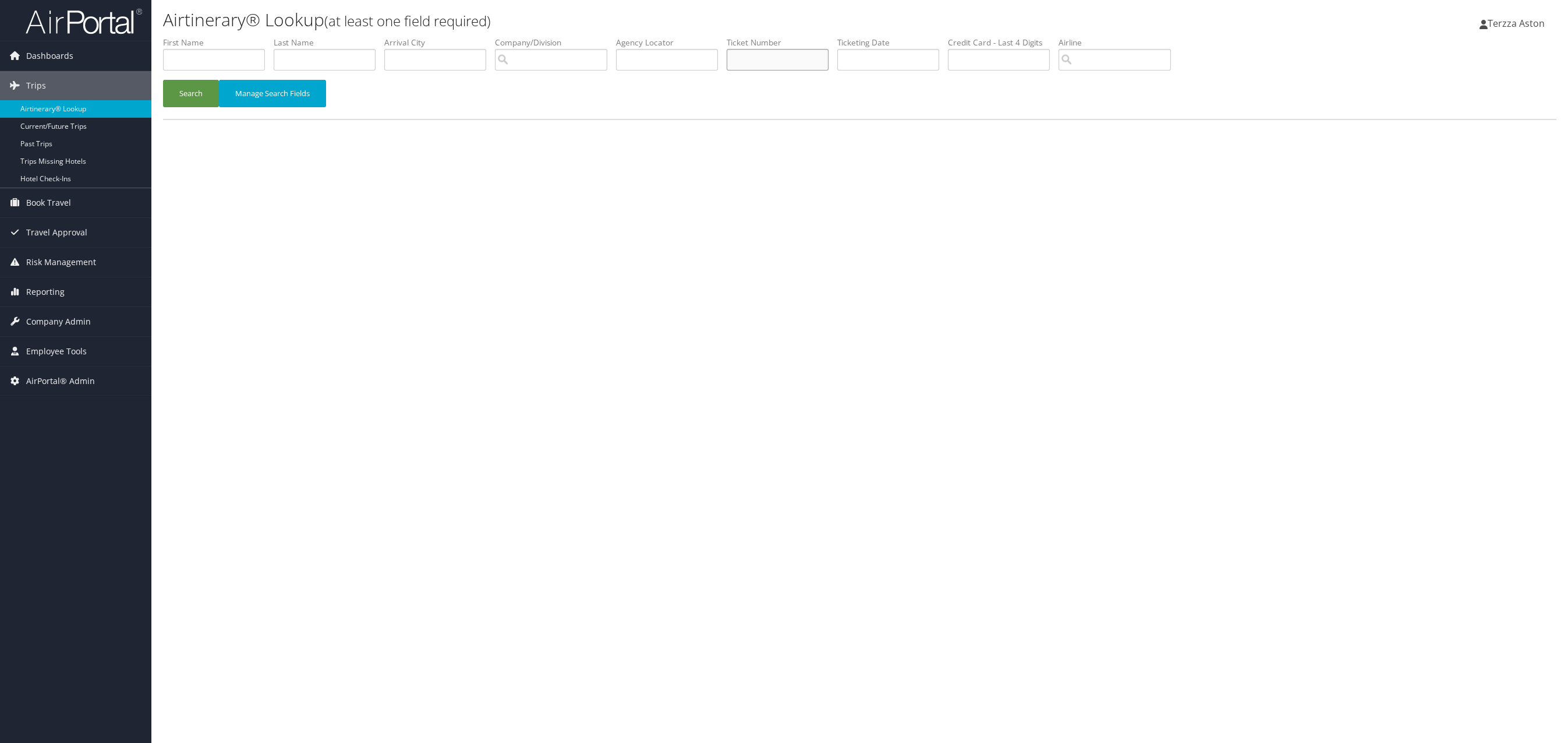
click at [760, 63] on input "text" at bounding box center [777, 59] width 102 height 22
click at [190, 57] on input "text" at bounding box center [214, 59] width 102 height 22
click at [651, 58] on input "text" at bounding box center [667, 59] width 102 height 22
click at [163, 80] on button "Search" at bounding box center [191, 94] width 55 height 28
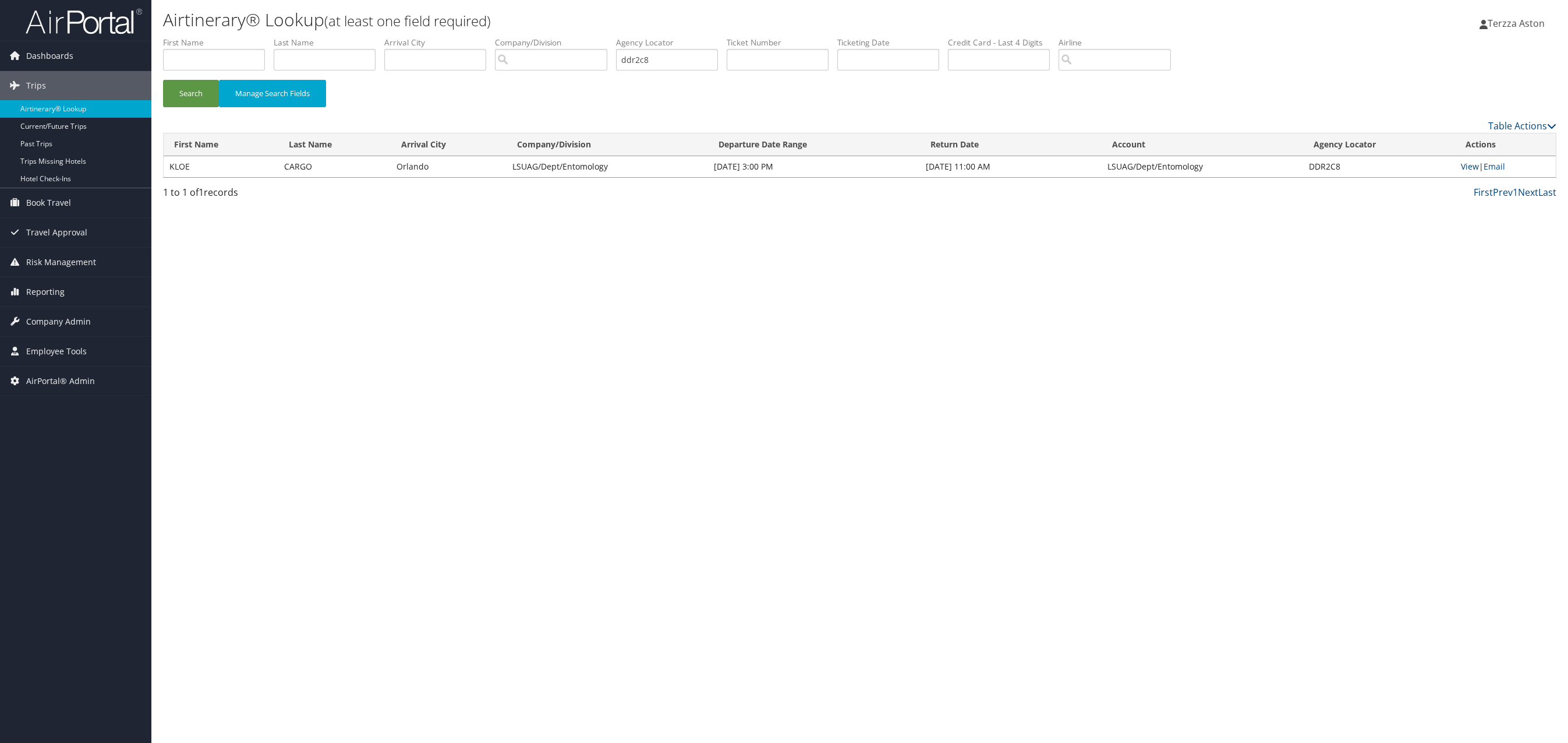
click at [1464, 166] on link "View" at bounding box center [1470, 166] width 18 height 11
drag, startPoint x: 687, startPoint y: 58, endPoint x: 538, endPoint y: 57, distance: 149.0
click at [538, 36] on ul "First Name Last Name Departure City Arrival City Company/Division Airport/City …" at bounding box center [860, 36] width 1394 height 0
click at [163, 80] on button "Search" at bounding box center [191, 94] width 55 height 28
click at [651, 58] on input "ddr3bo" at bounding box center [667, 59] width 102 height 22
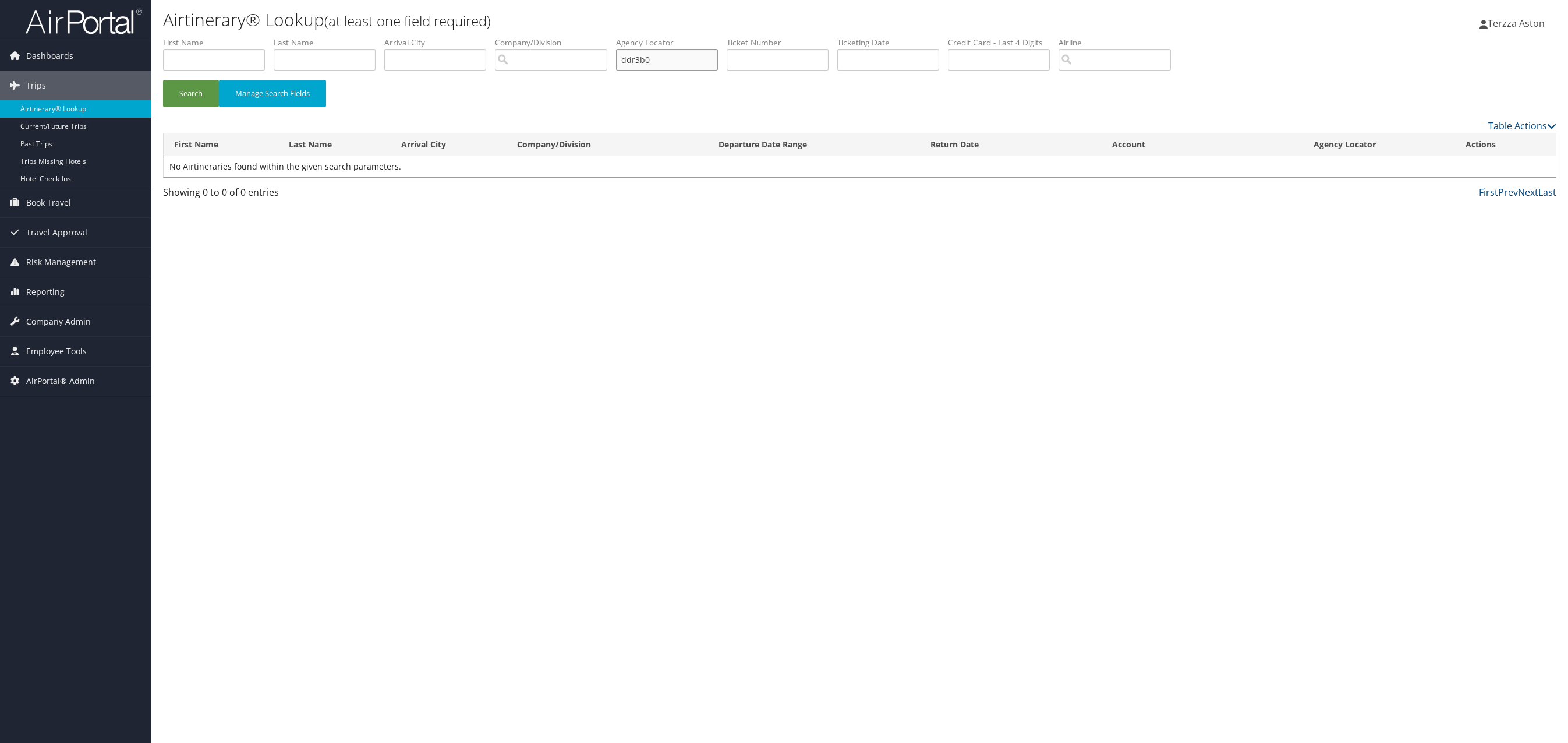
click at [163, 80] on button "Search" at bounding box center [191, 94] width 55 height 28
click at [1461, 164] on link "View" at bounding box center [1470, 166] width 18 height 11
drag, startPoint x: 692, startPoint y: 62, endPoint x: 503, endPoint y: 284, distance: 291.6
click at [560, 36] on ul "First Name Last Name Departure City Arrival City Company/Division Airport/City …" at bounding box center [860, 36] width 1394 height 0
type input "dmzkpn"
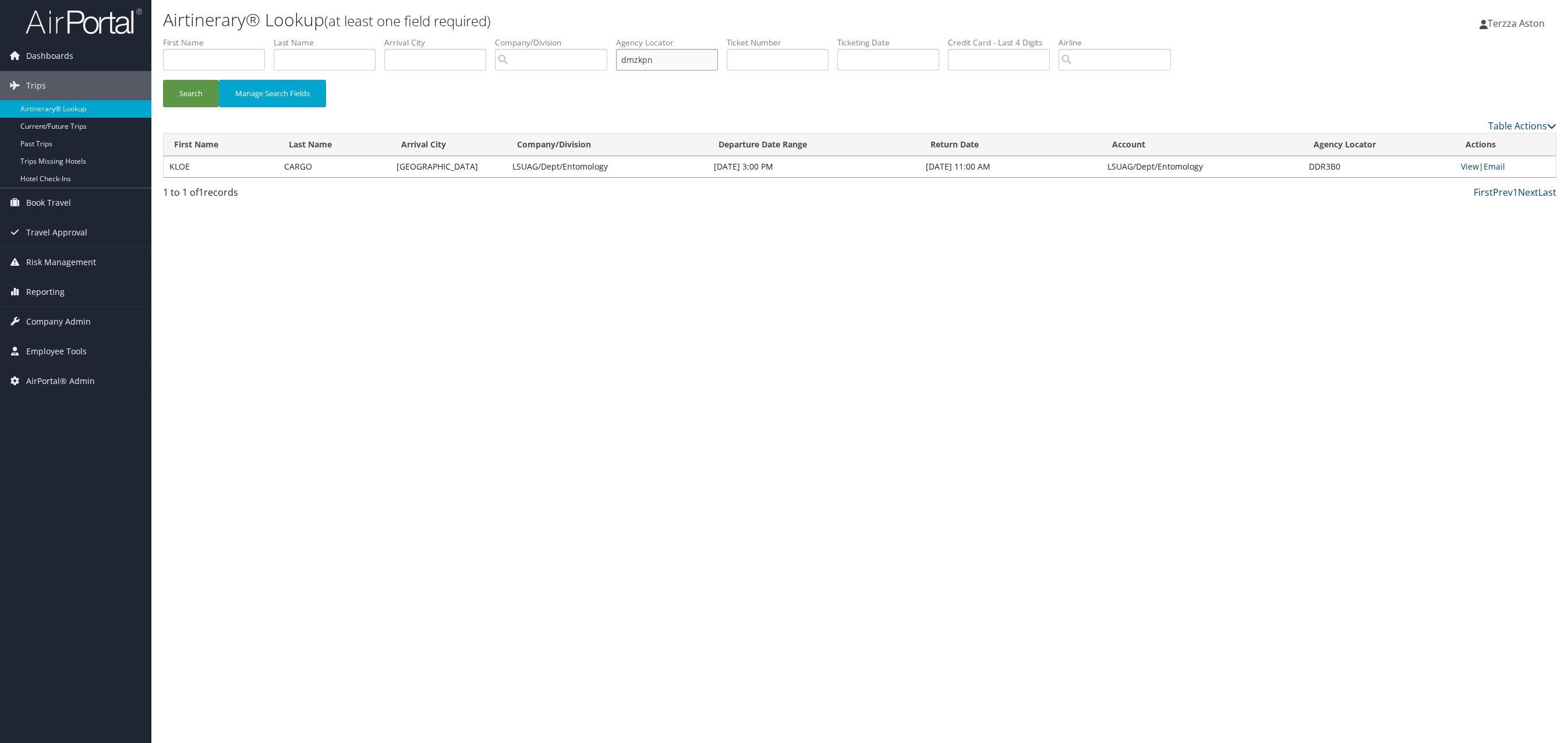
click at [163, 80] on button "Search" at bounding box center [191, 94] width 55 height 28
click at [1472, 164] on link "View" at bounding box center [1470, 166] width 18 height 11
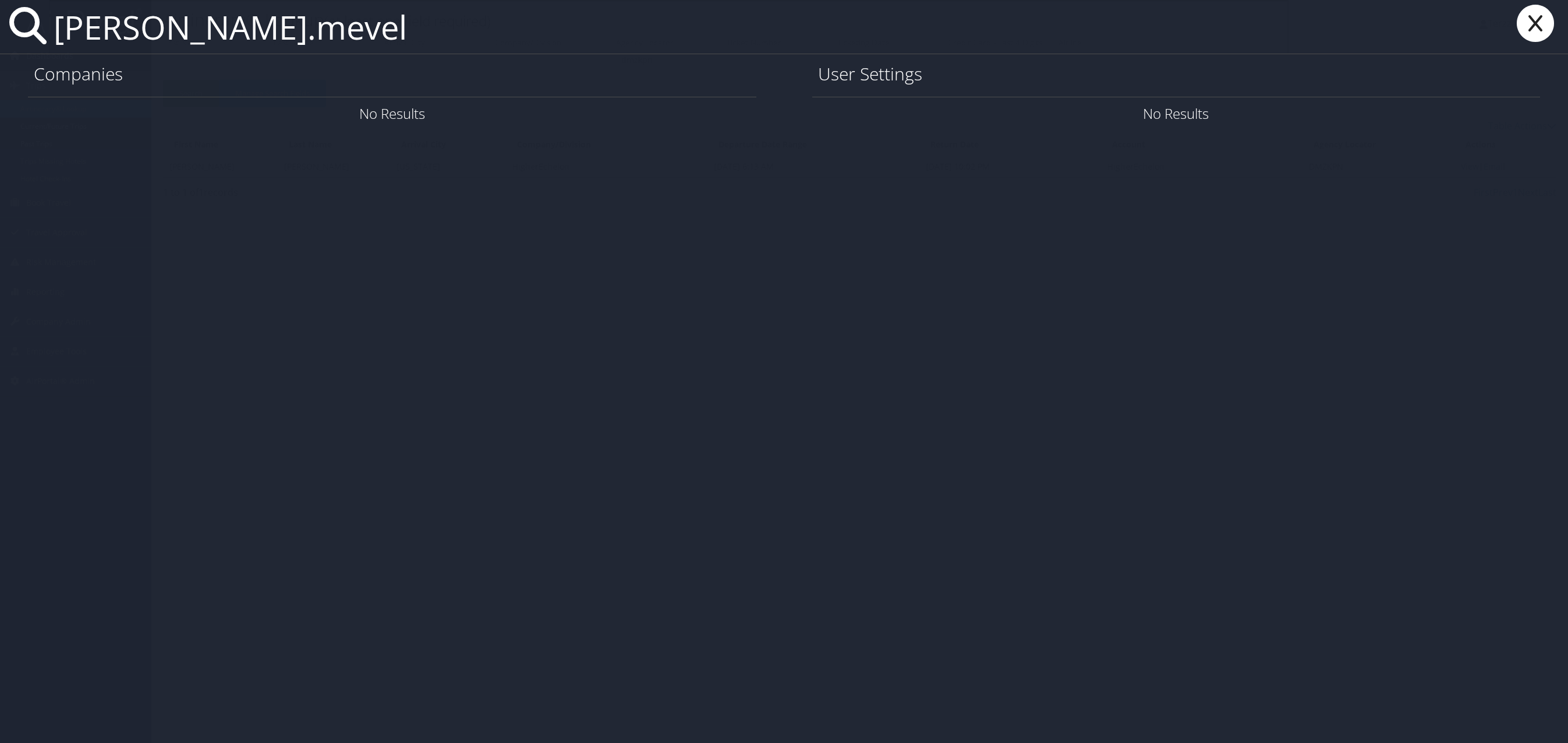
click at [181, 29] on input "terri.mevel" at bounding box center [668, 27] width 1239 height 54
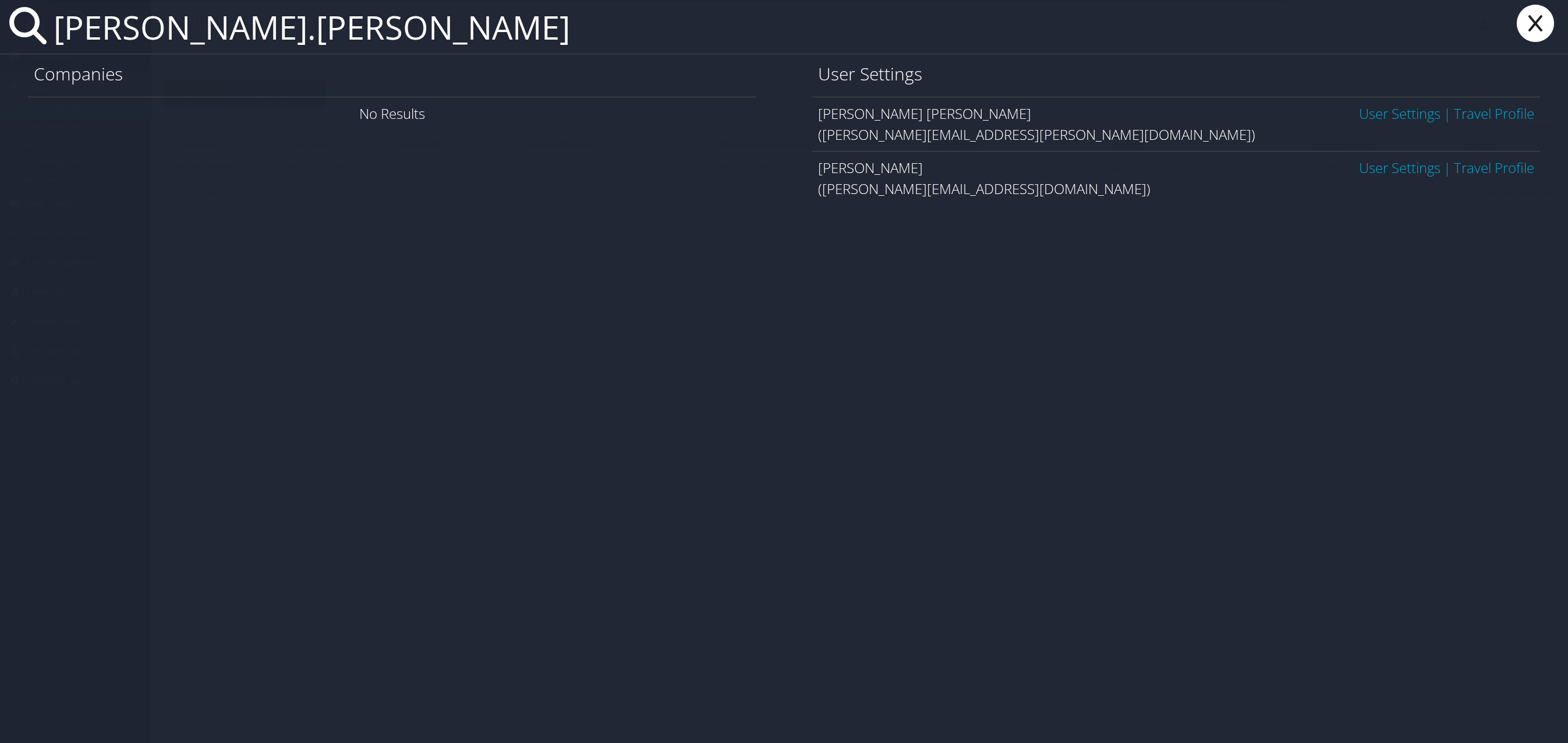
type input "[PERSON_NAME].[PERSON_NAME]"
click at [1392, 164] on link "User Settings" at bounding box center [1400, 167] width 81 height 19
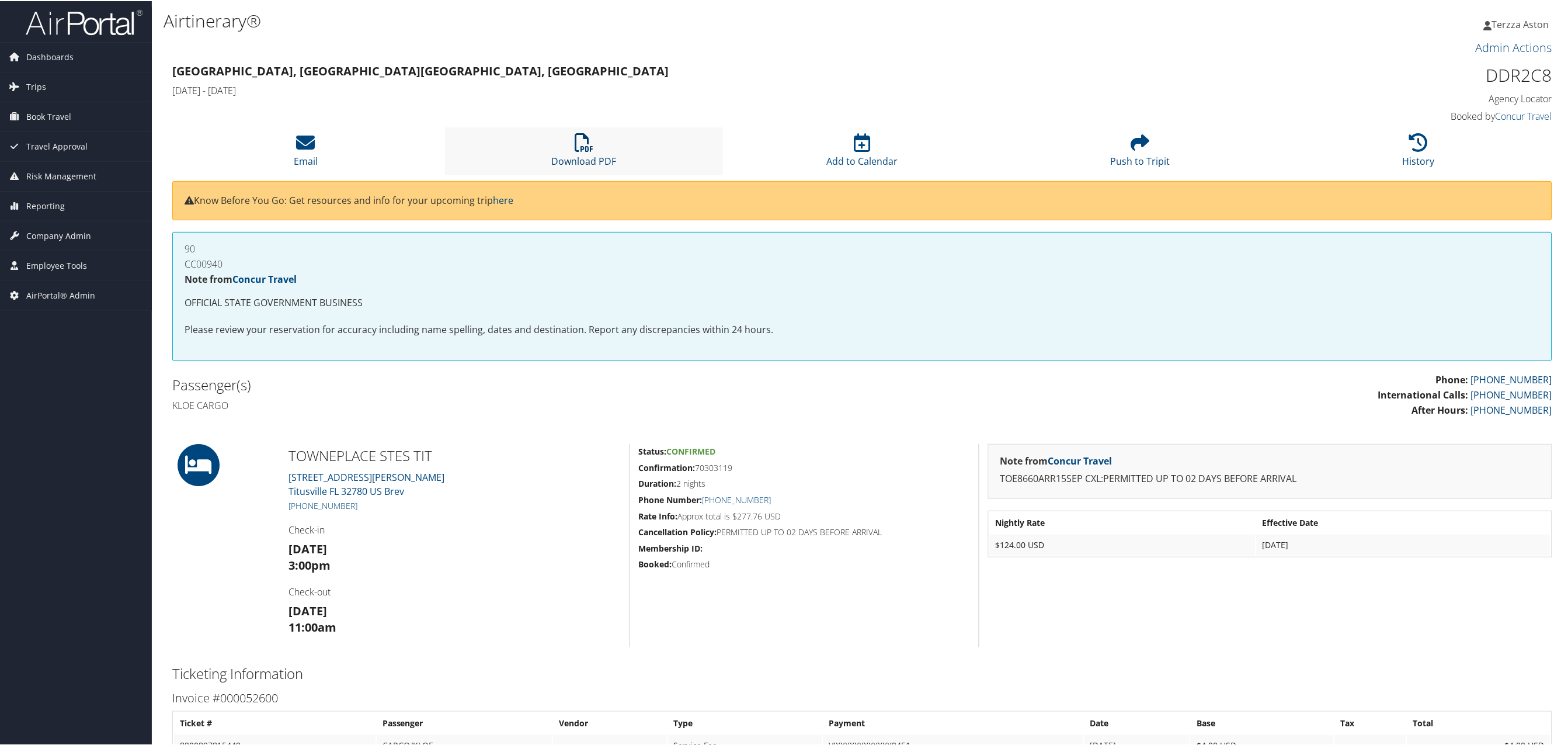
click at [579, 136] on icon at bounding box center [583, 141] width 18 height 18
click at [575, 143] on icon at bounding box center [583, 141] width 18 height 18
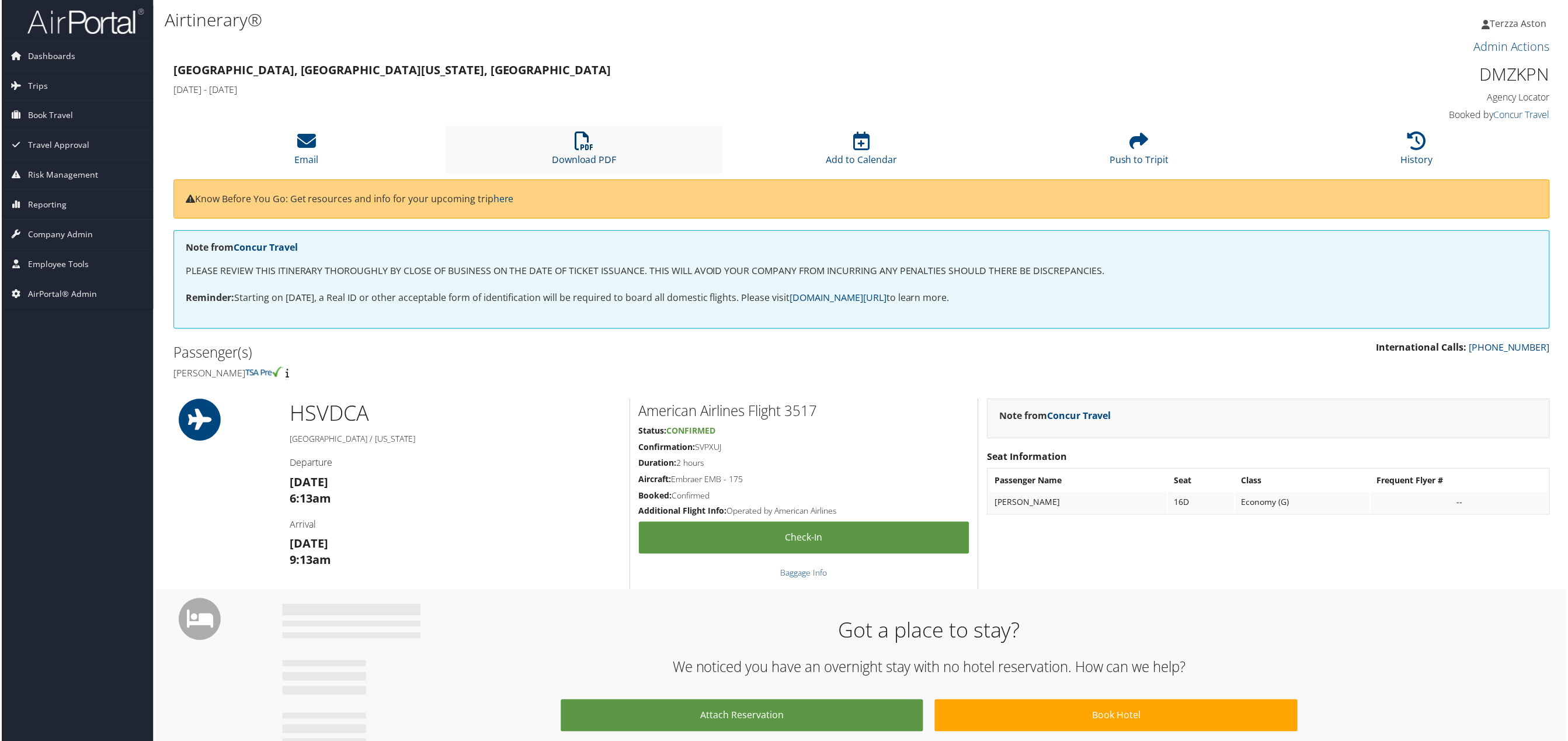
click at [579, 135] on icon at bounding box center [583, 141] width 18 height 18
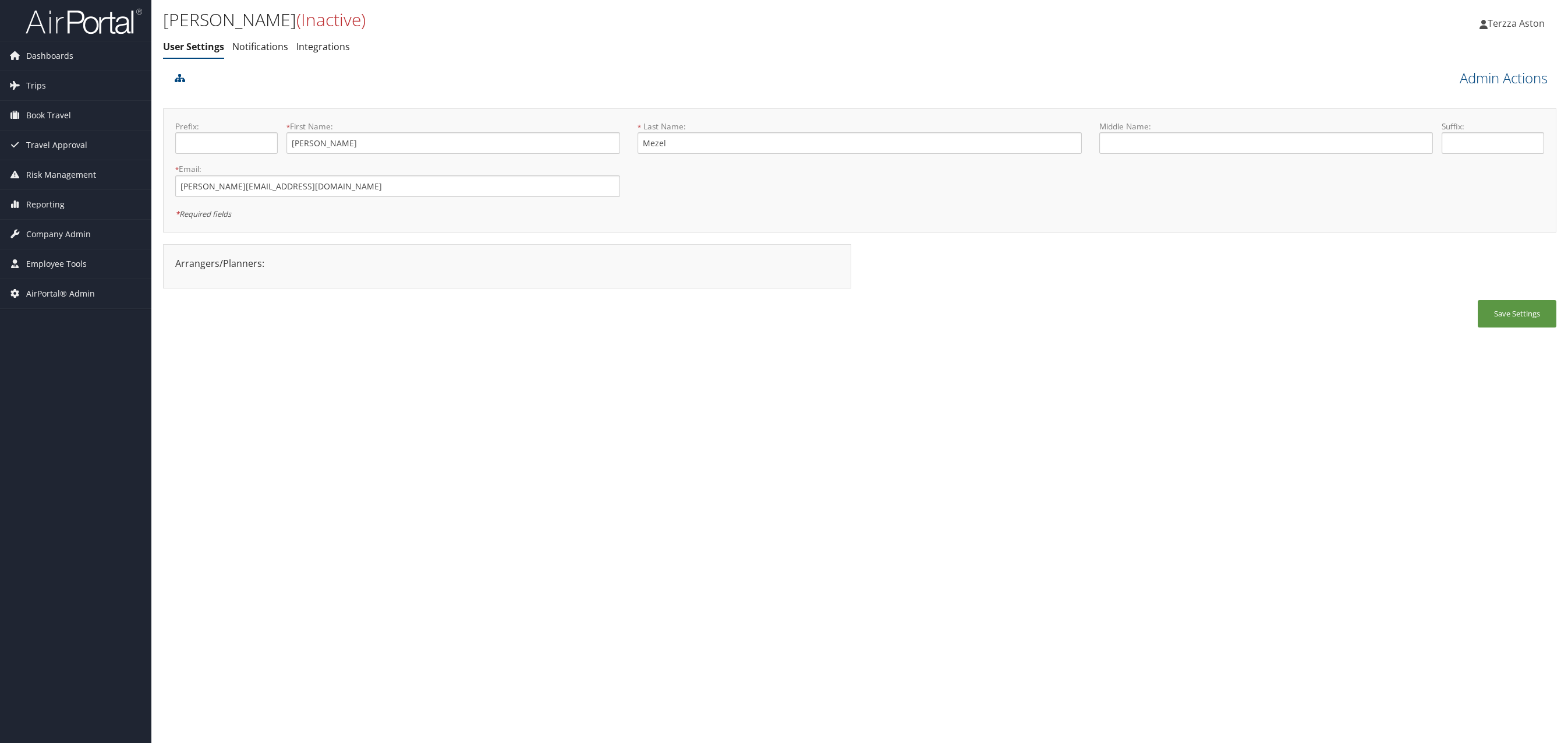
click at [764, 406] on div "Theresa Mezel (Inactive) User Settings Notifications Integrations User Settings…" at bounding box center [860, 371] width 1417 height 743
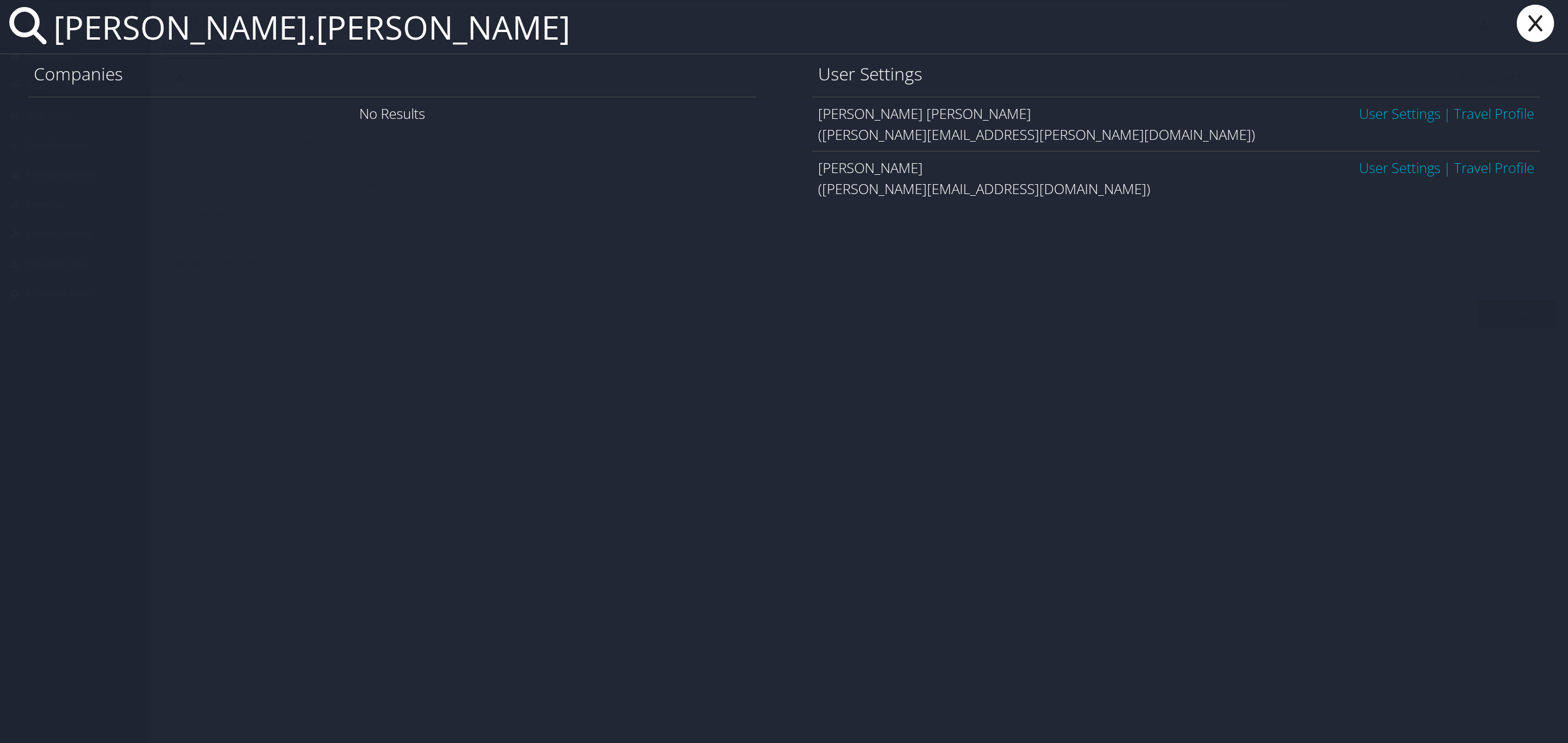
type input "terri.mezel"
click at [1402, 111] on link "User Settings" at bounding box center [1400, 114] width 81 height 19
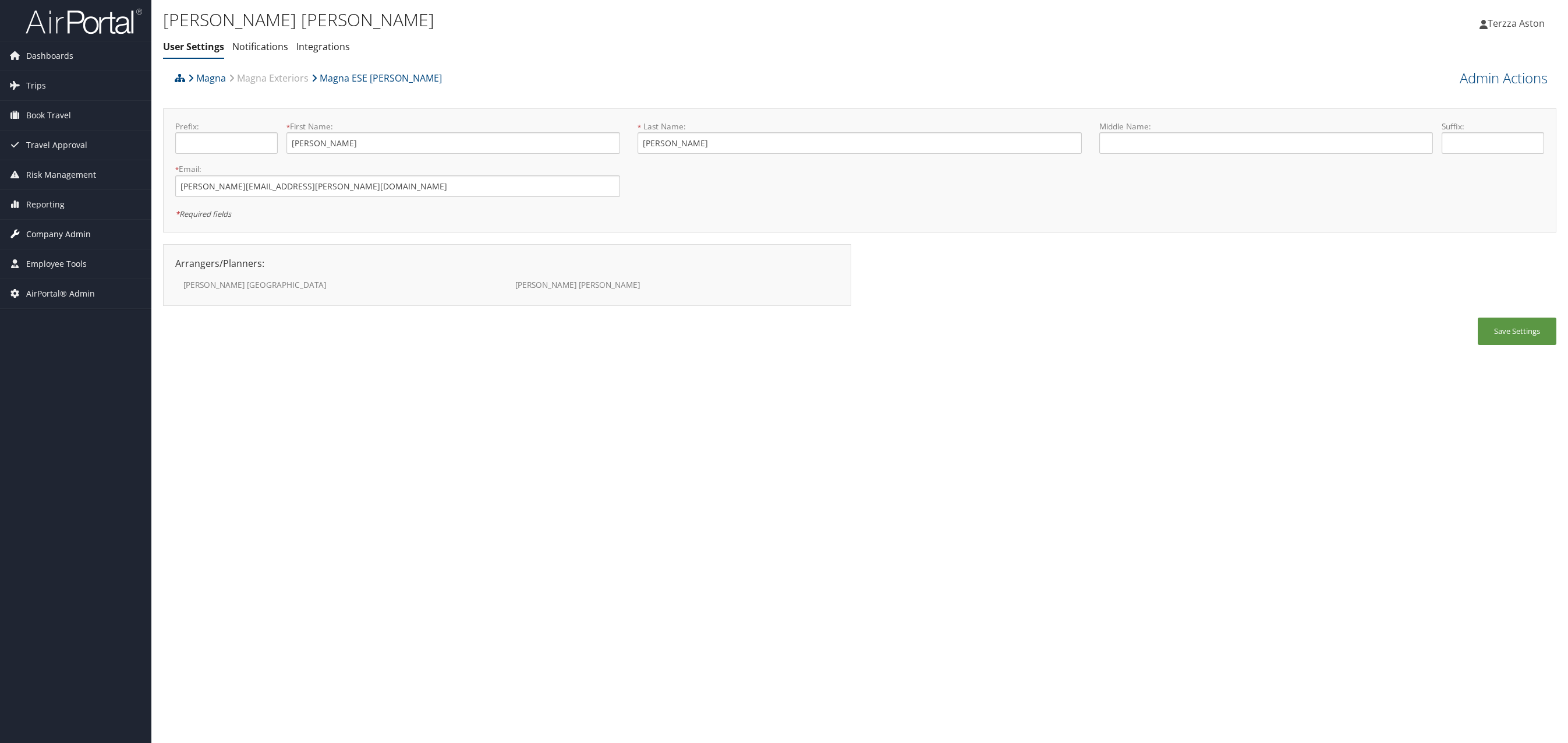
click at [37, 235] on span "Company Admin" at bounding box center [58, 234] width 65 height 29
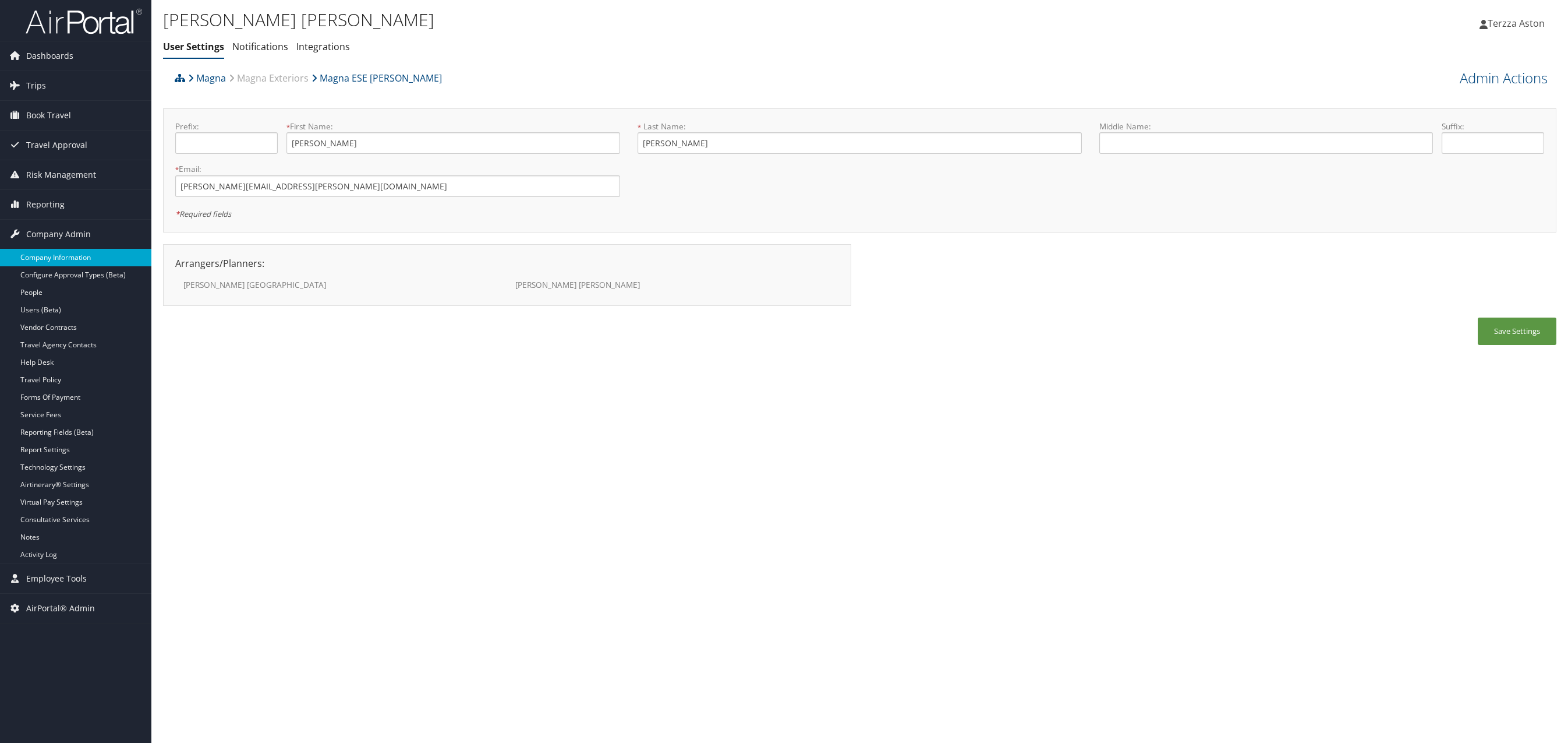
click at [55, 255] on link "Company Information" at bounding box center [75, 257] width 152 height 17
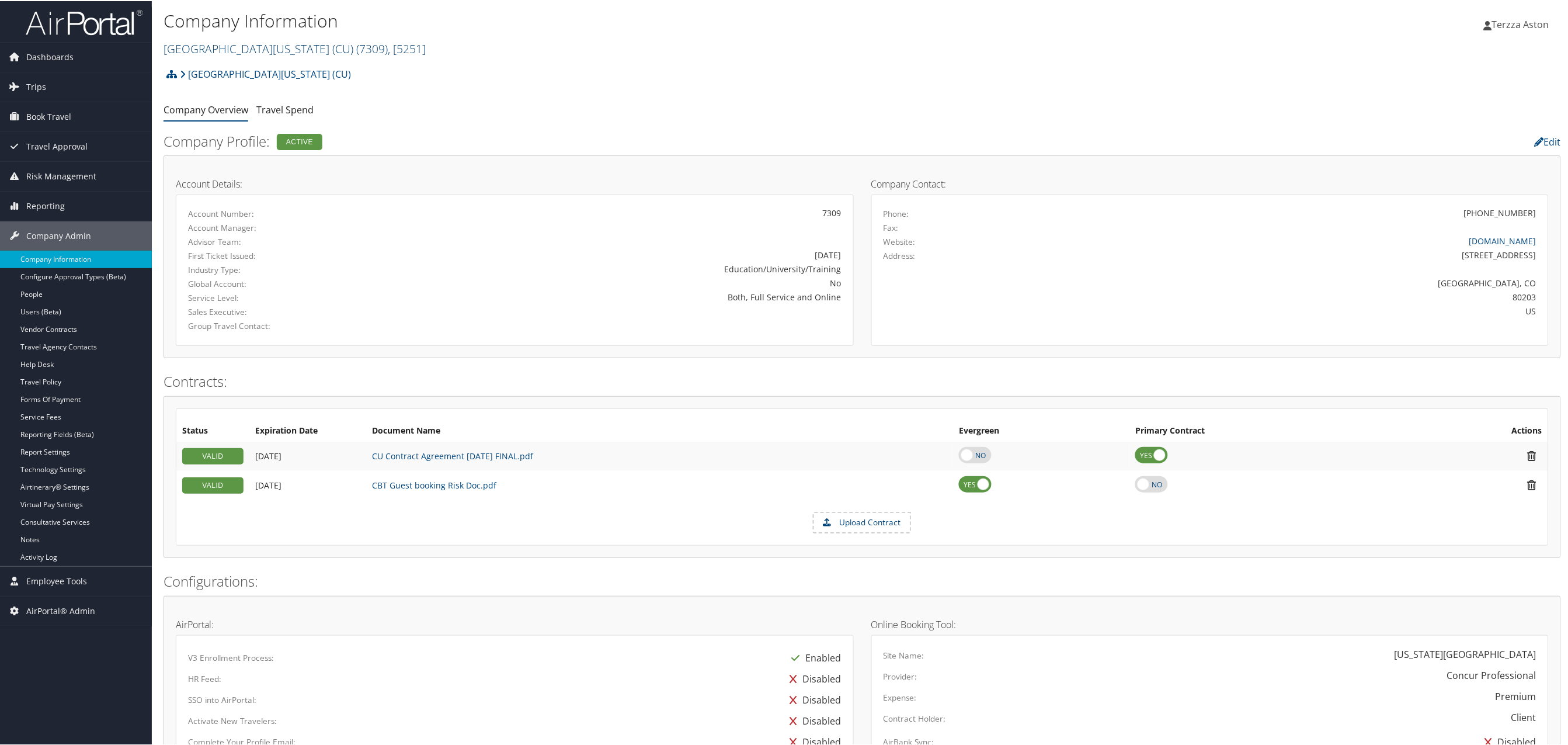
click at [229, 49] on link "[GEOGRAPHIC_DATA][US_STATE] (CU) ( 7309 ) , [ 5251 ]" at bounding box center [295, 48] width 262 height 16
click at [215, 69] on input "search" at bounding box center [241, 69] width 154 height 22
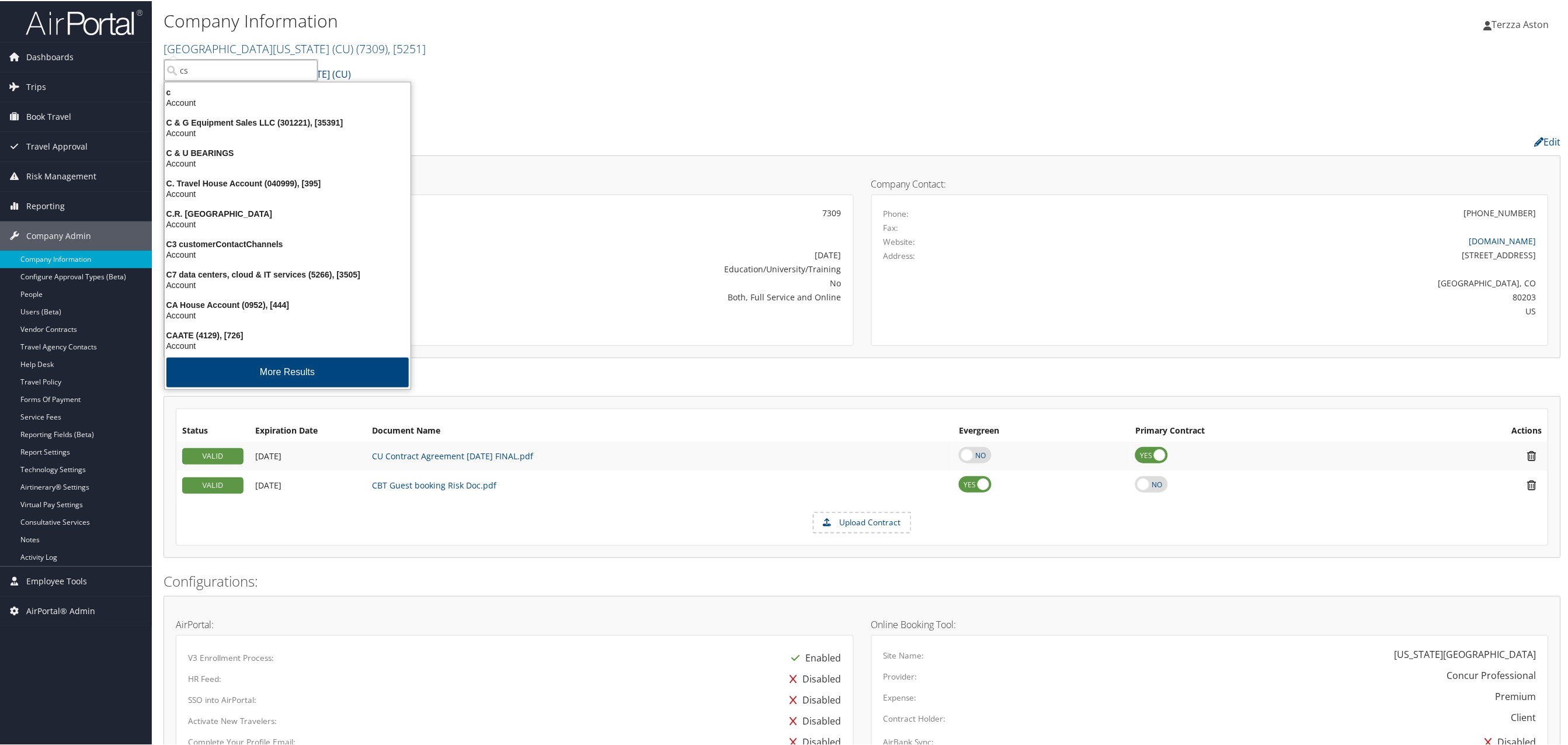
type input "csu"
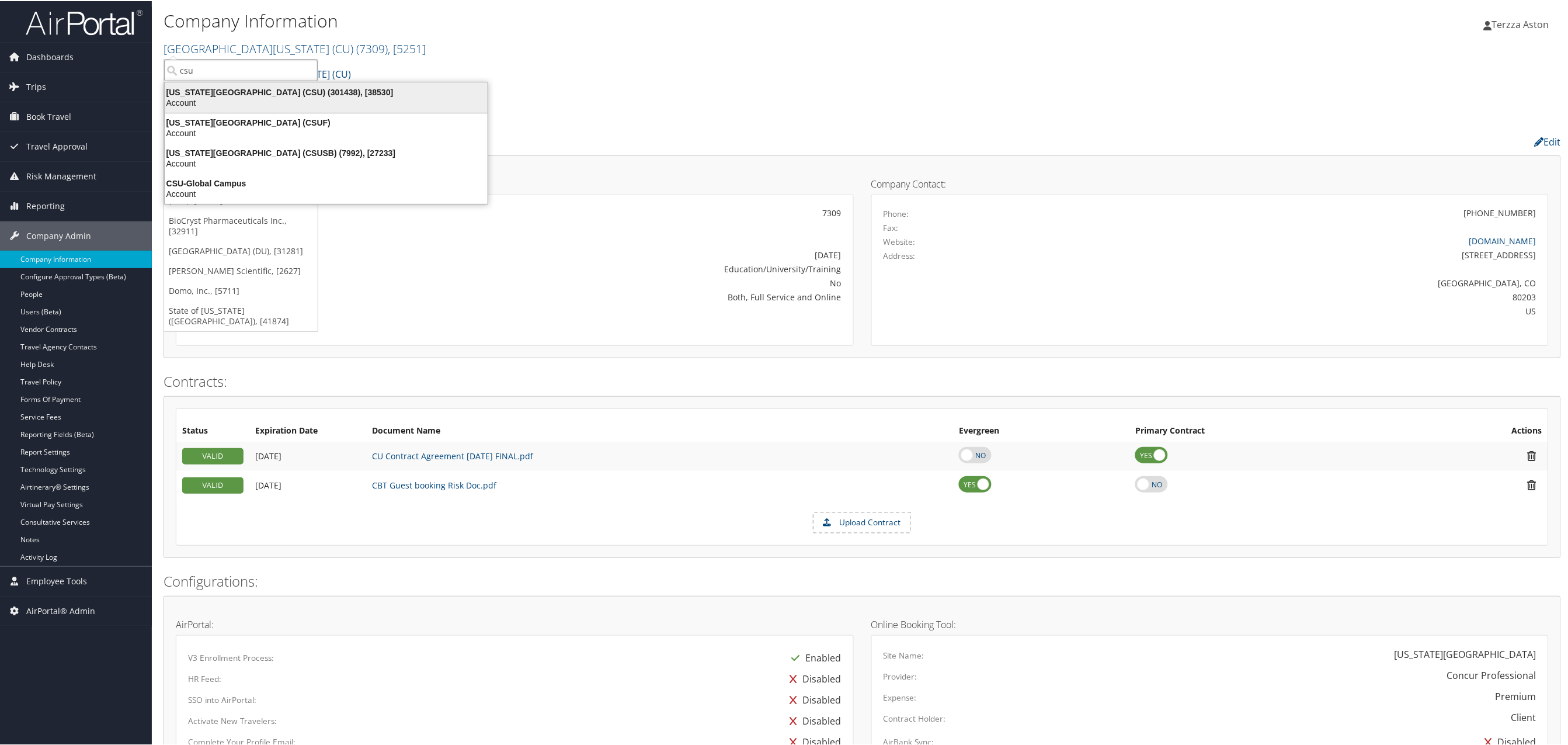
click at [243, 81] on li "California State University (CSU) (301438), [38530] Account" at bounding box center [326, 96] width 324 height 31
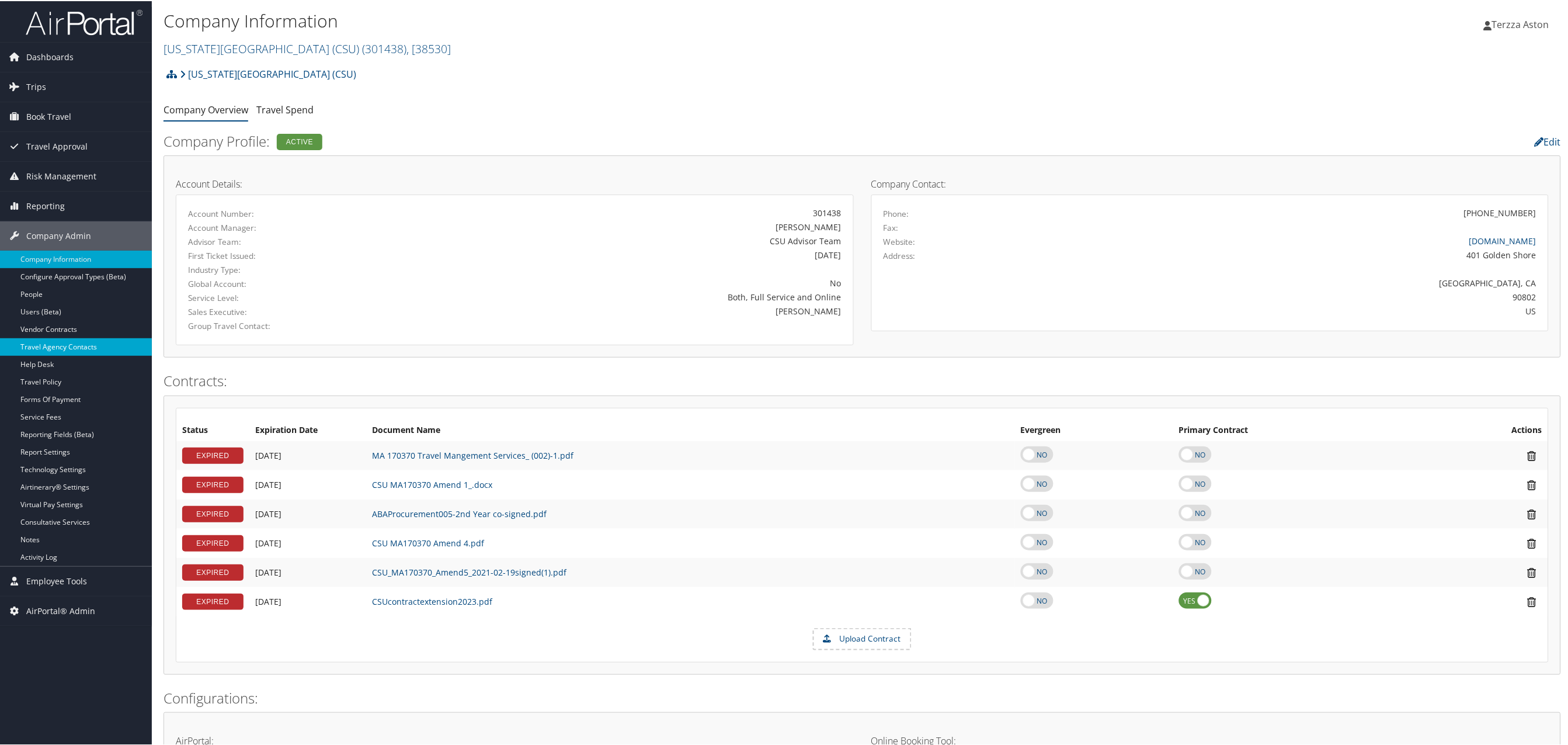
click at [60, 344] on link "Travel Agency Contacts" at bounding box center [76, 346] width 152 height 17
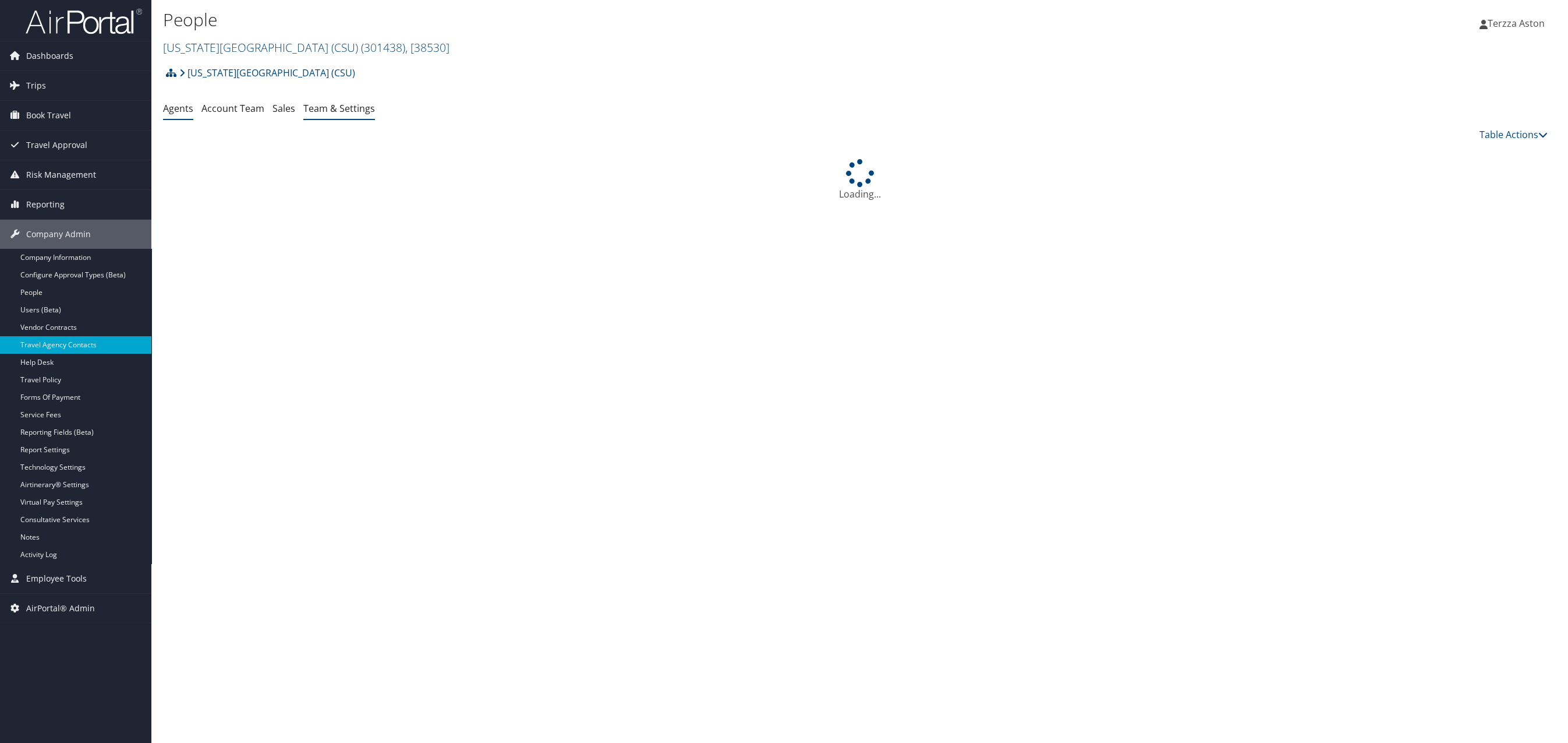
click at [311, 109] on link "Team & Settings" at bounding box center [339, 108] width 72 height 13
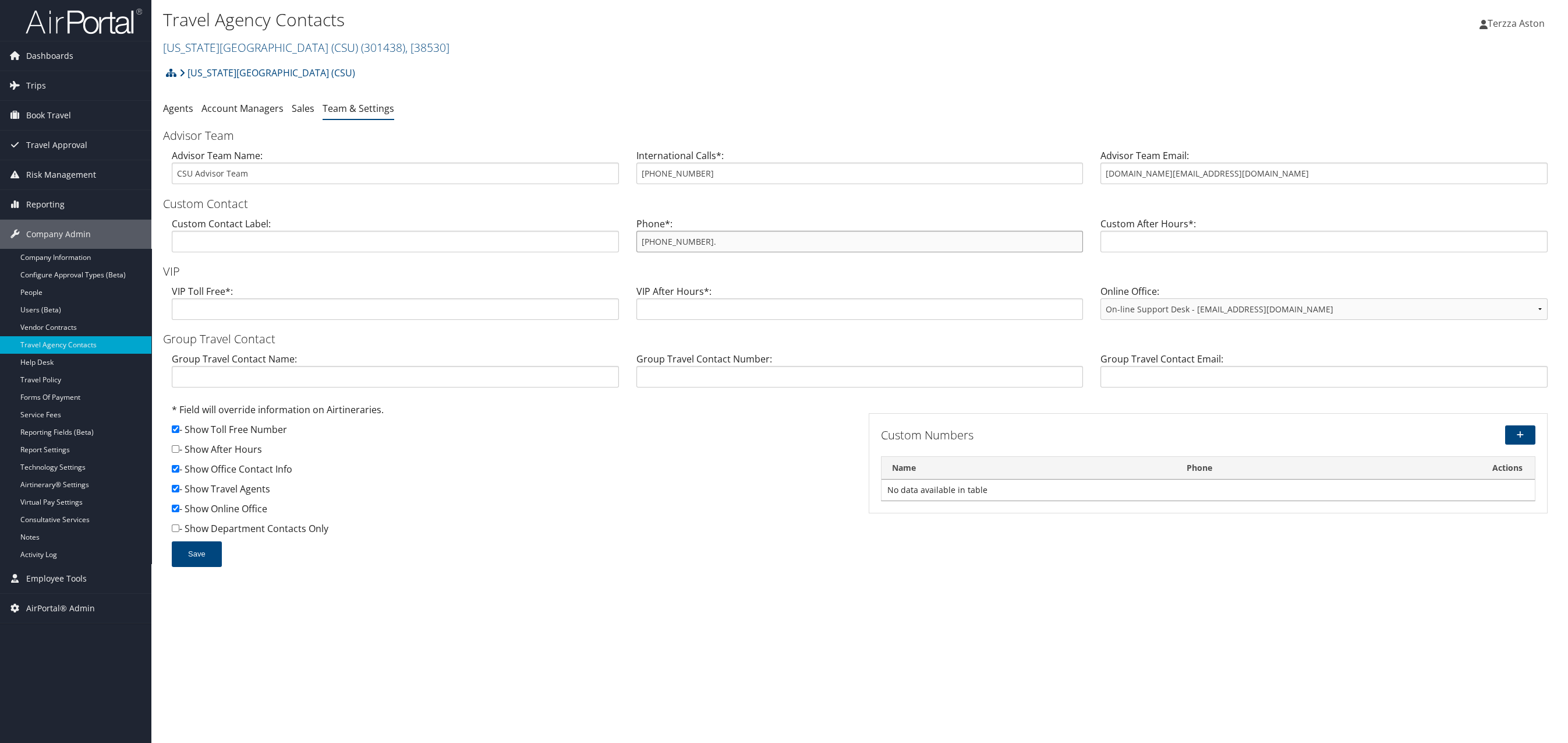
drag, startPoint x: 636, startPoint y: 242, endPoint x: 738, endPoint y: 231, distance: 102.6
click at [738, 231] on input "855-993-0939." at bounding box center [860, 241] width 447 height 22
click at [34, 87] on span "Trips" at bounding box center [36, 86] width 20 height 29
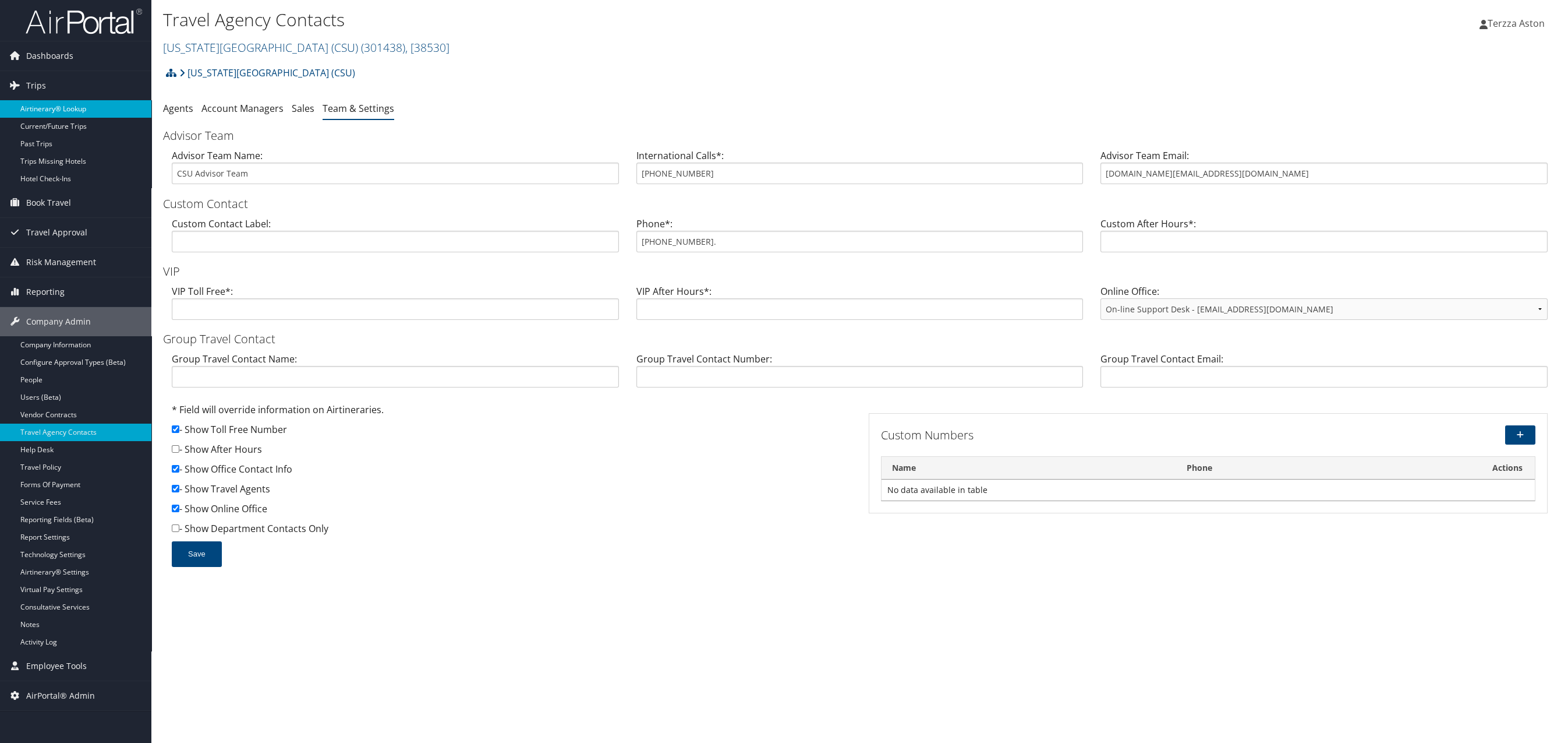
click at [48, 101] on link "Airtinerary® Lookup" at bounding box center [75, 109] width 152 height 17
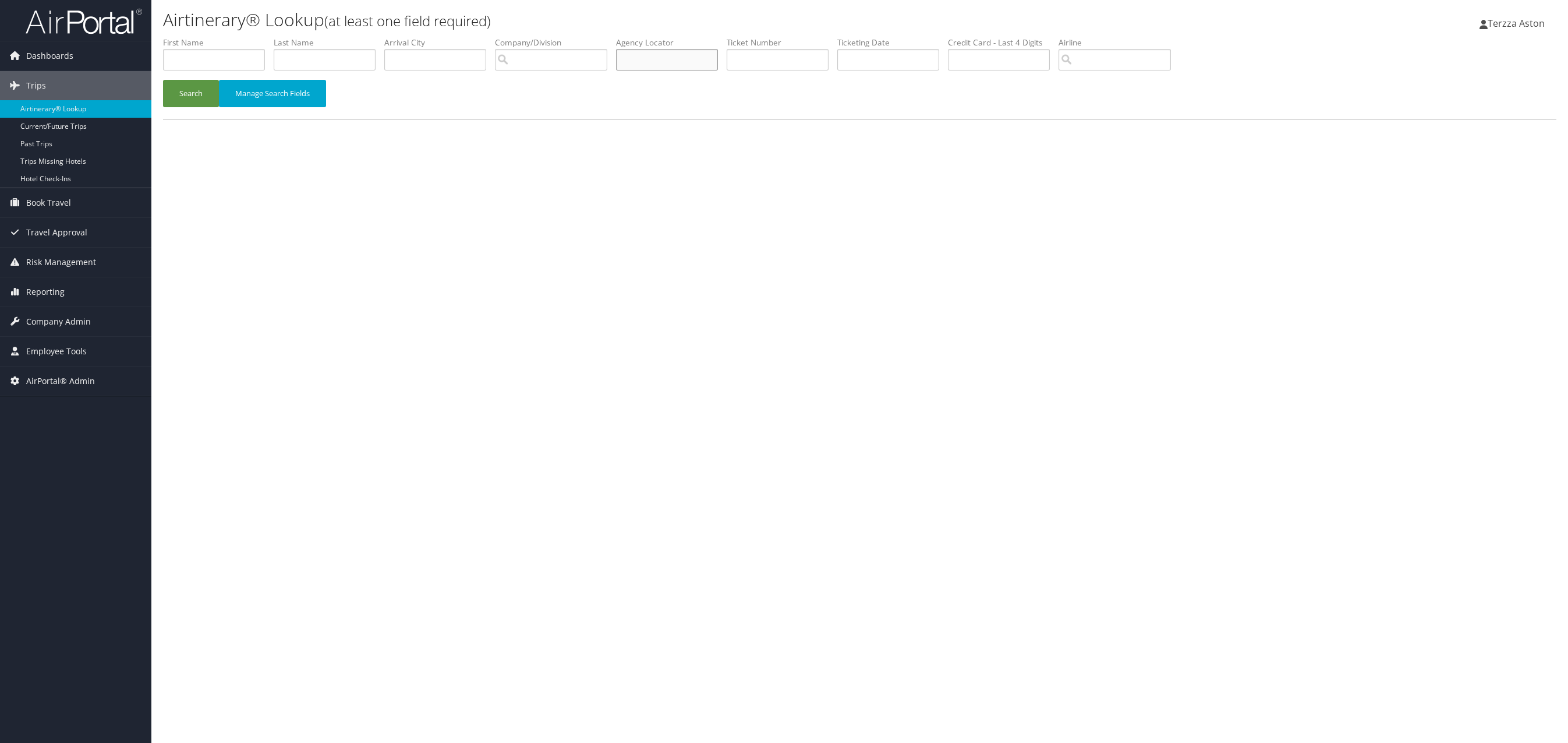
click at [645, 55] on input "text" at bounding box center [667, 59] width 102 height 22
type input "d7qtfv"
click at [163, 80] on button "Search" at bounding box center [191, 94] width 55 height 28
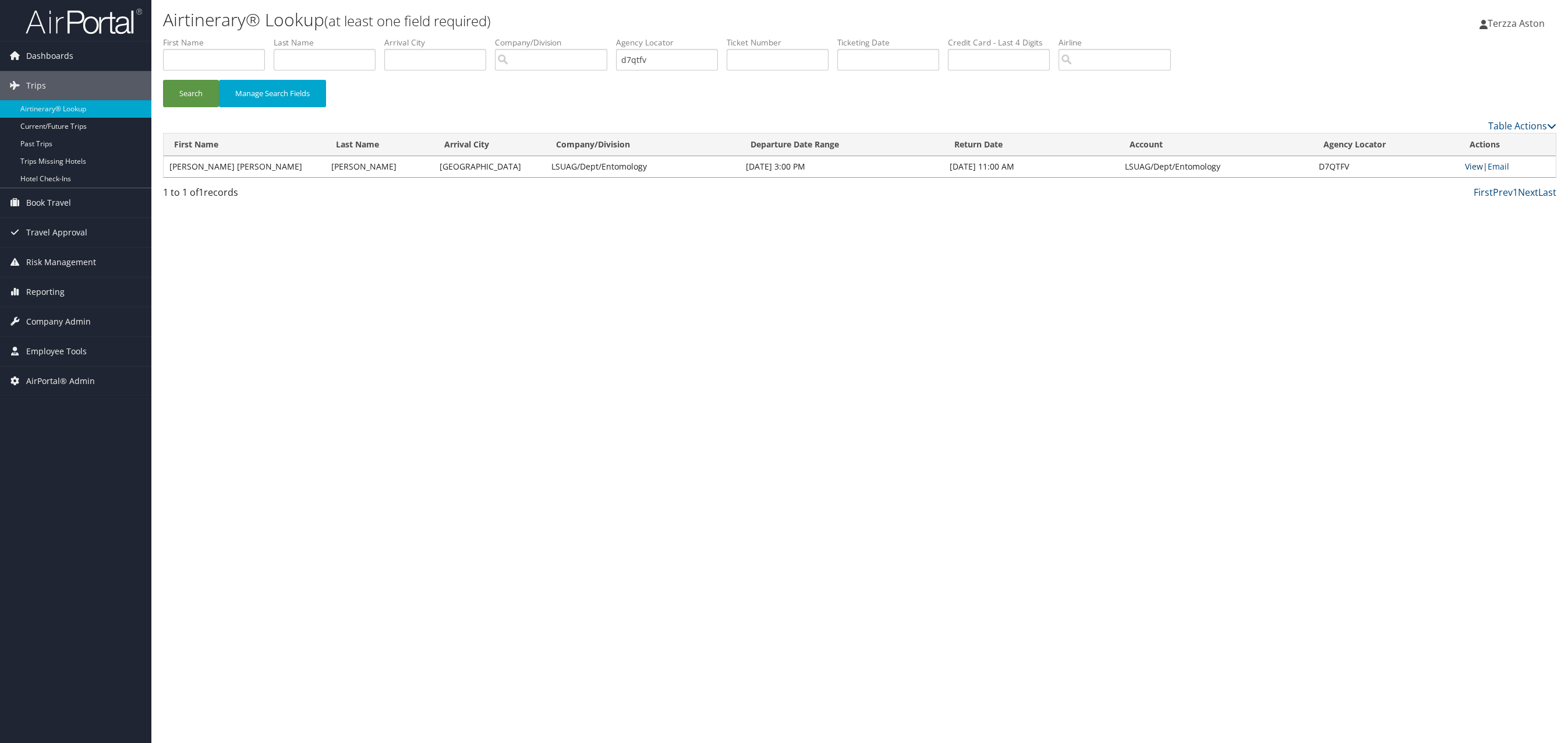
click at [1468, 166] on link "View" at bounding box center [1474, 166] width 18 height 11
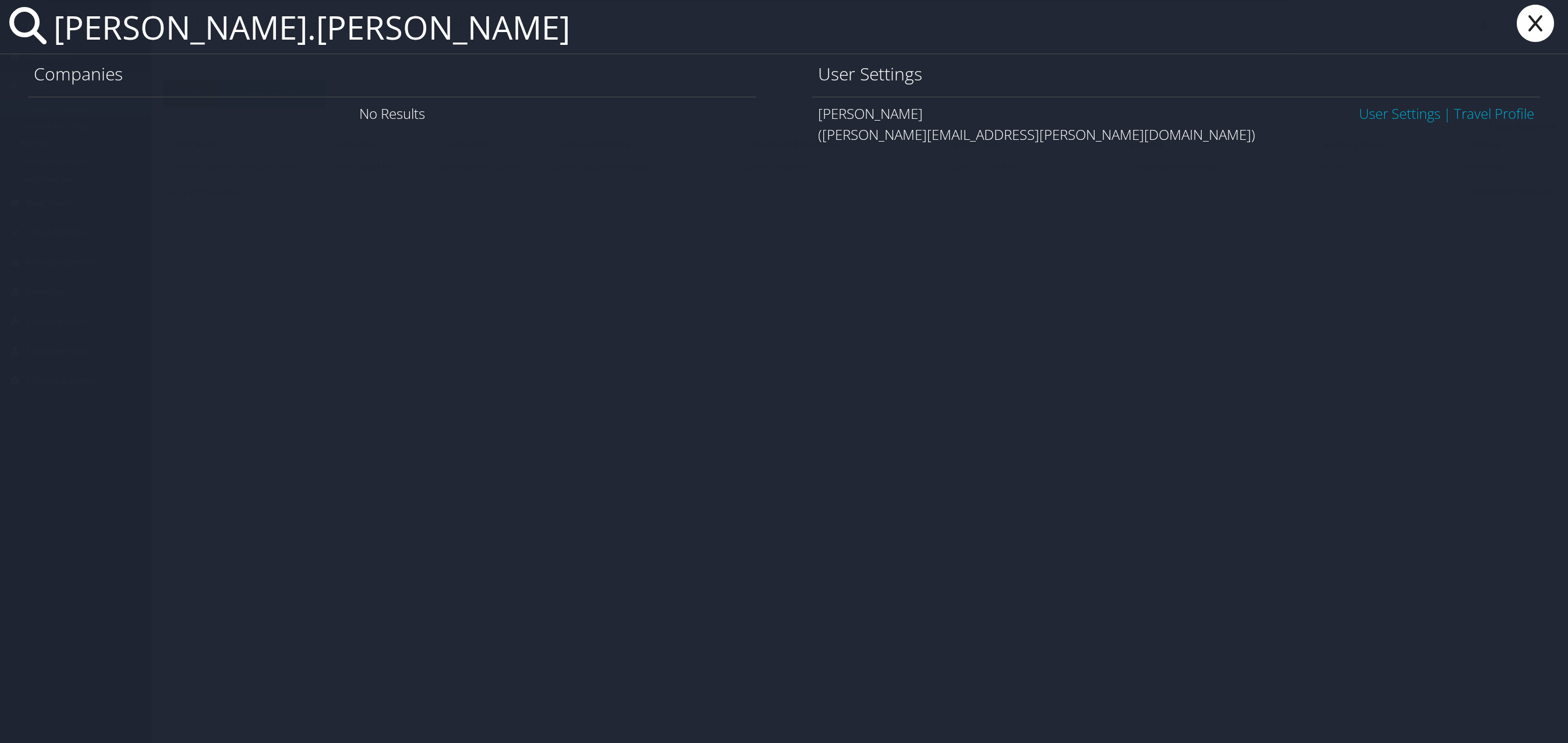
type input "leslie.hooker"
click at [1404, 120] on link "User Settings" at bounding box center [1400, 114] width 81 height 19
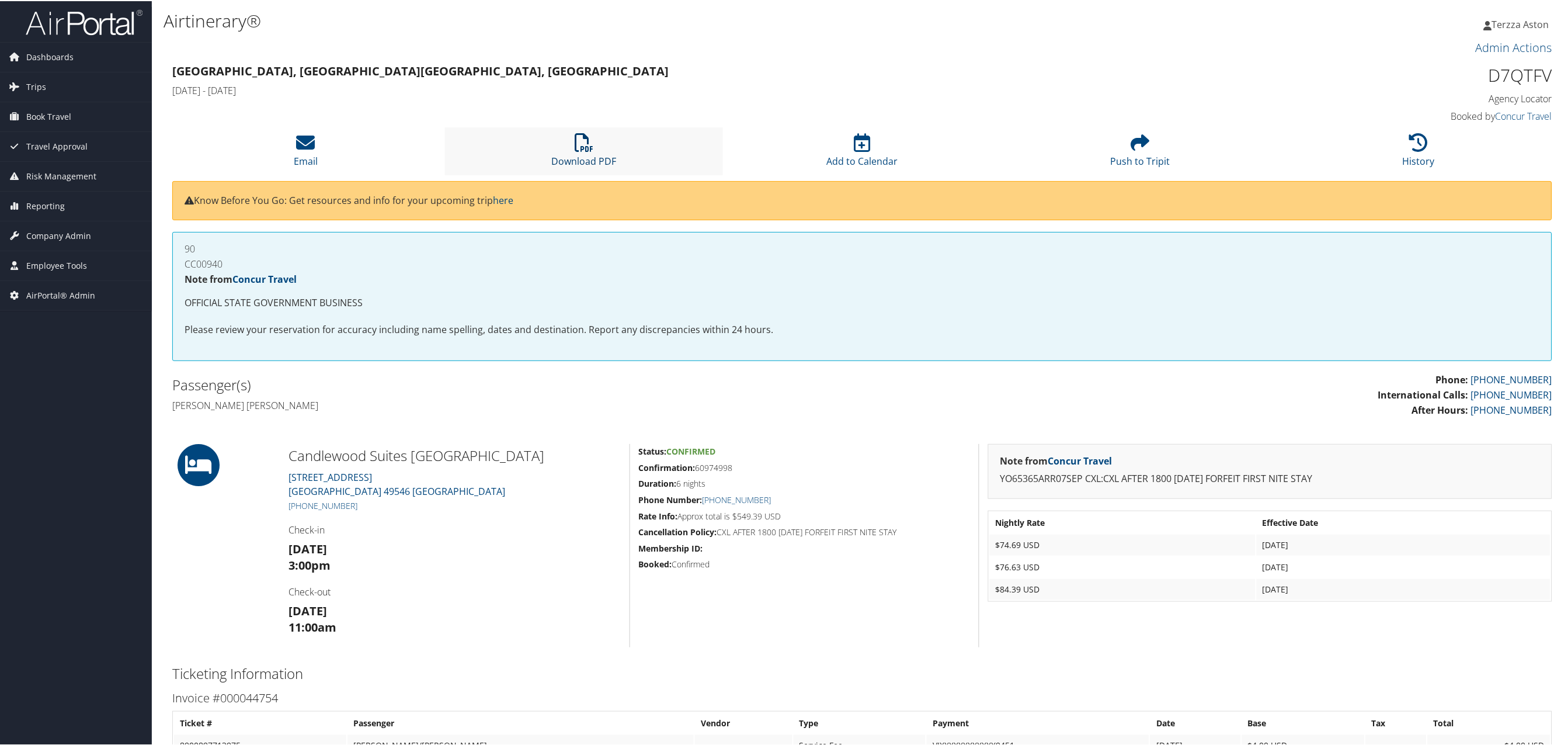
click at [579, 136] on icon at bounding box center [583, 141] width 18 height 18
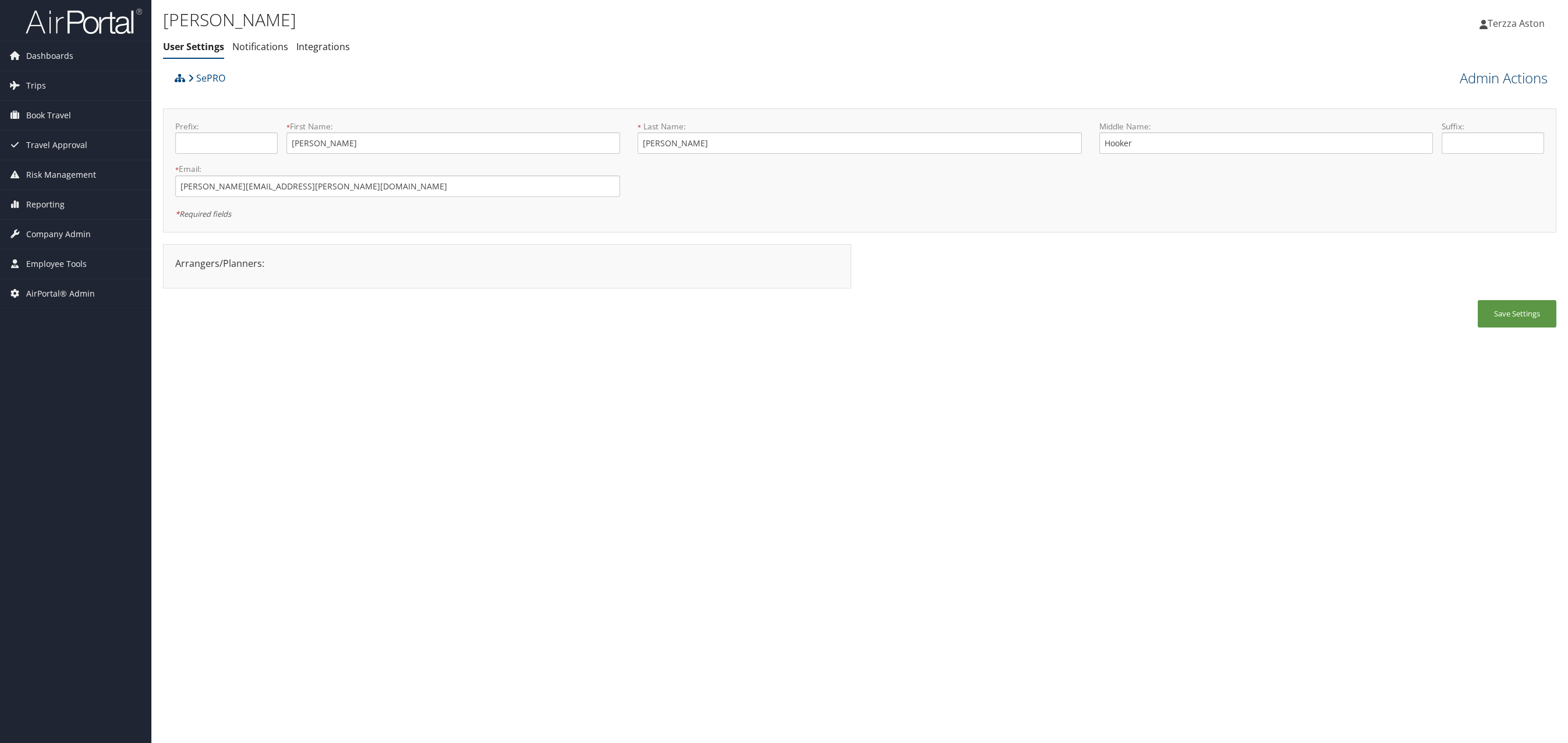
click at [1500, 79] on link "Admin Actions" at bounding box center [1503, 78] width 88 height 20
click at [1471, 142] on link "User Technology Settings" at bounding box center [1470, 139] width 153 height 20
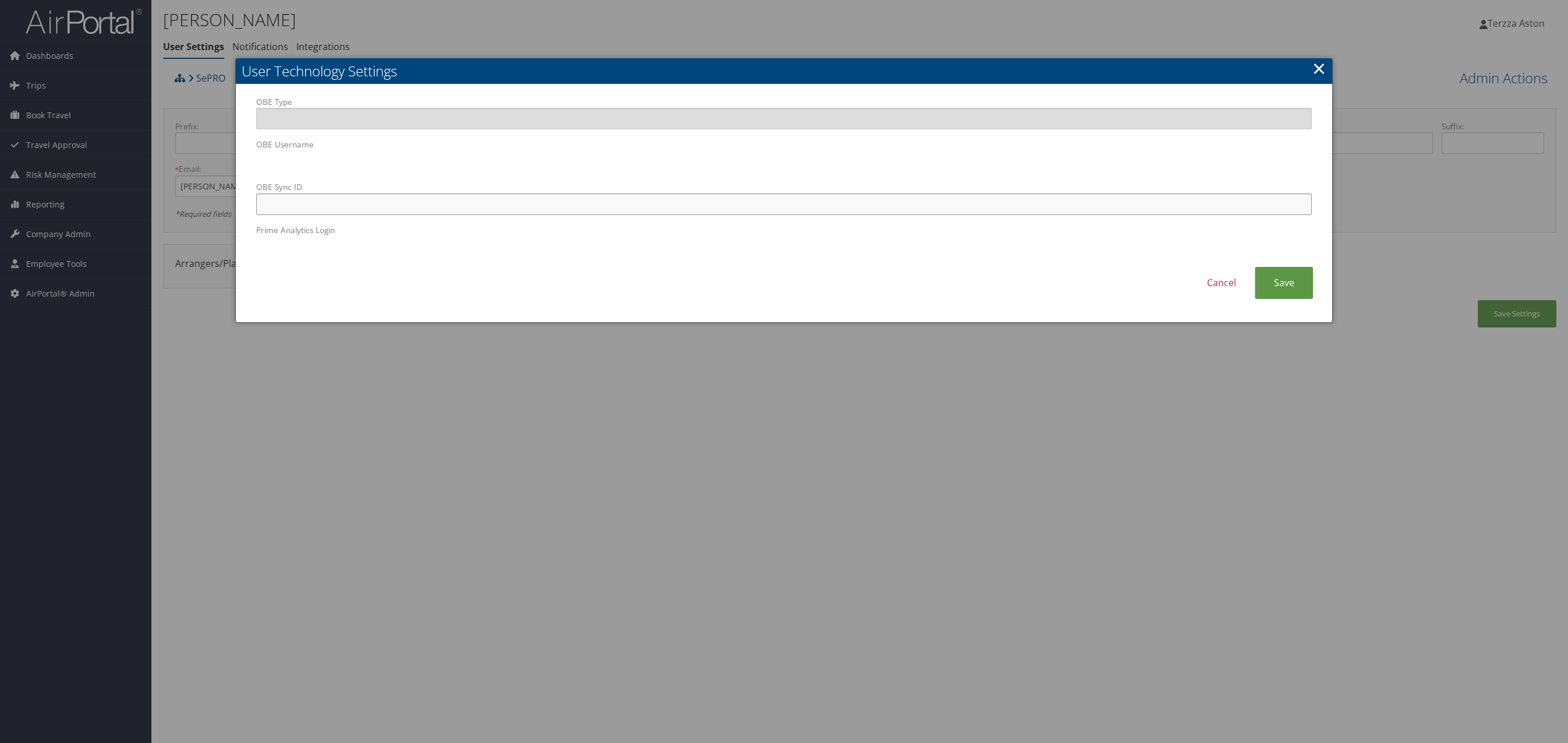
click at [494, 205] on input "OBE Sync ID" at bounding box center [784, 204] width 1056 height 22
paste input "leslie.hooker@sepro.com"
type input "leslie.hooker@sepro.com"
click at [1278, 287] on link "Save" at bounding box center [1284, 283] width 58 height 32
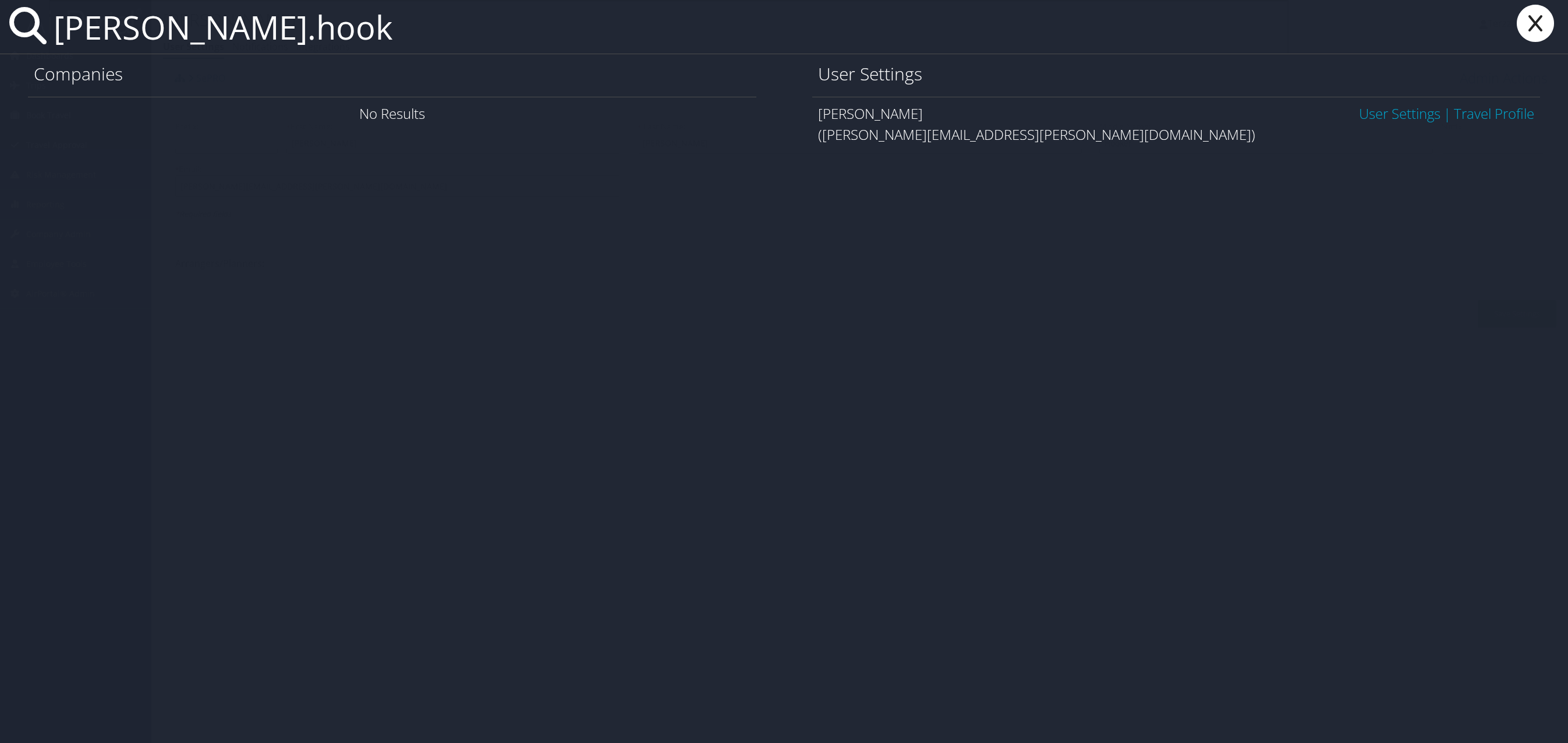
type input "leslie.hook"
click at [1545, 29] on icon at bounding box center [1536, 23] width 47 height 37
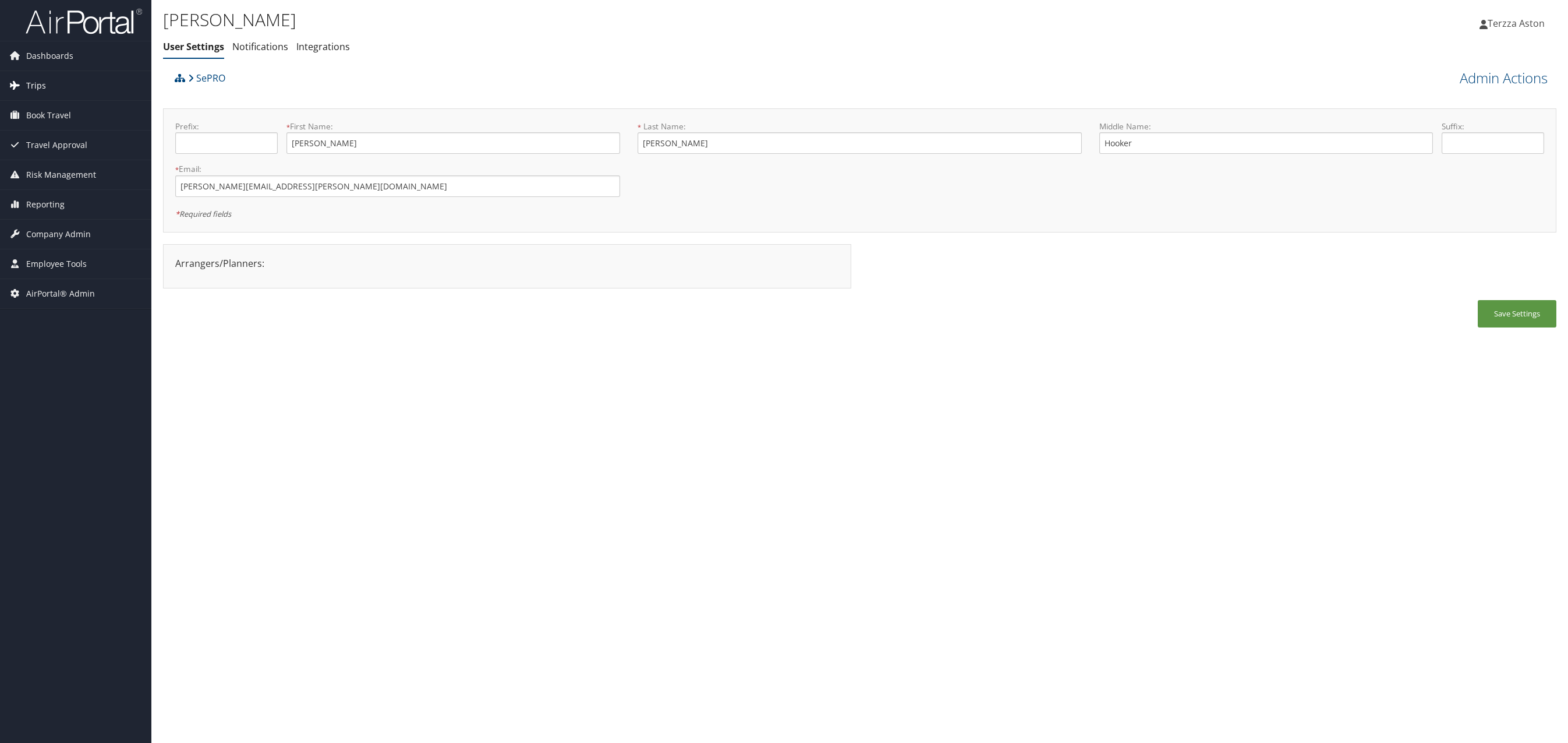
click at [45, 81] on link "Trips" at bounding box center [75, 86] width 152 height 29
click at [58, 110] on link "Airtinerary® Lookup" at bounding box center [75, 109] width 152 height 17
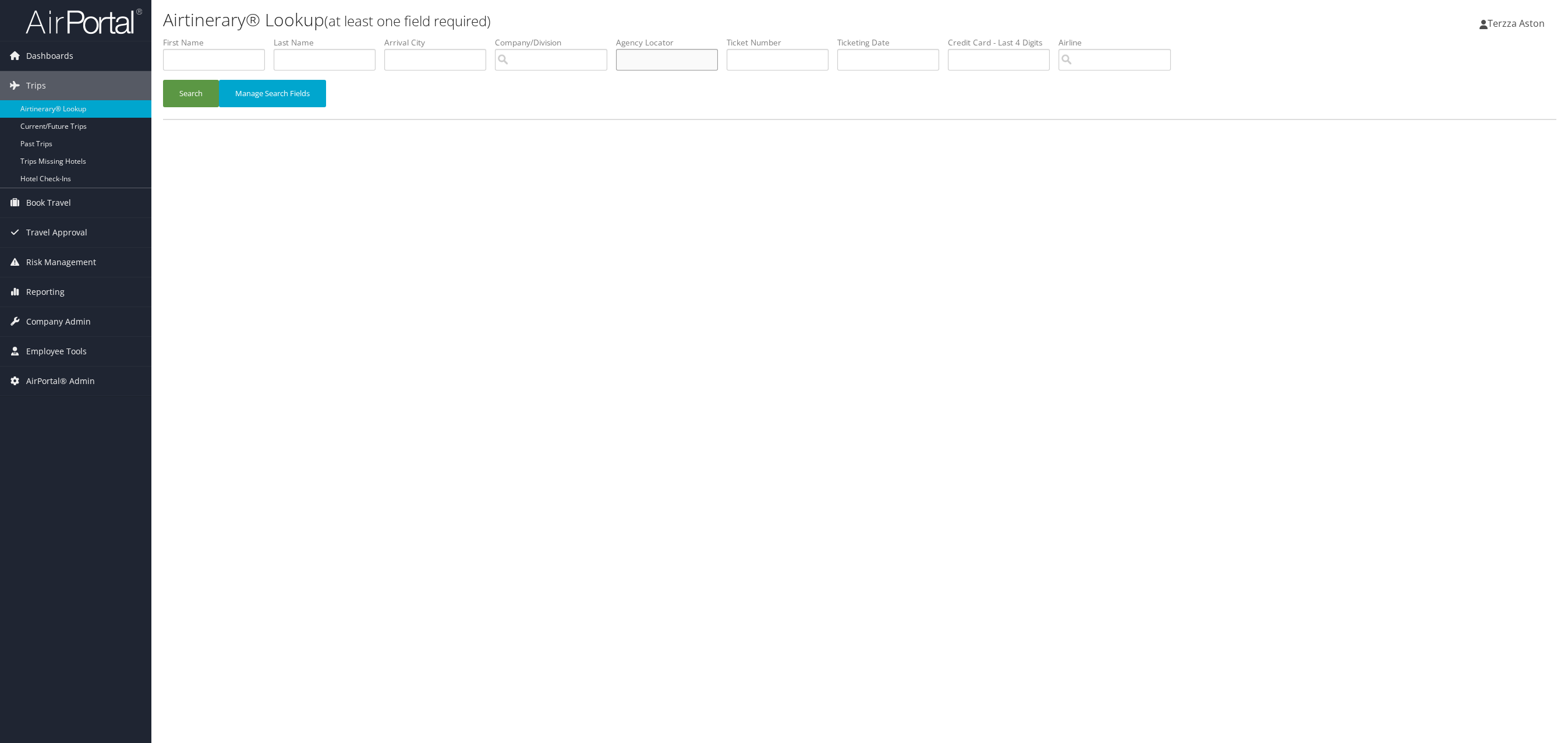
click at [661, 55] on input "text" at bounding box center [667, 59] width 102 height 22
type input "df3rsy"
click at [163, 80] on button "Search" at bounding box center [191, 94] width 55 height 28
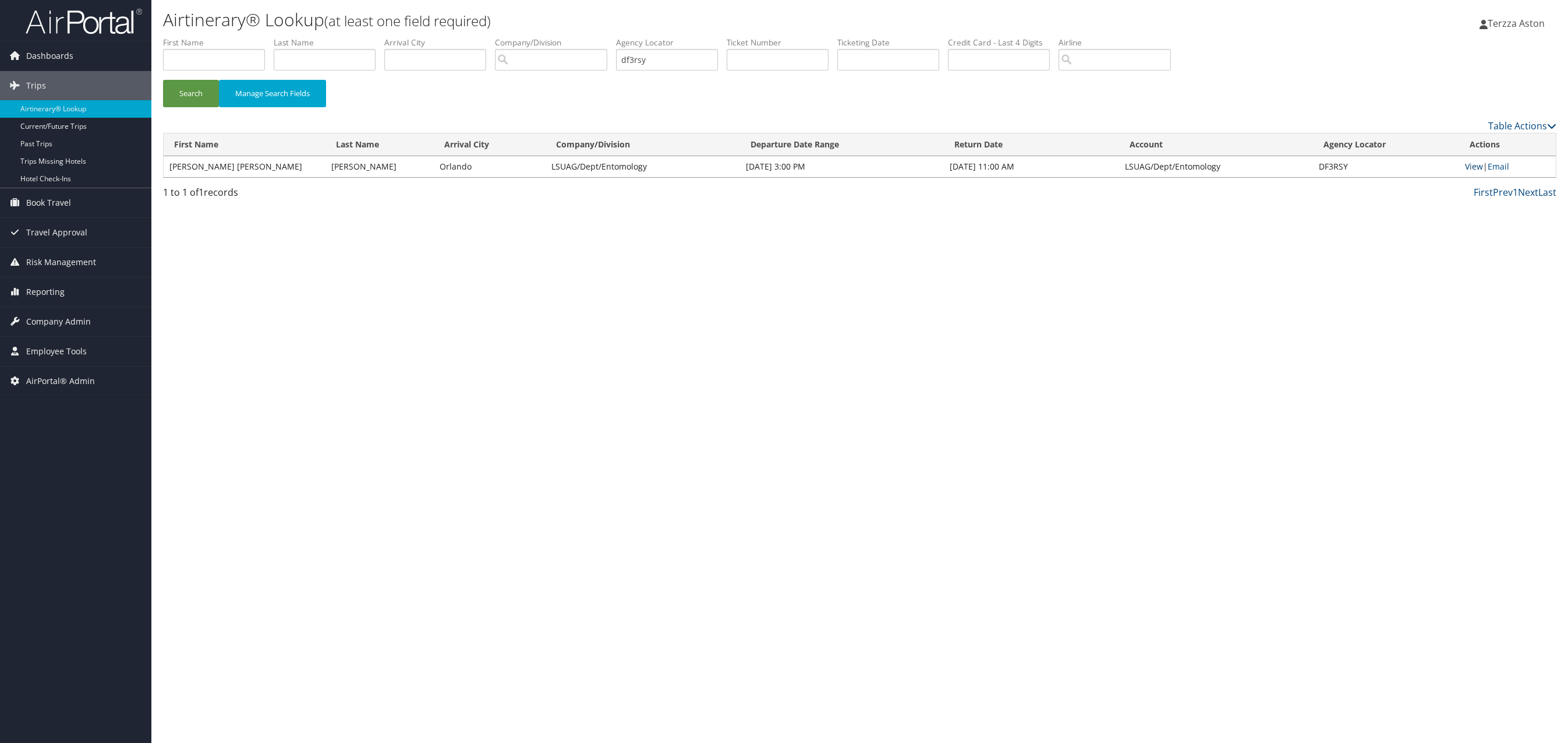
click at [1472, 167] on link "View" at bounding box center [1474, 166] width 18 height 11
click at [666, 57] on input "df3rsy" at bounding box center [667, 59] width 102 height 22
click at [1479, 160] on td "View | Email" at bounding box center [1508, 166] width 97 height 21
click at [1469, 167] on link "View" at bounding box center [1474, 166] width 18 height 11
drag, startPoint x: 678, startPoint y: 67, endPoint x: 523, endPoint y: 111, distance: 161.1
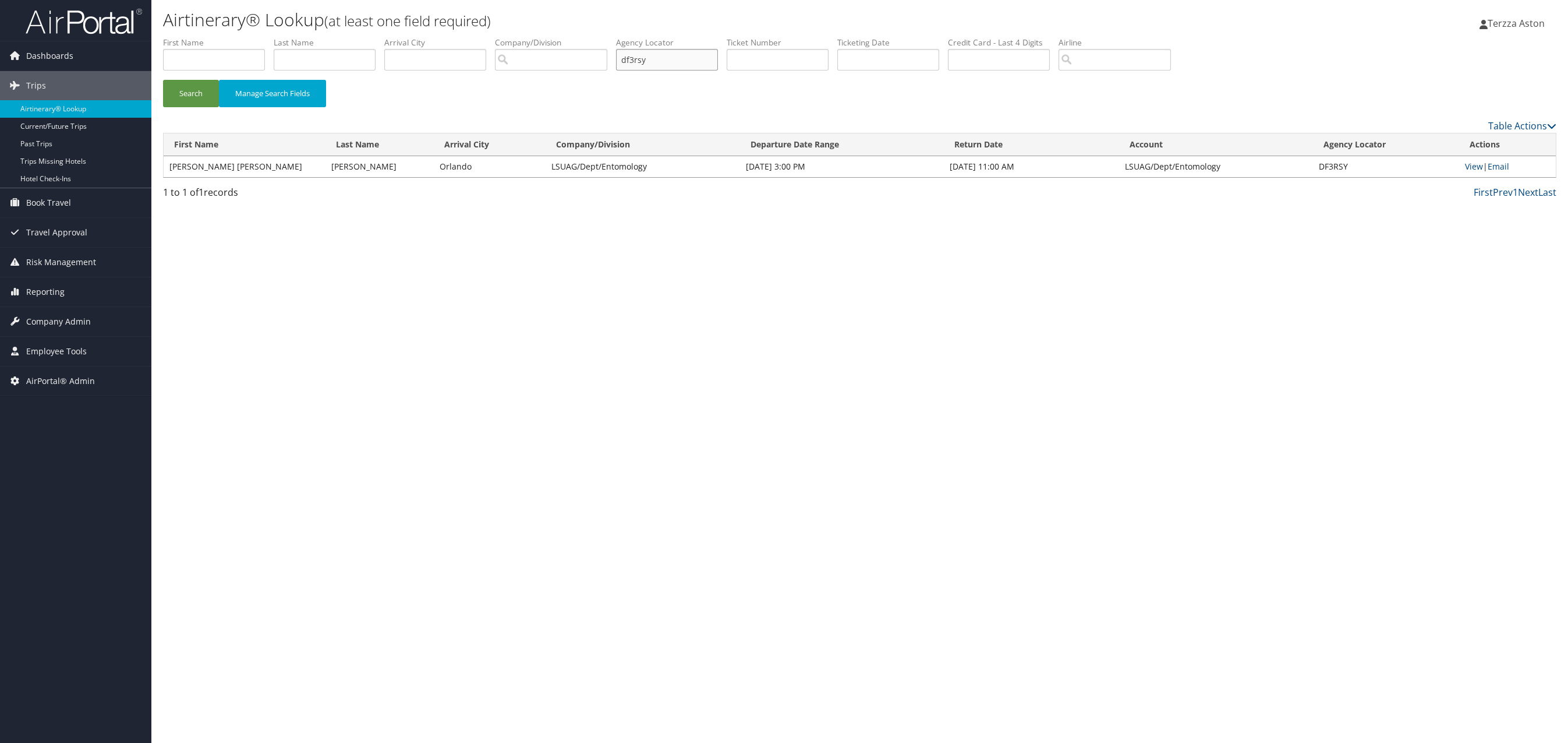
click at [521, 81] on form "First Name Last Name Departure City Arrival City Company/Division Airport/City …" at bounding box center [860, 77] width 1394 height 81
type input "dfwjj9"
click at [163, 80] on button "Search" at bounding box center [191, 94] width 55 height 28
click at [1468, 165] on link "View" at bounding box center [1474, 166] width 18 height 11
click at [51, 323] on span "Company Admin" at bounding box center [58, 322] width 65 height 29
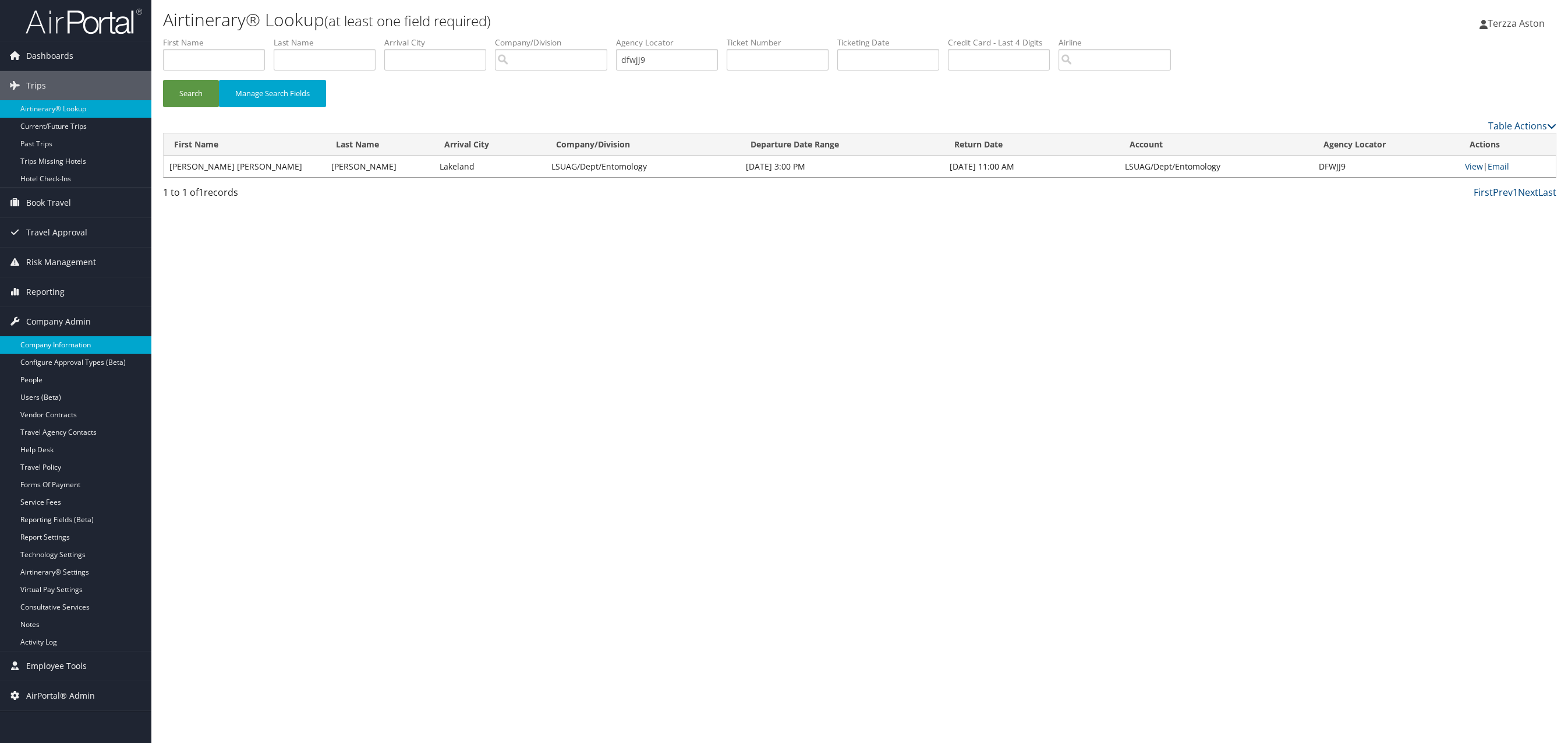
click at [57, 336] on link "Company Information" at bounding box center [75, 345] width 152 height 17
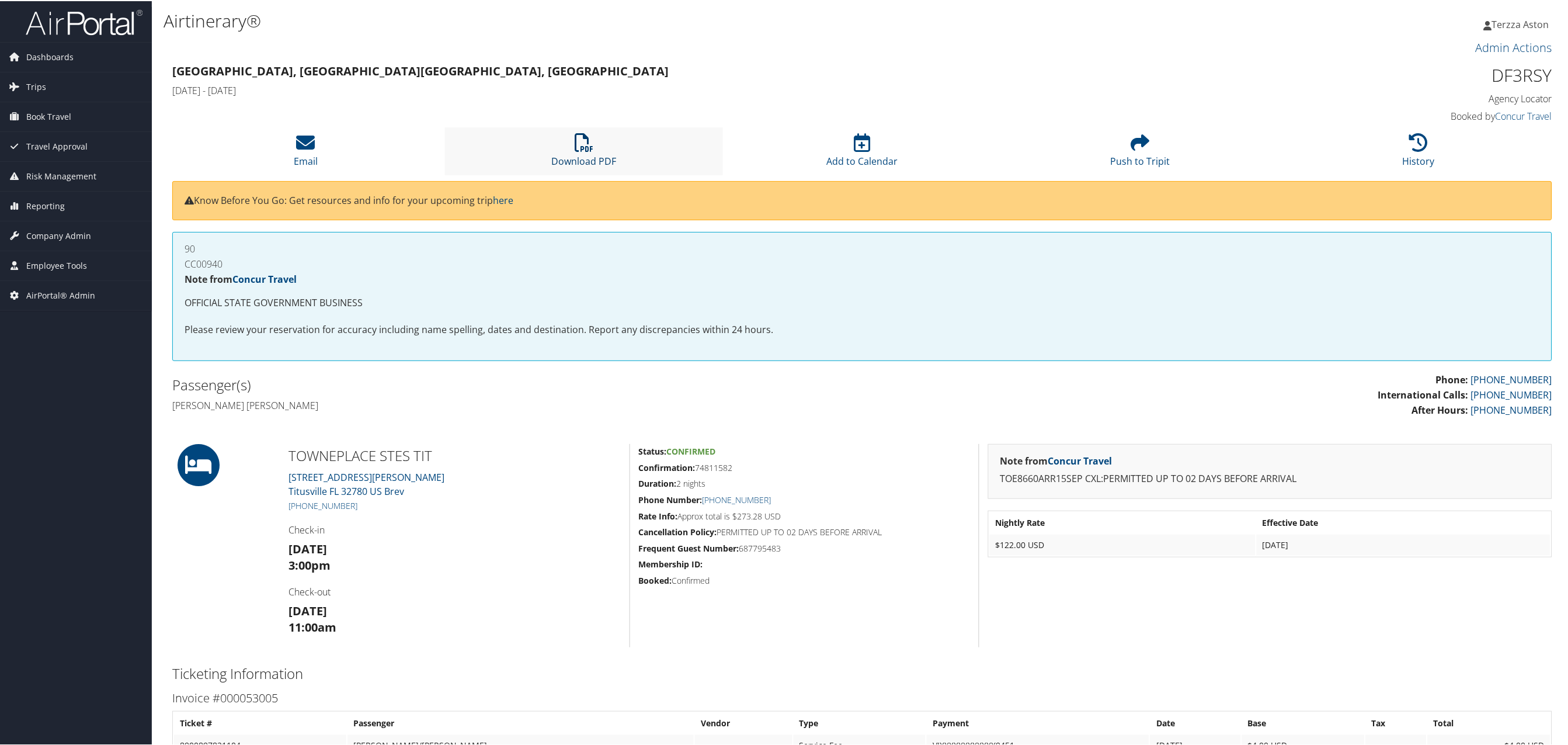
click at [588, 149] on icon at bounding box center [583, 141] width 18 height 18
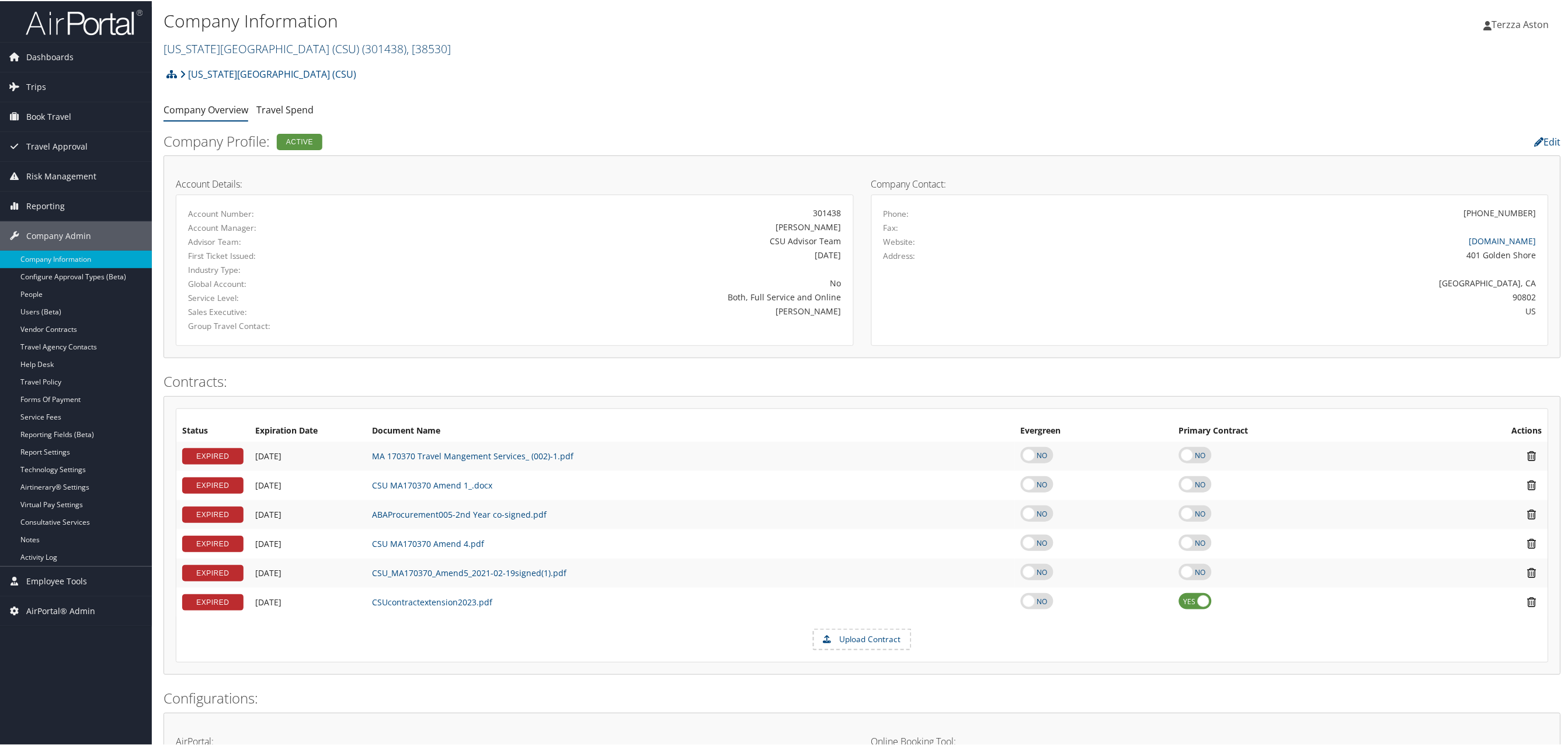
click at [225, 45] on link "California State University (CSU) ( 301438 ) , [ 38530 ]" at bounding box center [307, 48] width 288 height 16
click at [210, 153] on link "Merit Medical, [1510]" at bounding box center [241, 160] width 154 height 20
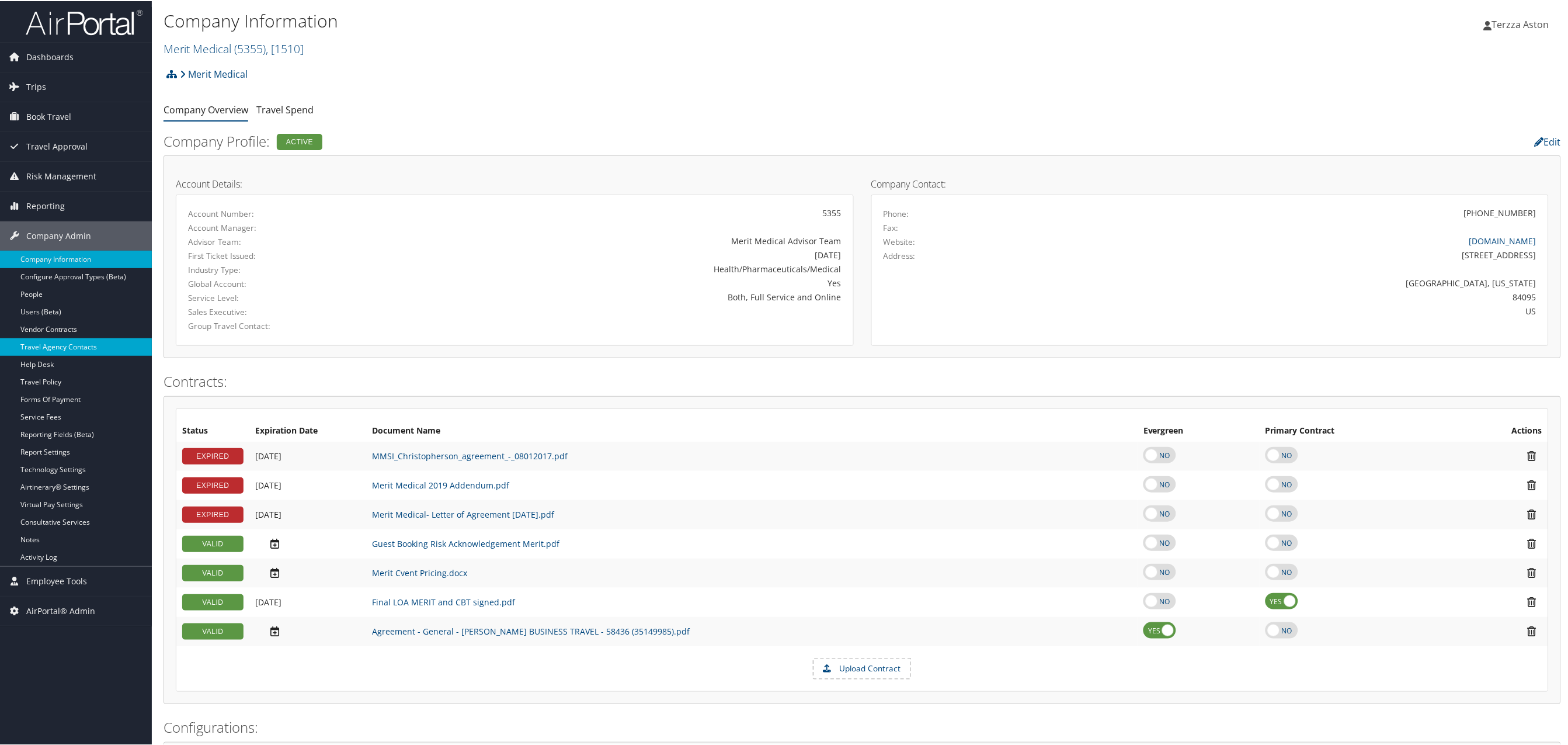
click at [82, 346] on link "Travel Agency Contacts" at bounding box center [76, 346] width 152 height 17
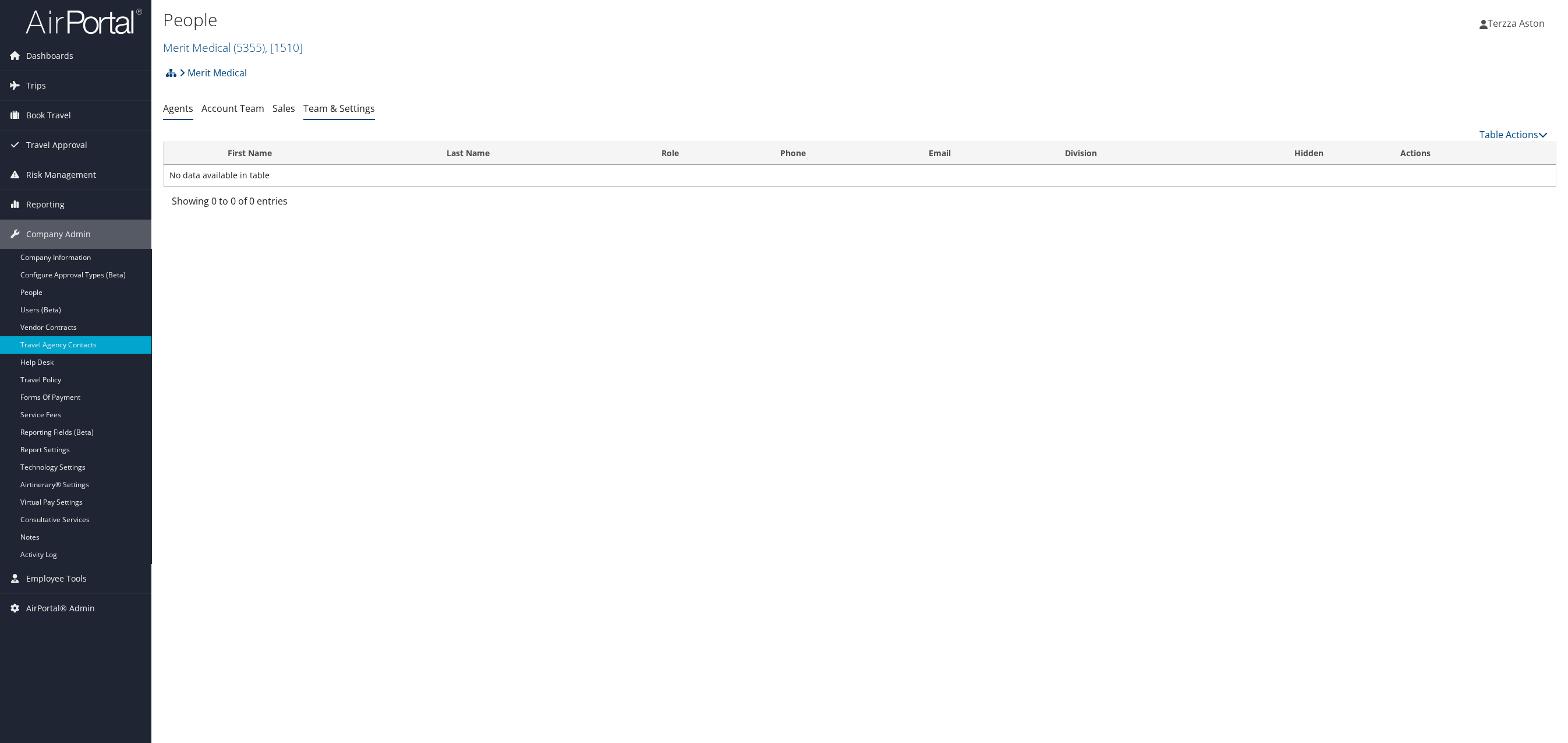
click at [334, 110] on link "Team & Settings" at bounding box center [339, 108] width 72 height 13
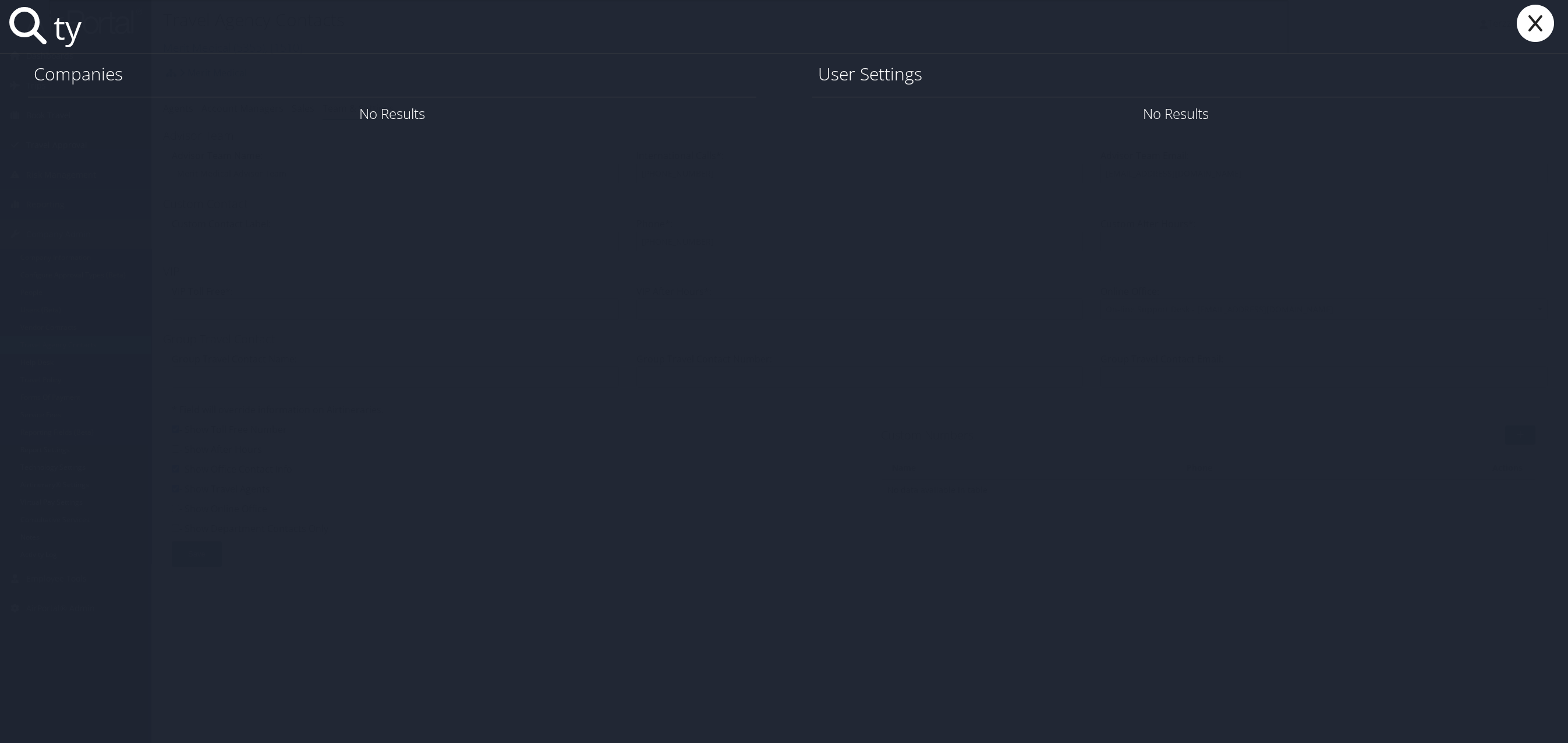
type input "t"
click at [1537, 33] on icon at bounding box center [1536, 23] width 47 height 37
type input "t"
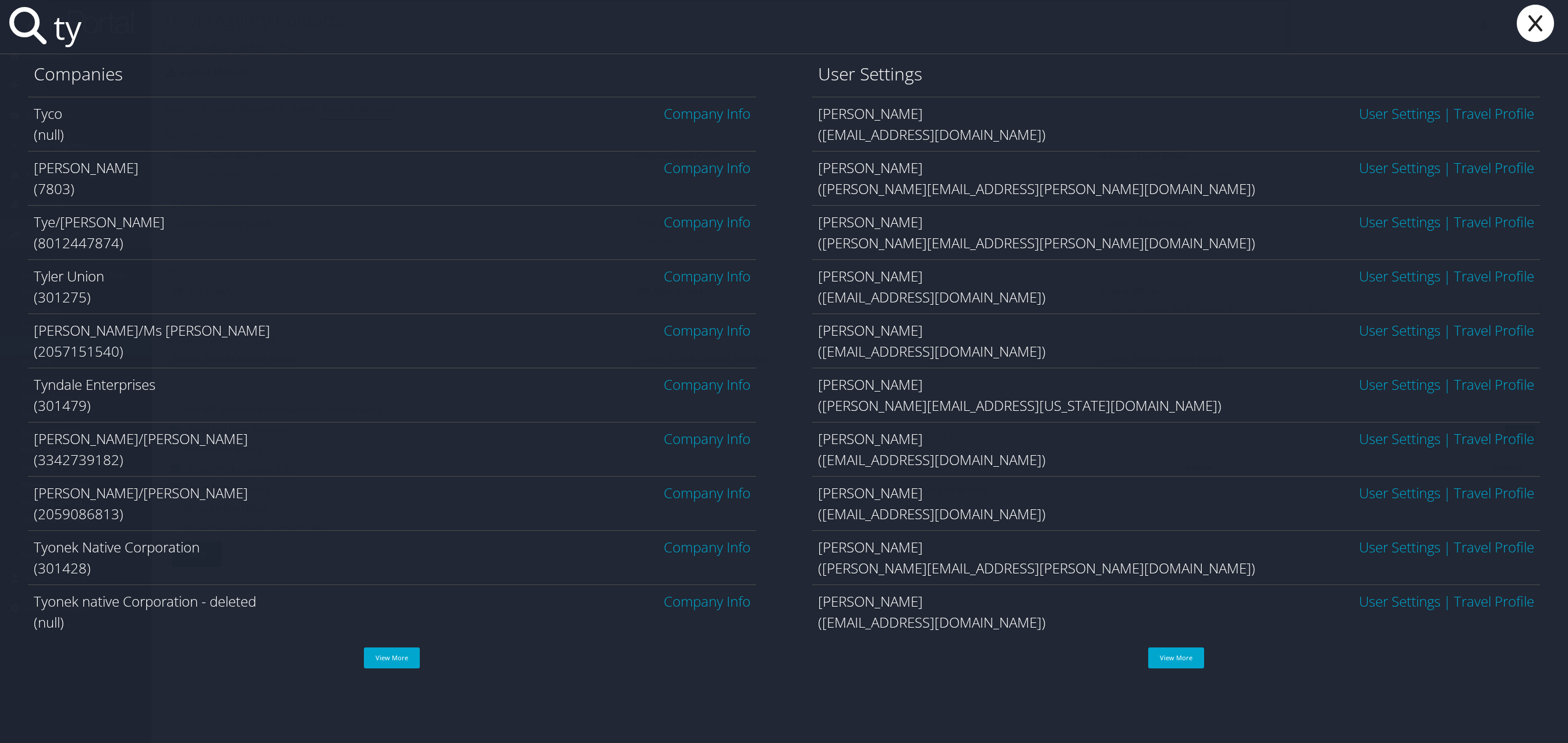
type input "t"
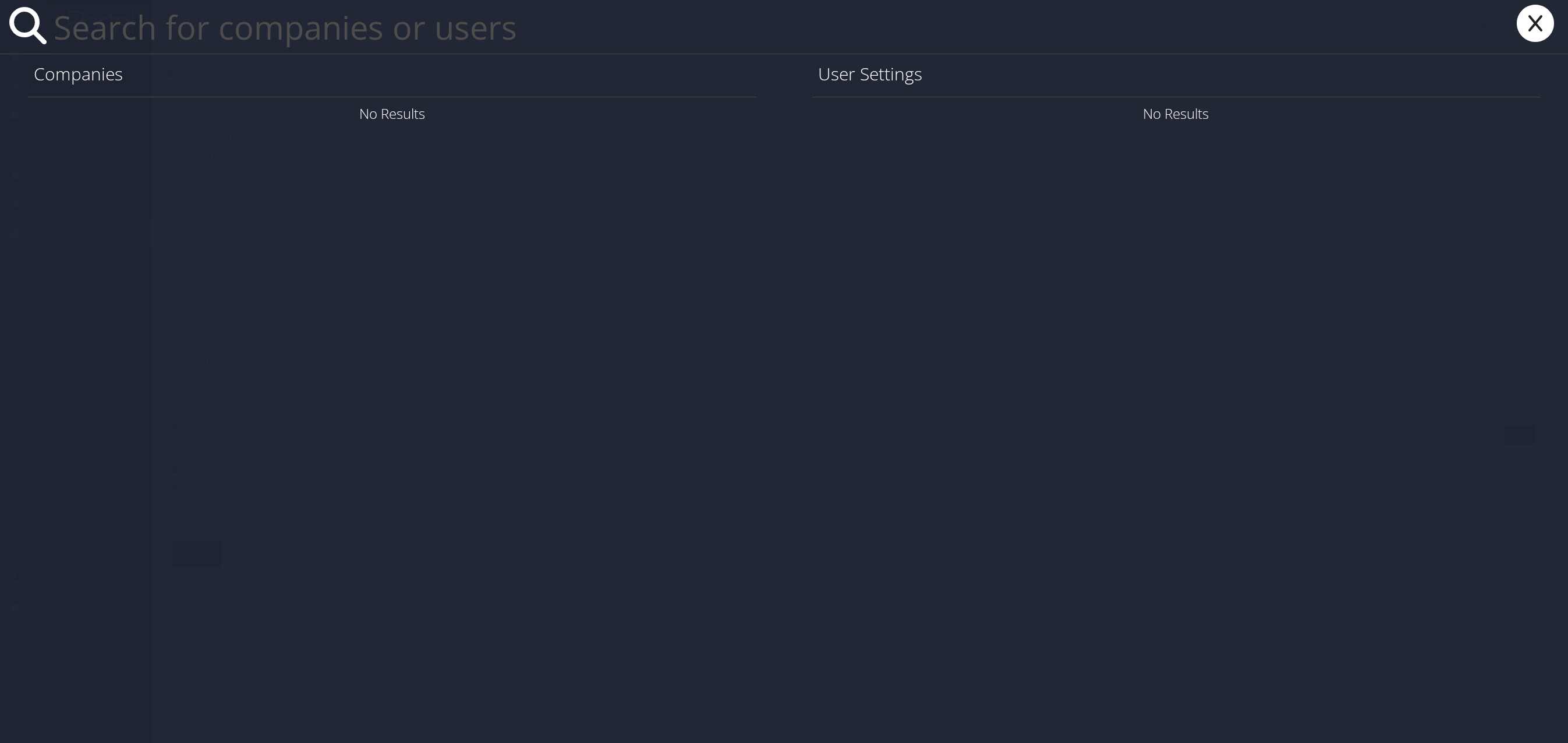
type input "h"
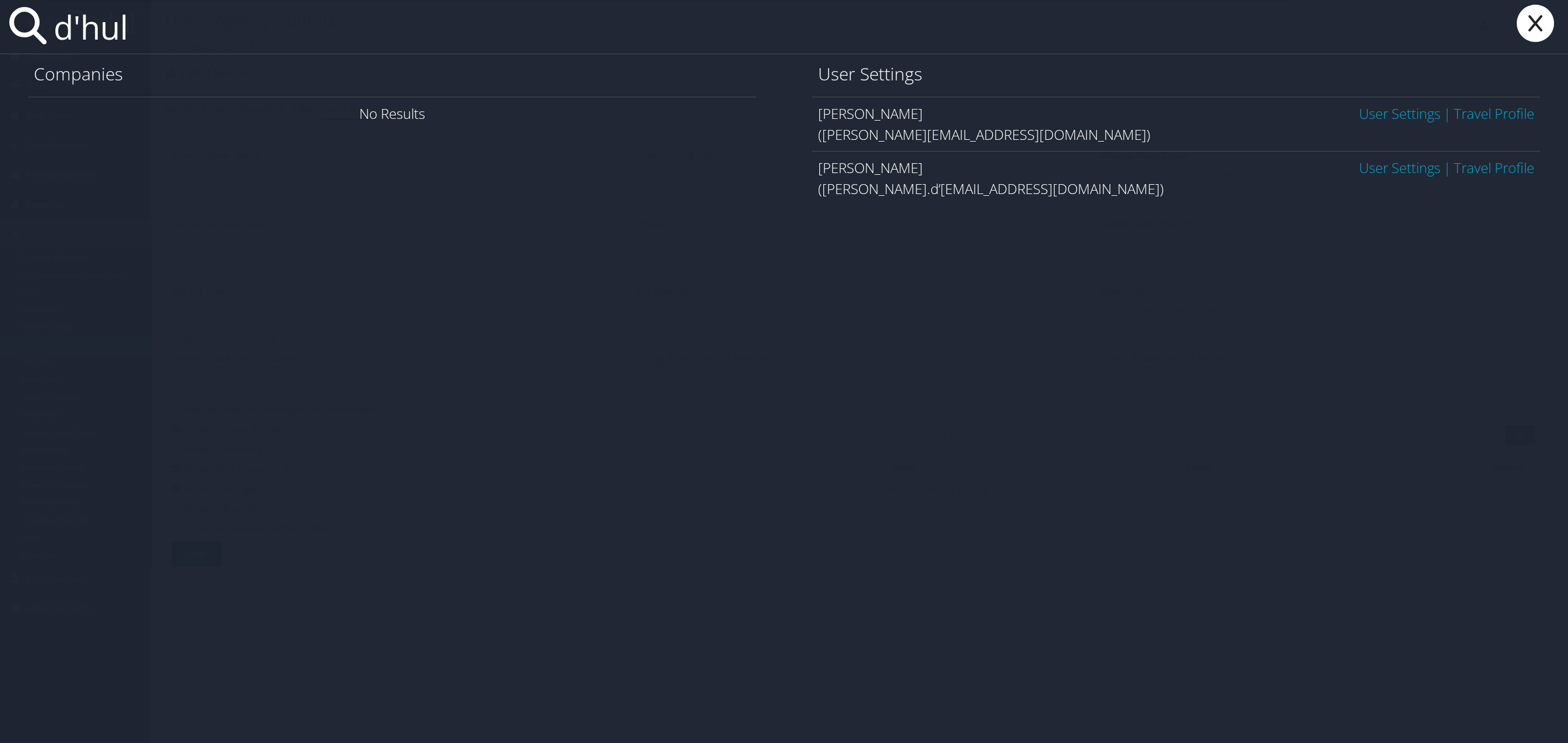
type input "d'hul"
click at [1389, 160] on link "User Settings" at bounding box center [1400, 167] width 81 height 19
click at [1393, 170] on link "User Settings" at bounding box center [1400, 167] width 81 height 19
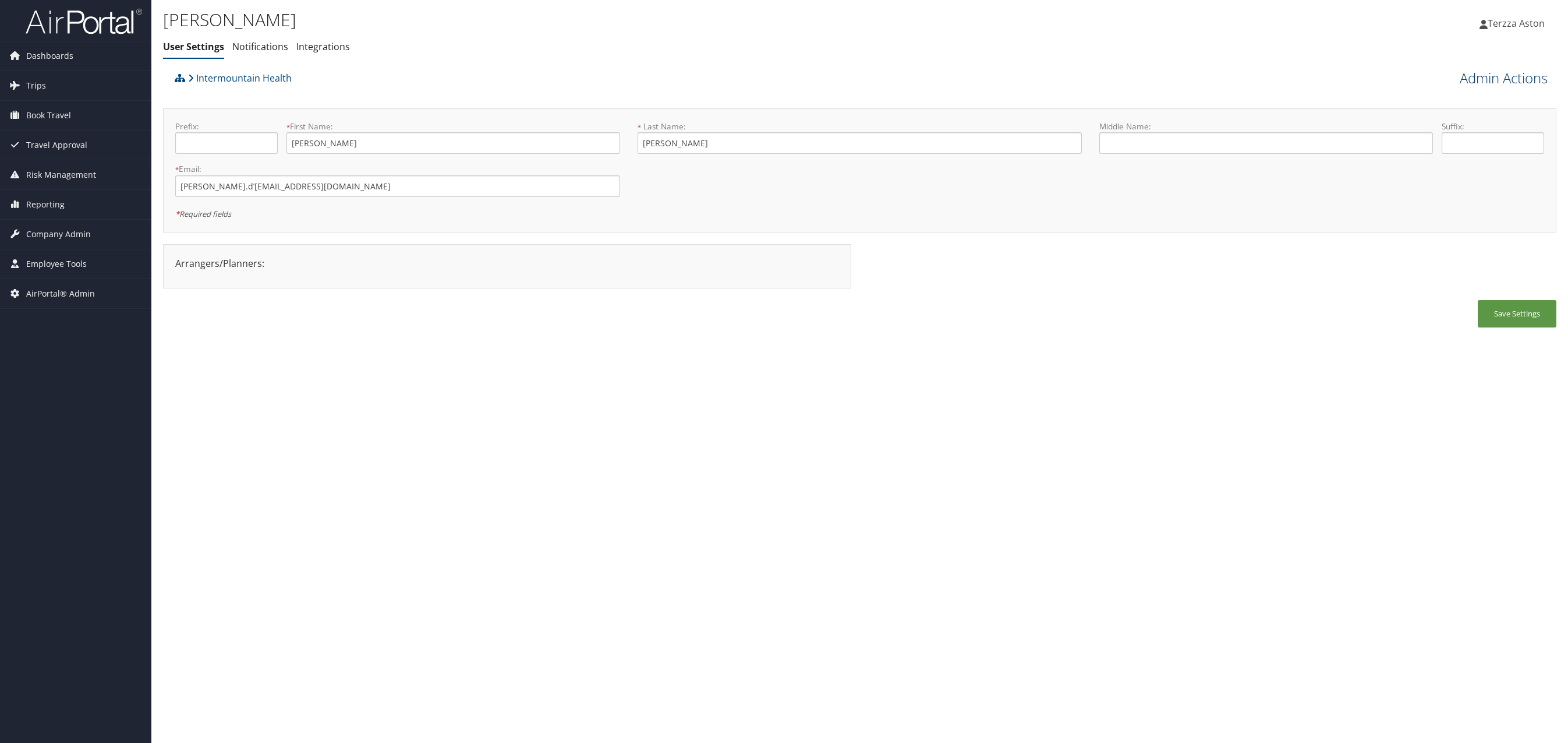
click at [1485, 81] on link "Admin Actions" at bounding box center [1503, 78] width 88 height 20
click at [1451, 124] on link "Reset User's Password" at bounding box center [1470, 119] width 153 height 20
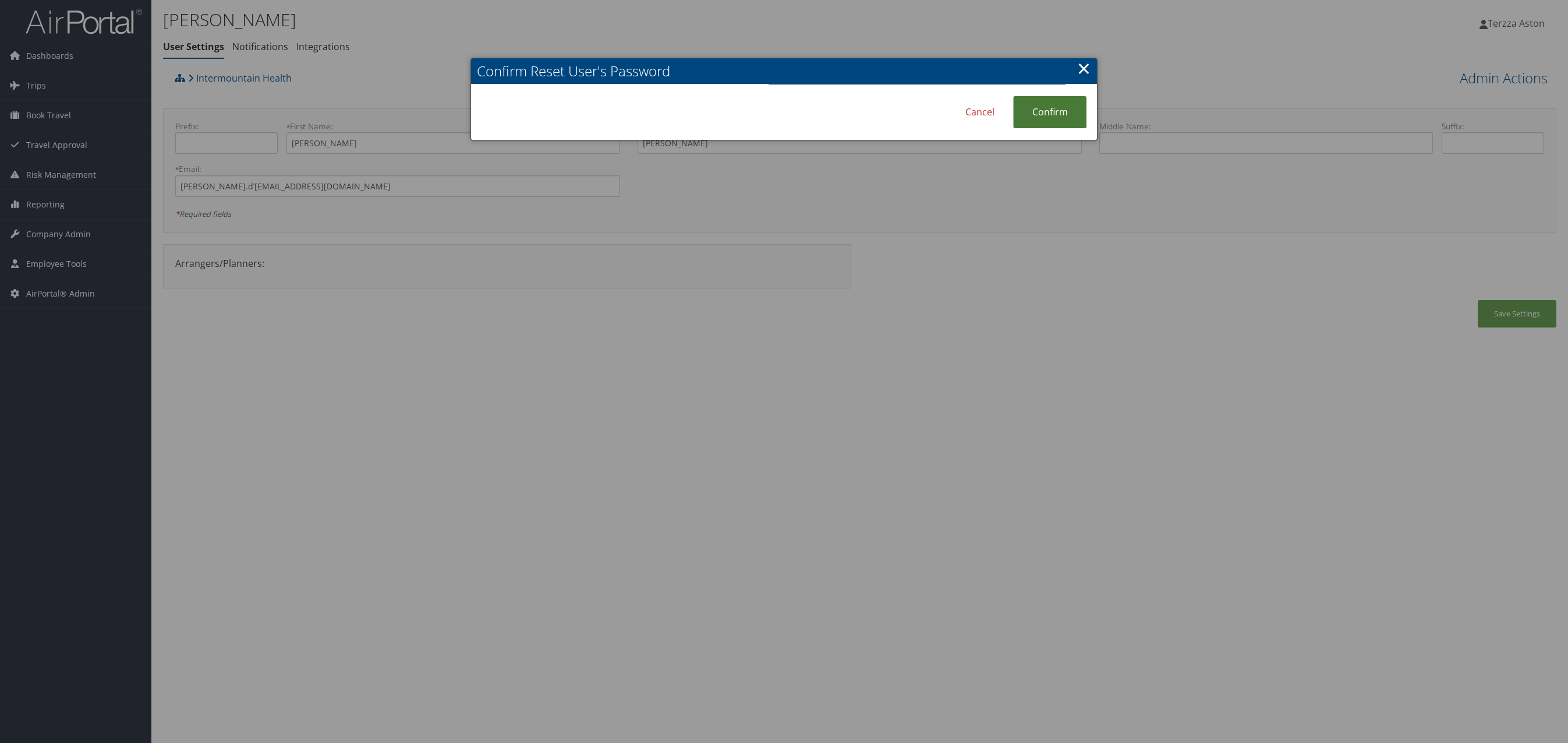
click at [1034, 123] on link "Confirm" at bounding box center [1050, 112] width 74 height 32
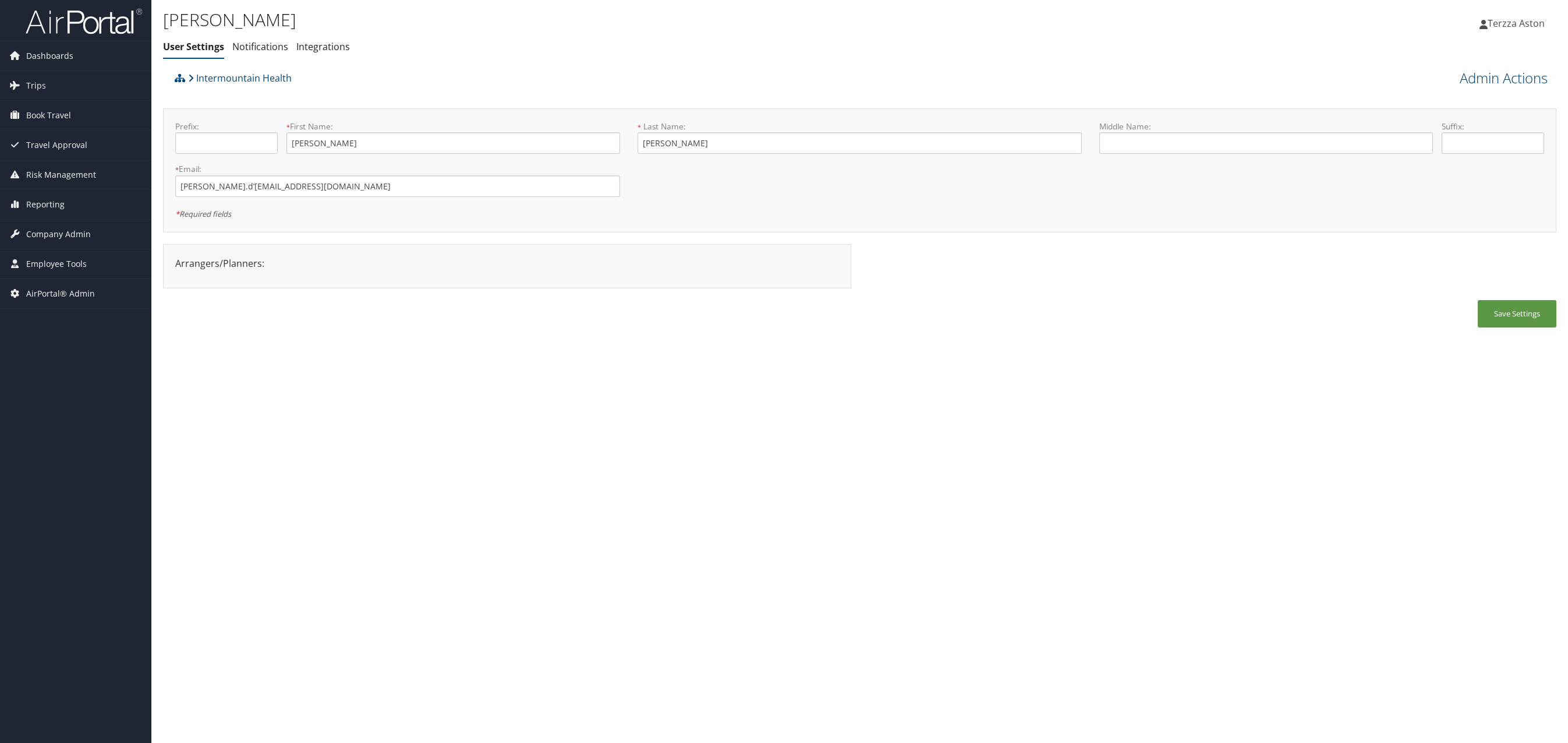
click at [1497, 79] on link "Admin Actions" at bounding box center [1503, 78] width 88 height 20
click at [1455, 145] on link "User Technology Settings" at bounding box center [1470, 139] width 153 height 20
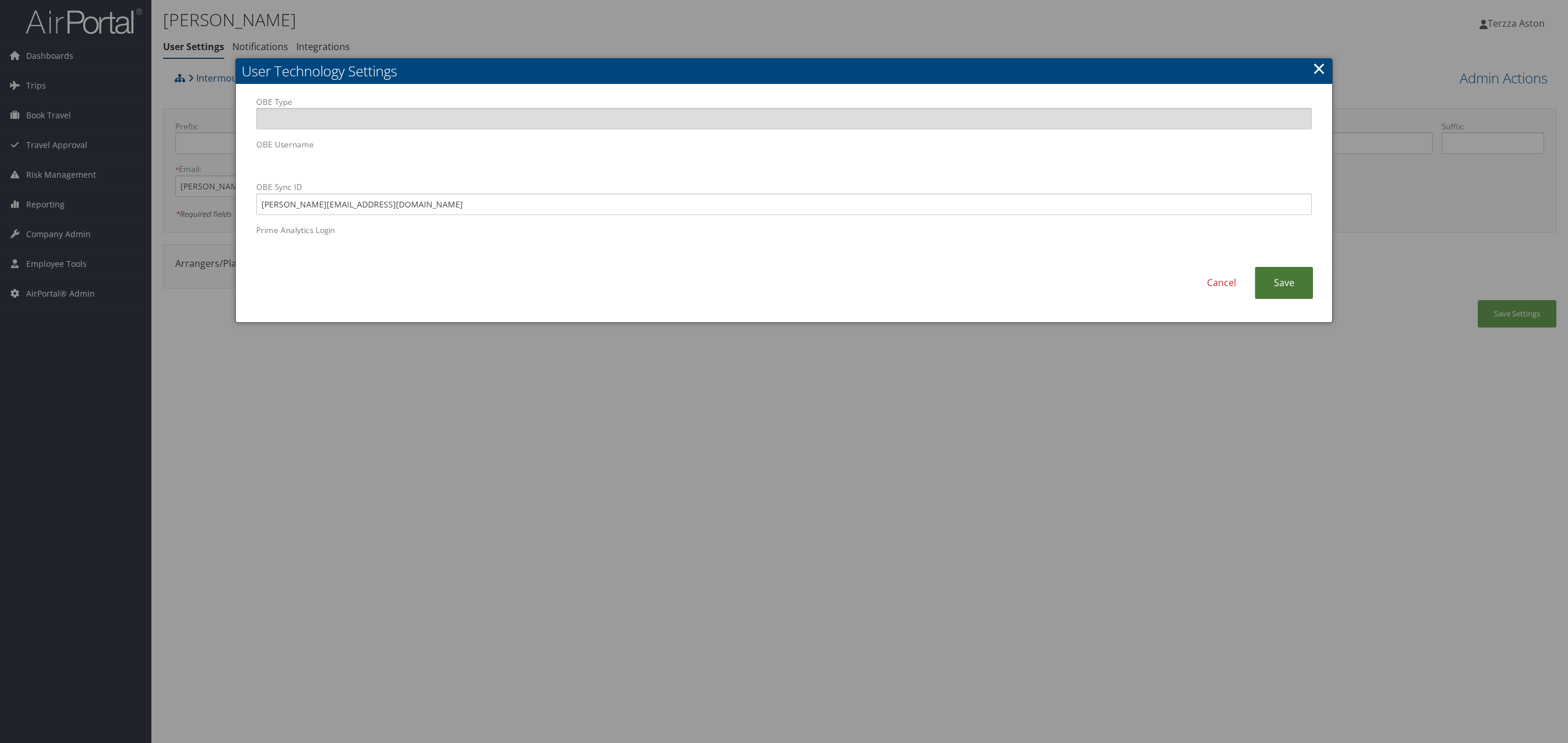
click at [1271, 270] on link "Save" at bounding box center [1284, 283] width 58 height 32
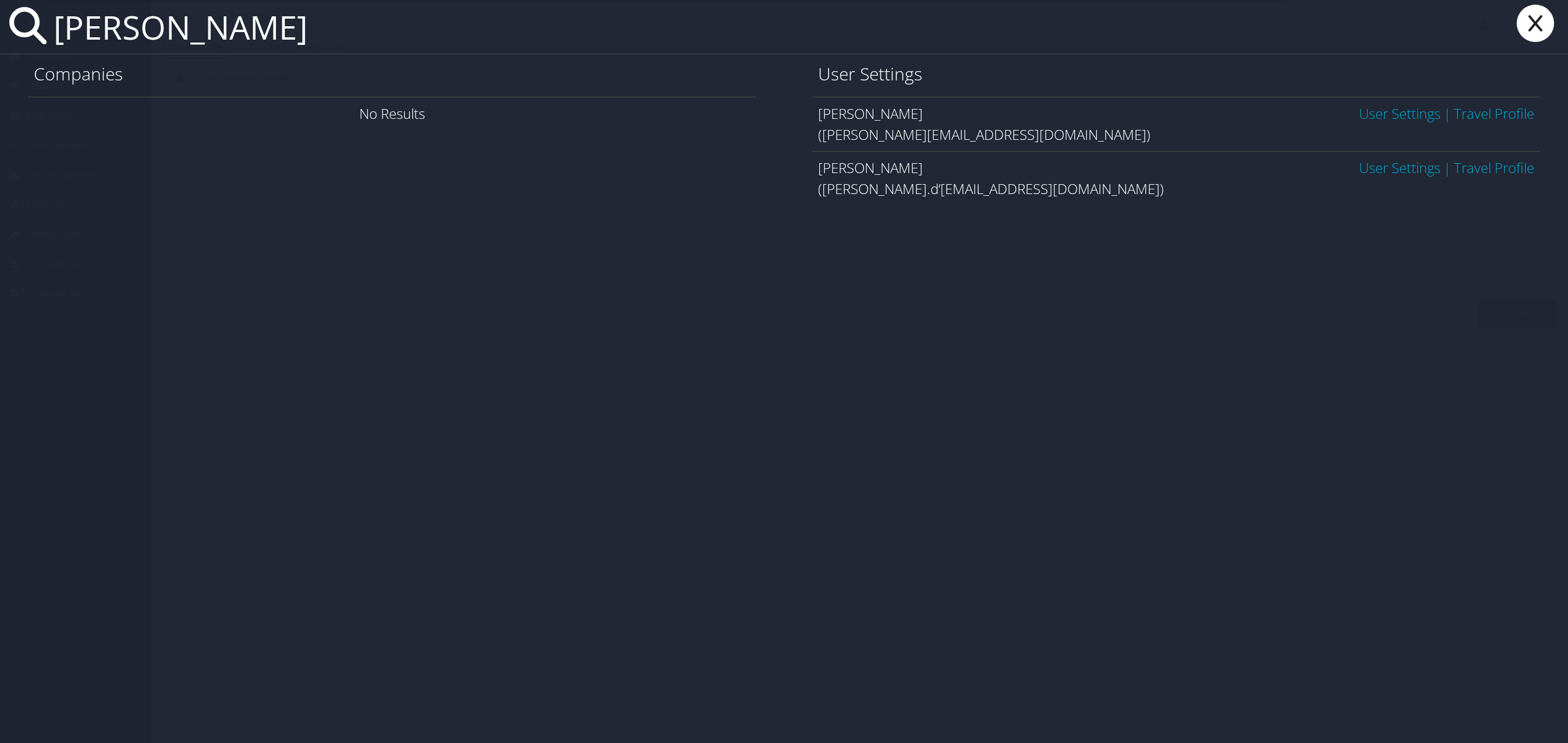
type input "[PERSON_NAME]"
click at [1545, 26] on icon at bounding box center [1536, 23] width 47 height 37
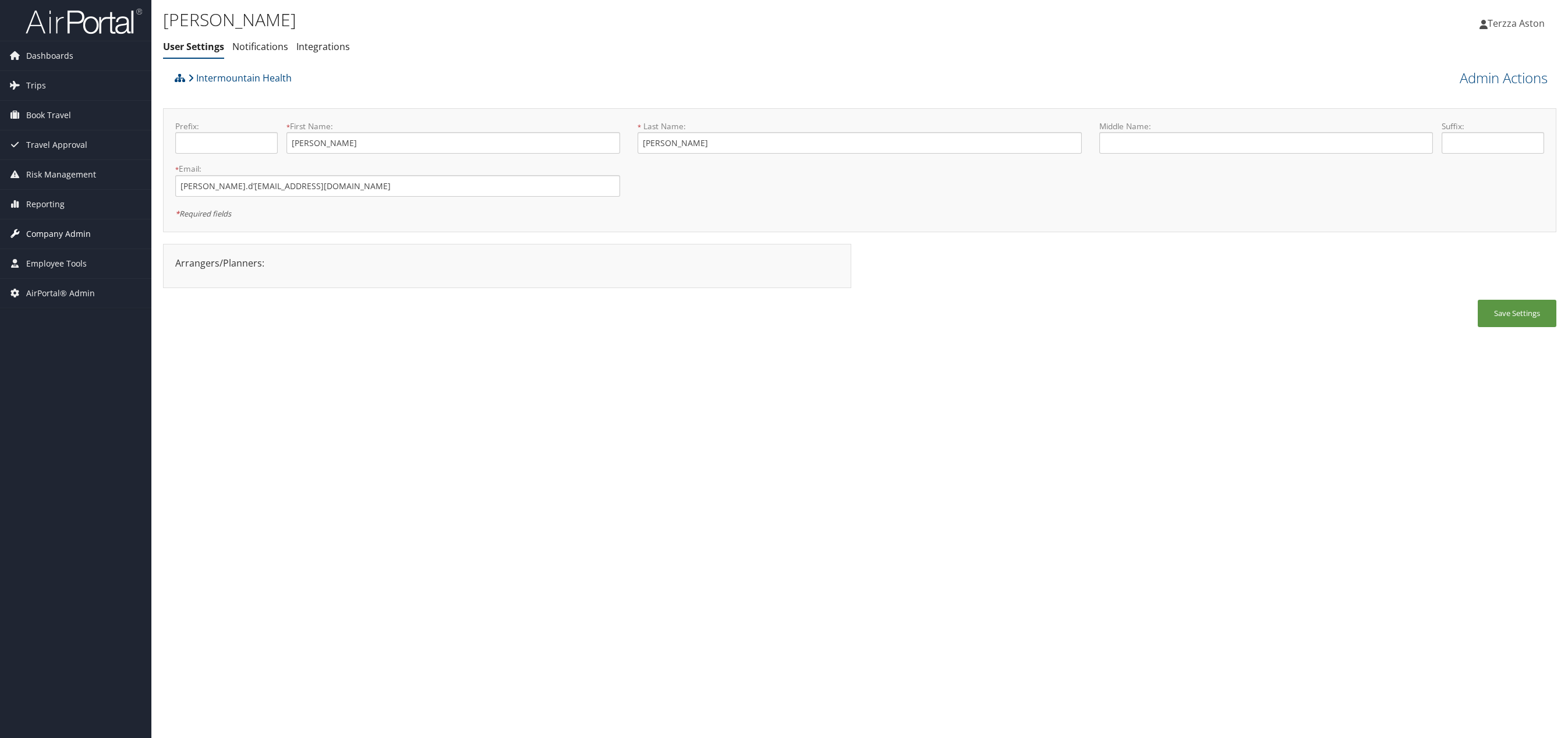
click at [43, 229] on span "Company Admin" at bounding box center [58, 234] width 65 height 29
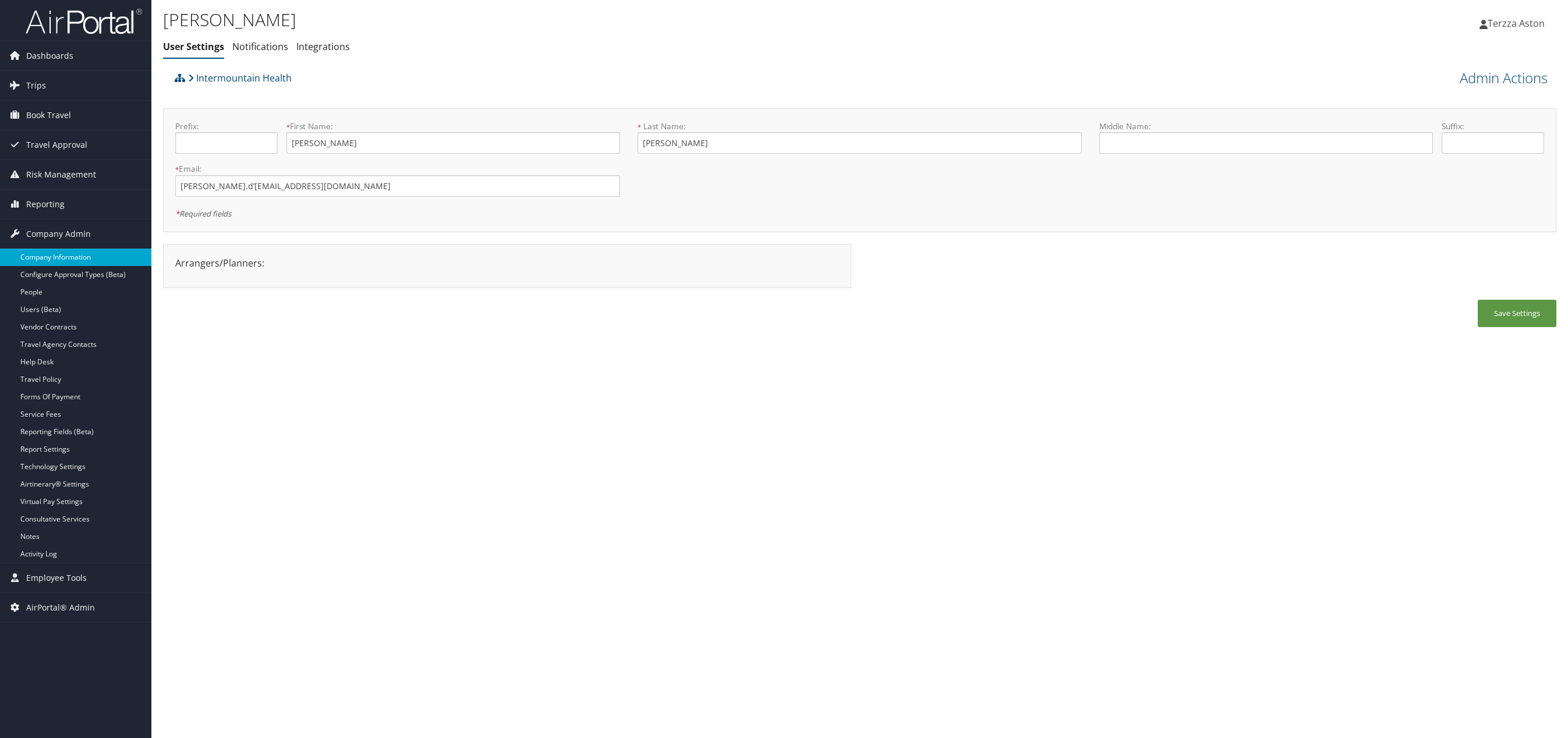
click at [50, 254] on link "Company Information" at bounding box center [75, 257] width 152 height 17
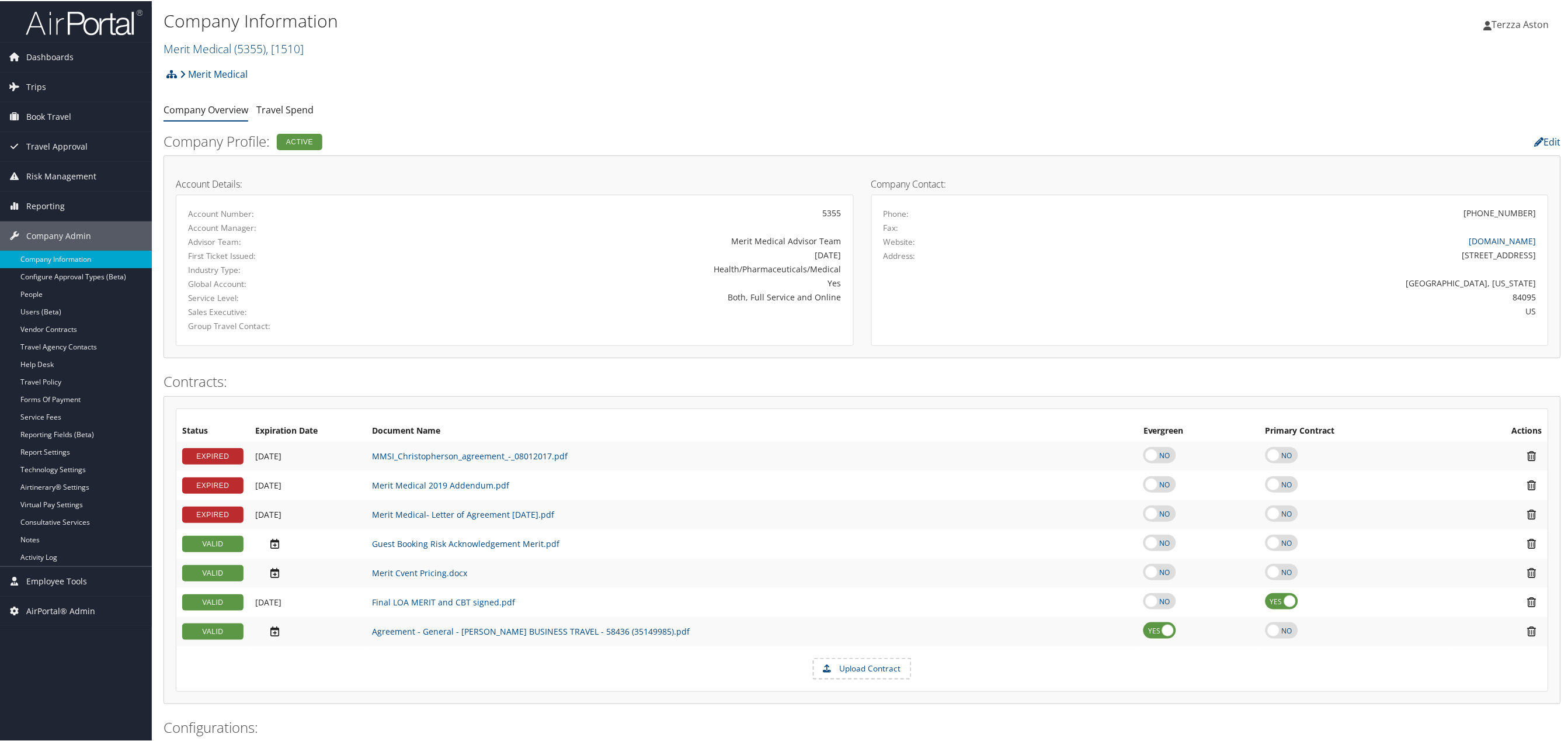
click at [225, 50] on link "Merit Medical ( 5355 ) , [ 1510 ]" at bounding box center [233, 48] width 140 height 16
click at [213, 72] on input "search" at bounding box center [241, 69] width 154 height 22
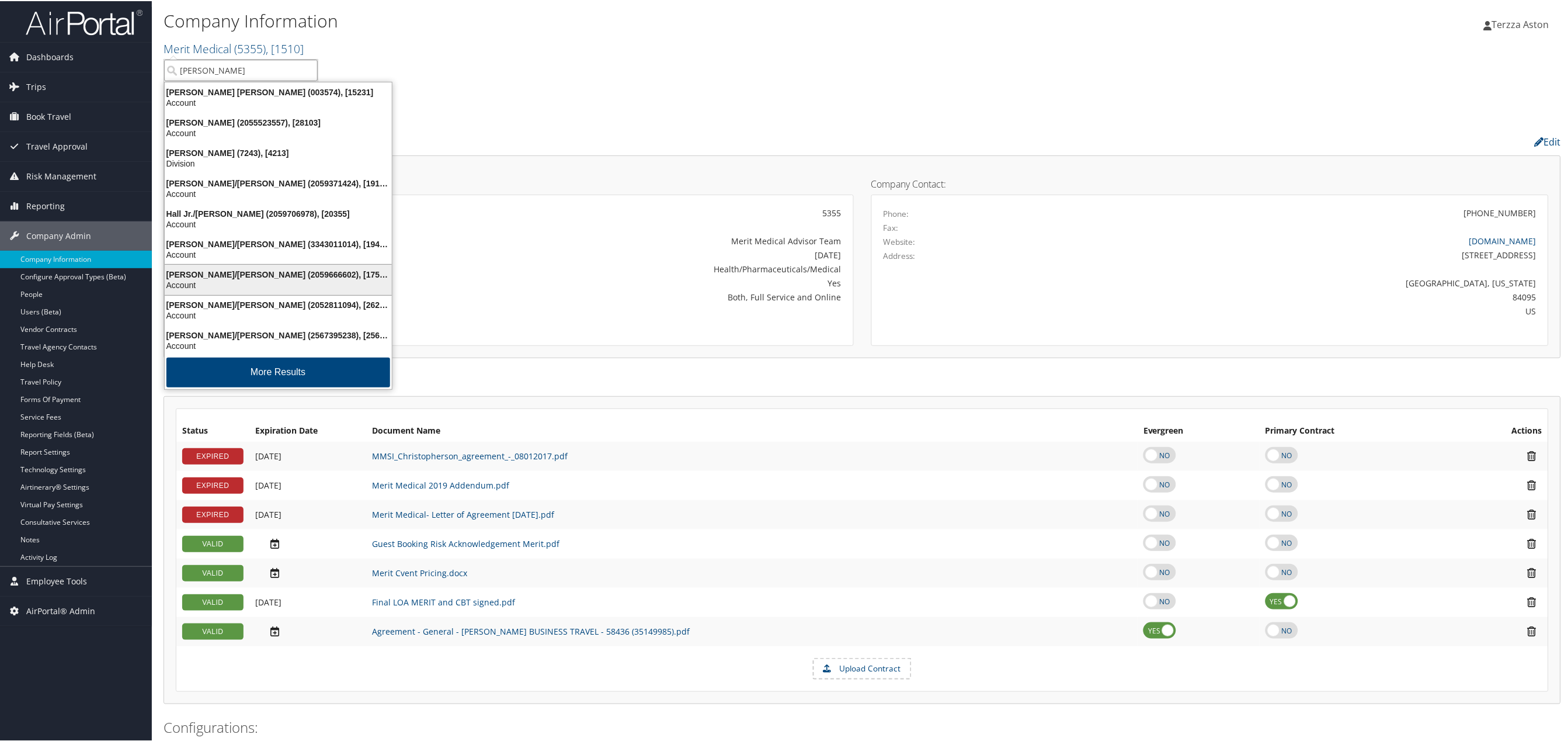
type input "howard u"
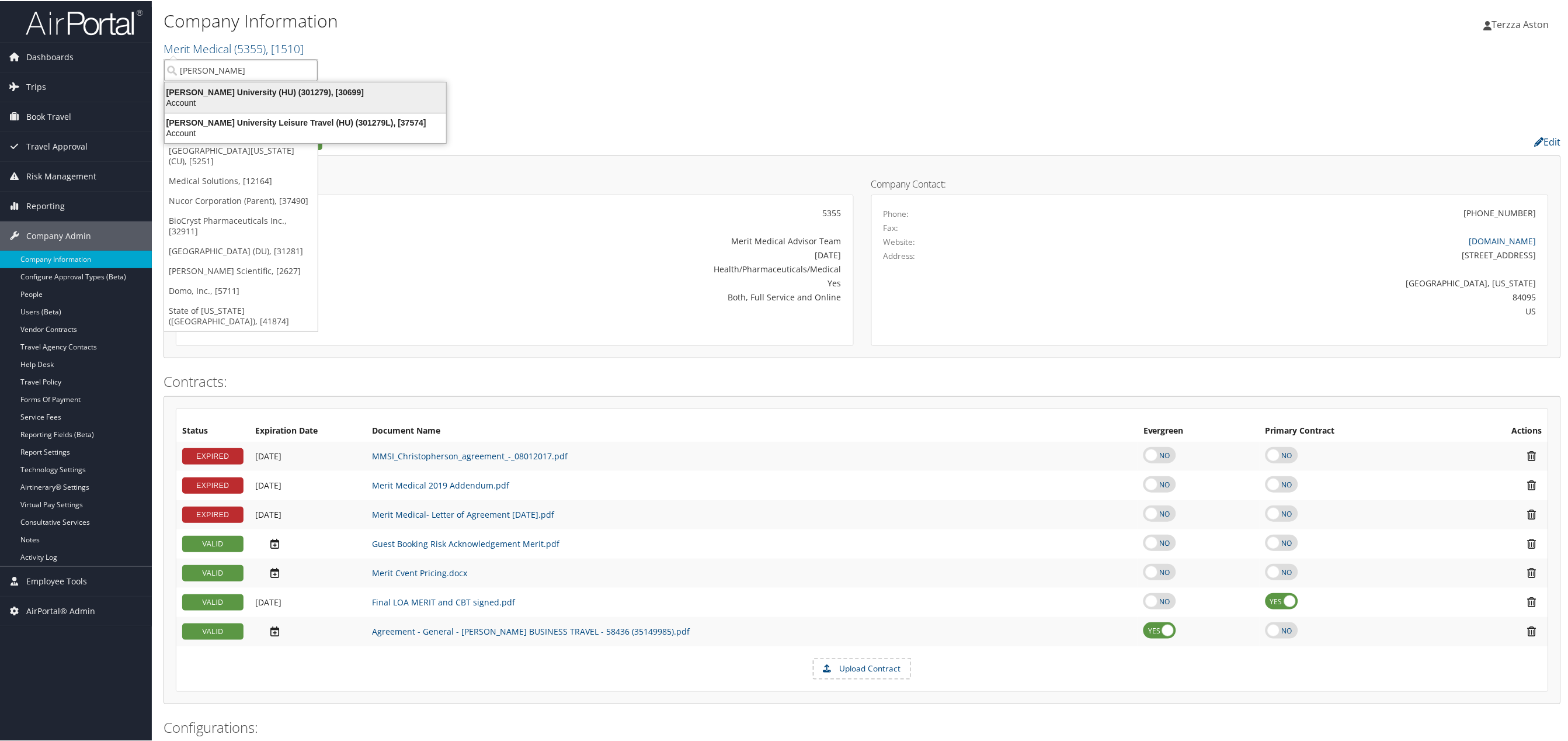
click at [236, 83] on div "Howard University (HU) (301279), [30699] Account" at bounding box center [305, 96] width 278 height 27
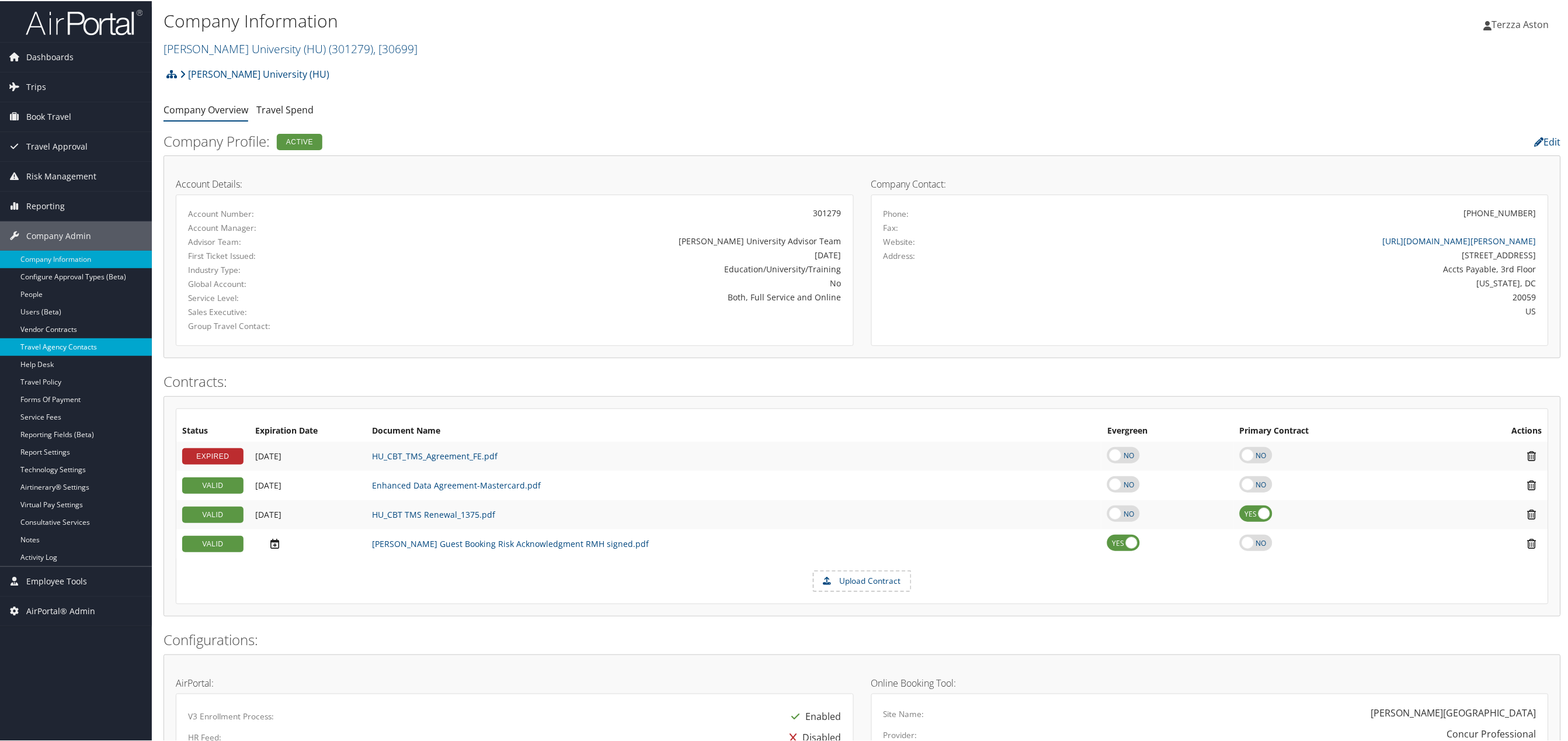
click at [72, 348] on link "Travel Agency Contacts" at bounding box center [76, 346] width 152 height 17
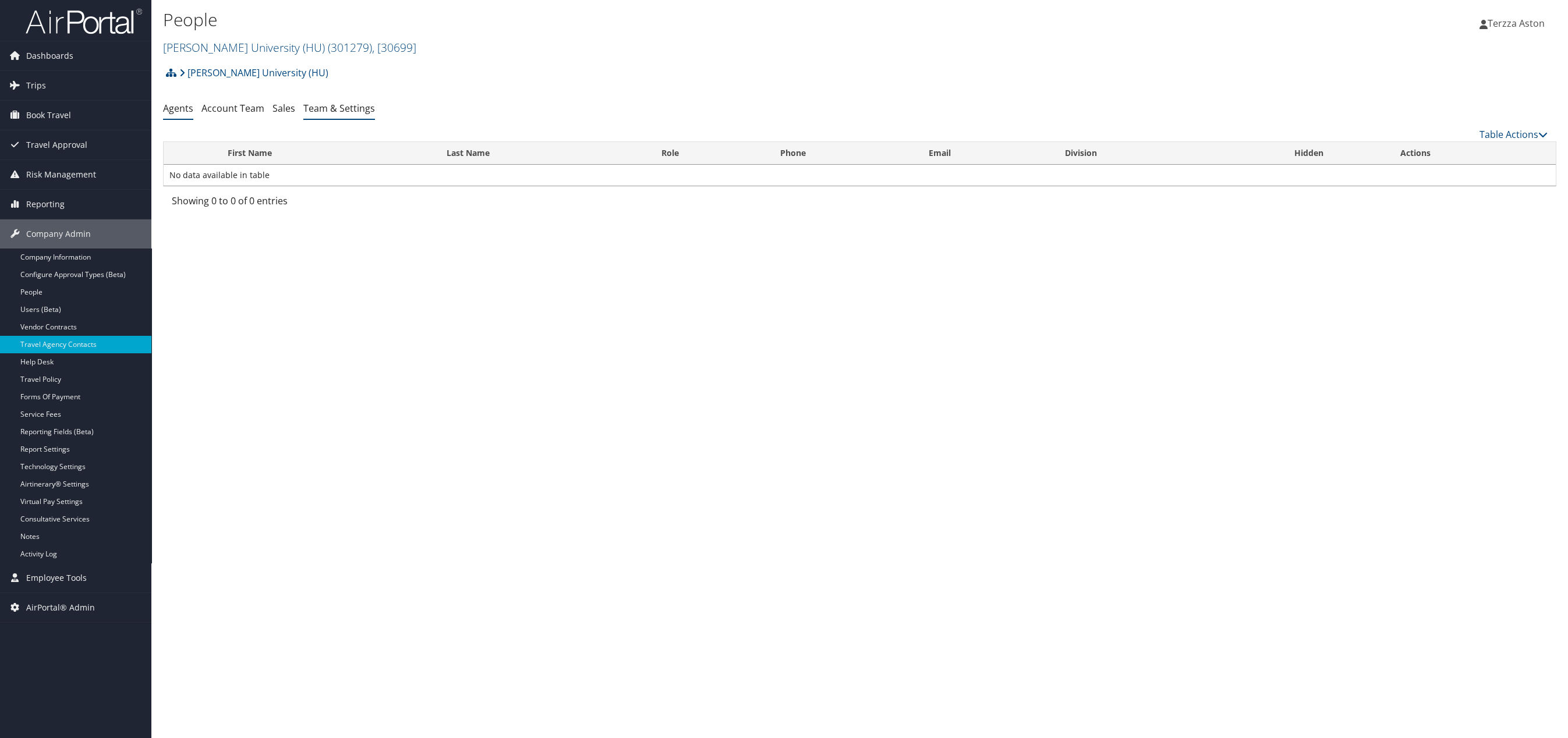
click at [331, 109] on link "Team & Settings" at bounding box center [339, 108] width 72 height 13
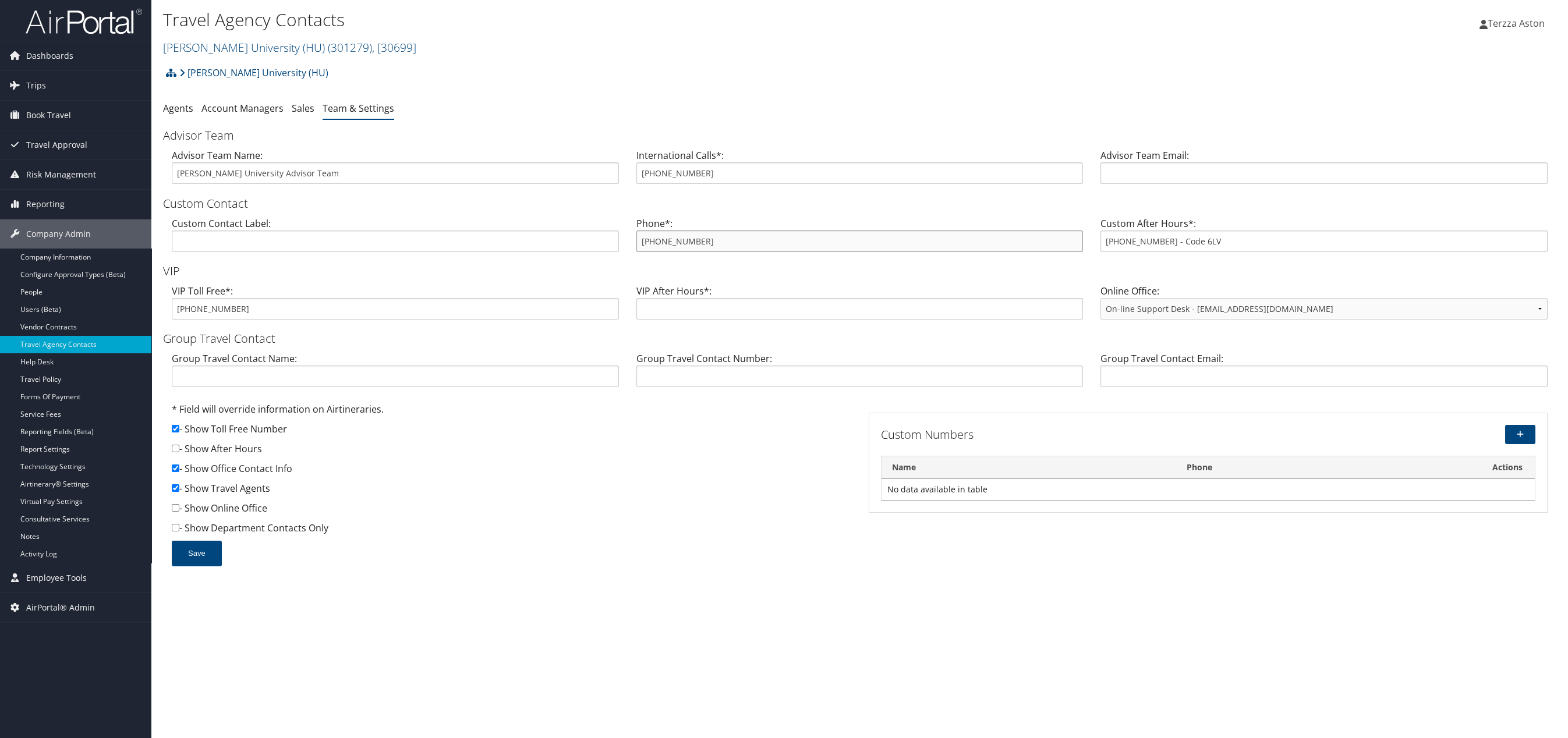
drag, startPoint x: 636, startPoint y: 235, endPoint x: 719, endPoint y: 236, distance: 83.0
click at [719, 236] on input "[PHONE_NUMBER]" at bounding box center [860, 241] width 447 height 22
